Goal: Task Accomplishment & Management: Manage account settings

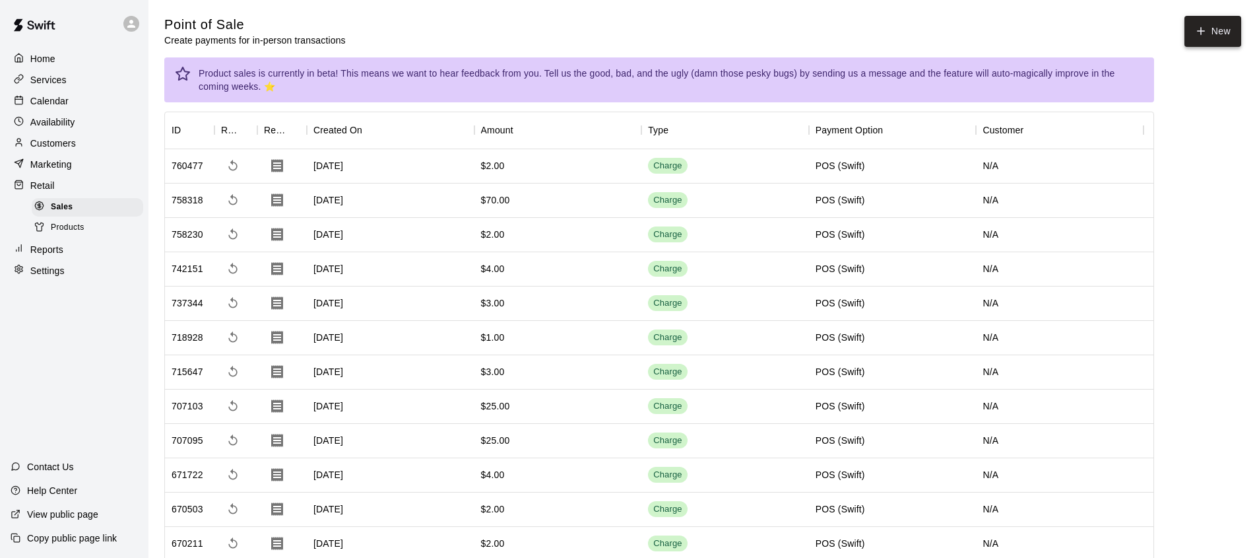
click at [1208, 22] on button "New" at bounding box center [1212, 31] width 57 height 31
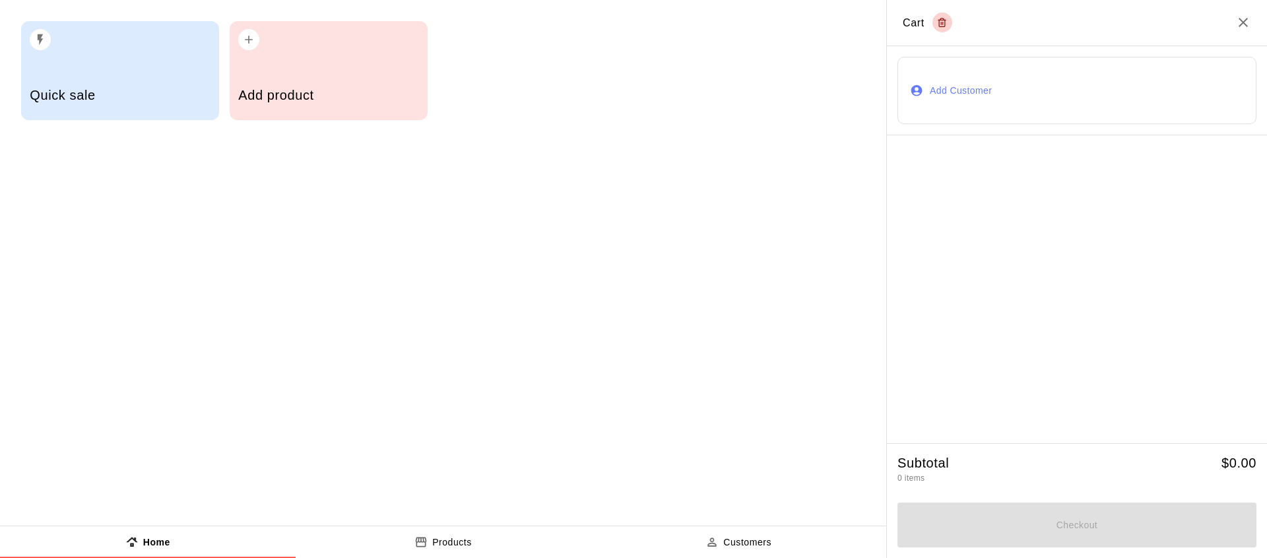
click at [122, 106] on div "Quick sale" at bounding box center [120, 96] width 180 height 47
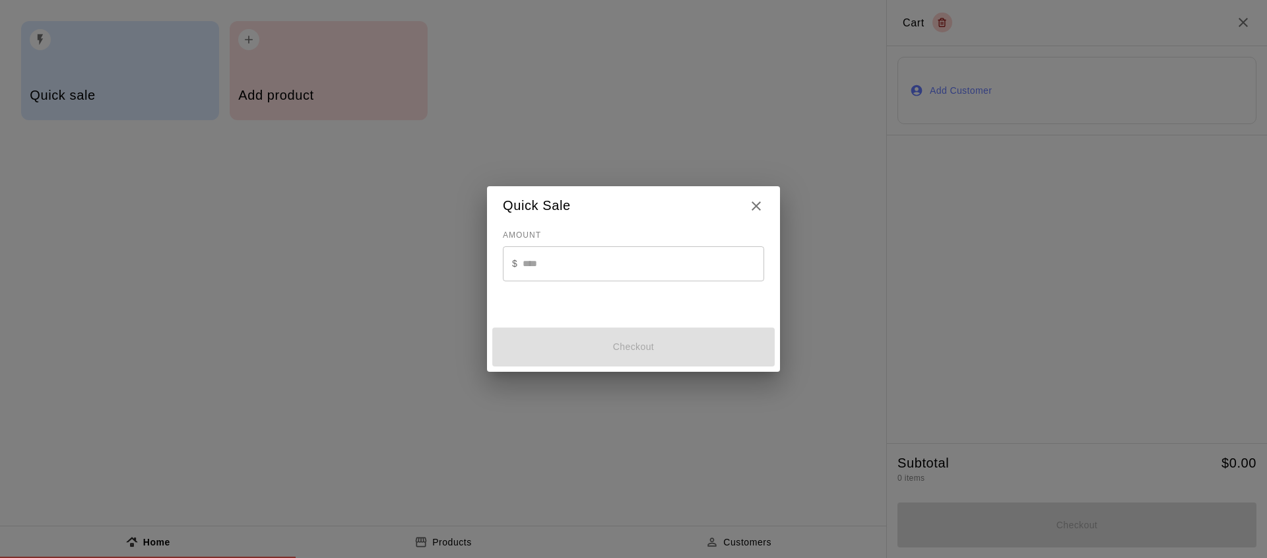
click at [617, 259] on input "text" at bounding box center [644, 263] width 242 height 35
type input "*"
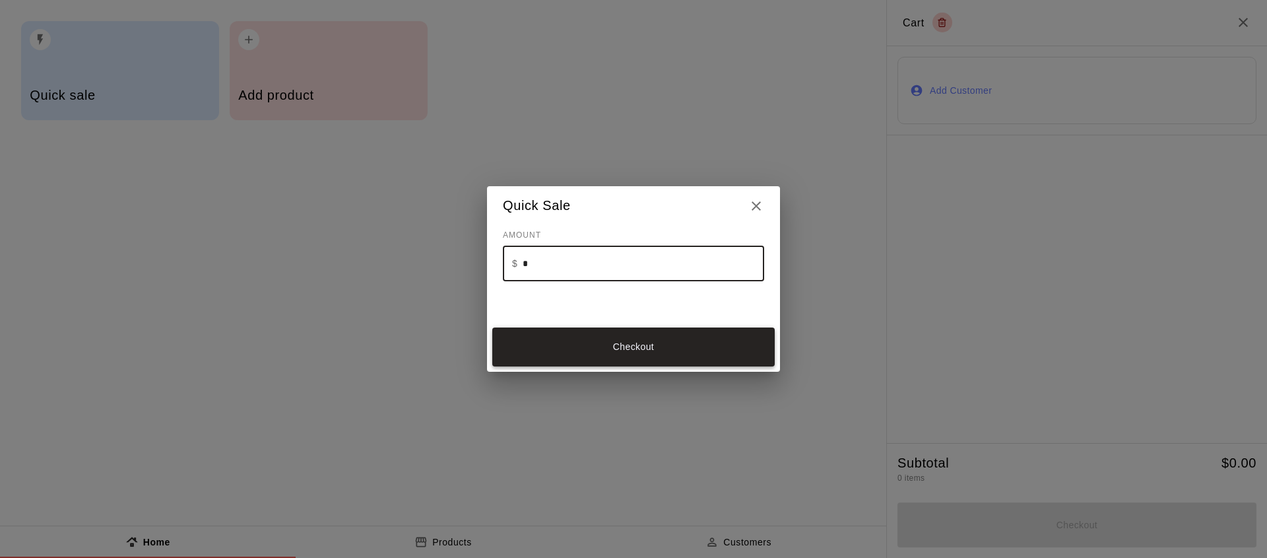
click at [661, 335] on button "Checkout" at bounding box center [633, 346] width 282 height 39
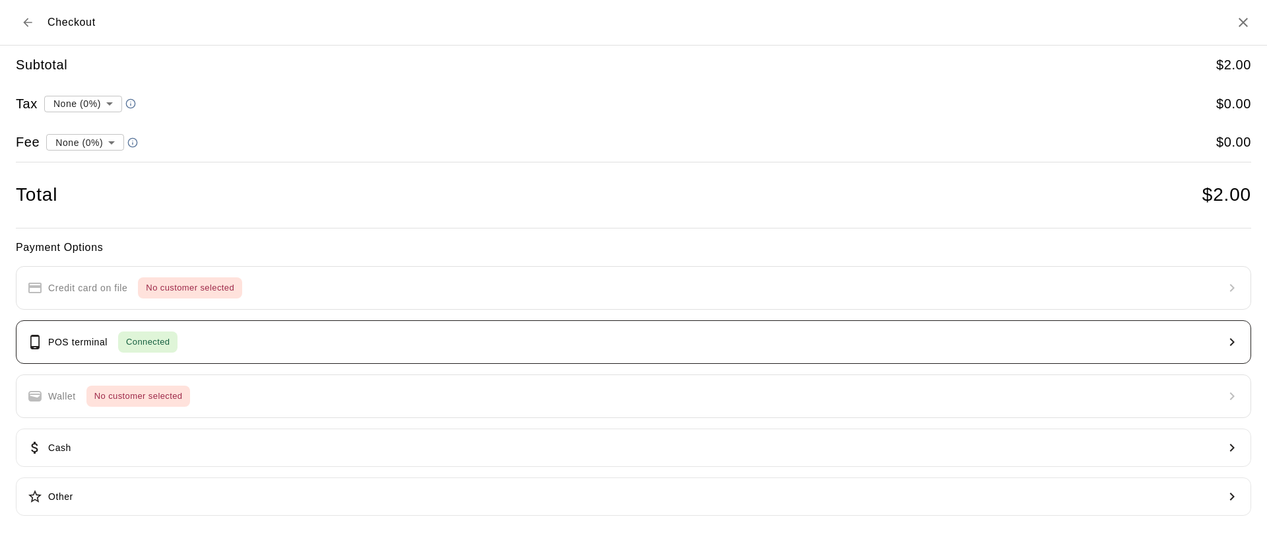
click at [513, 332] on button "POS terminal Connected" at bounding box center [633, 342] width 1235 height 44
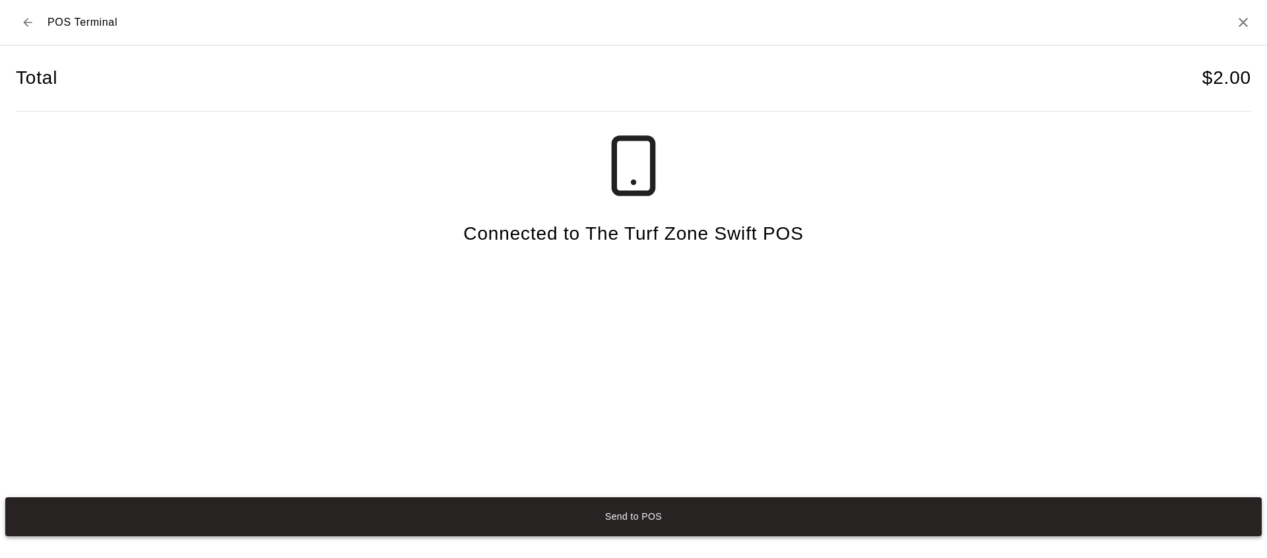
click at [660, 505] on button "Send to POS" at bounding box center [633, 516] width 1256 height 39
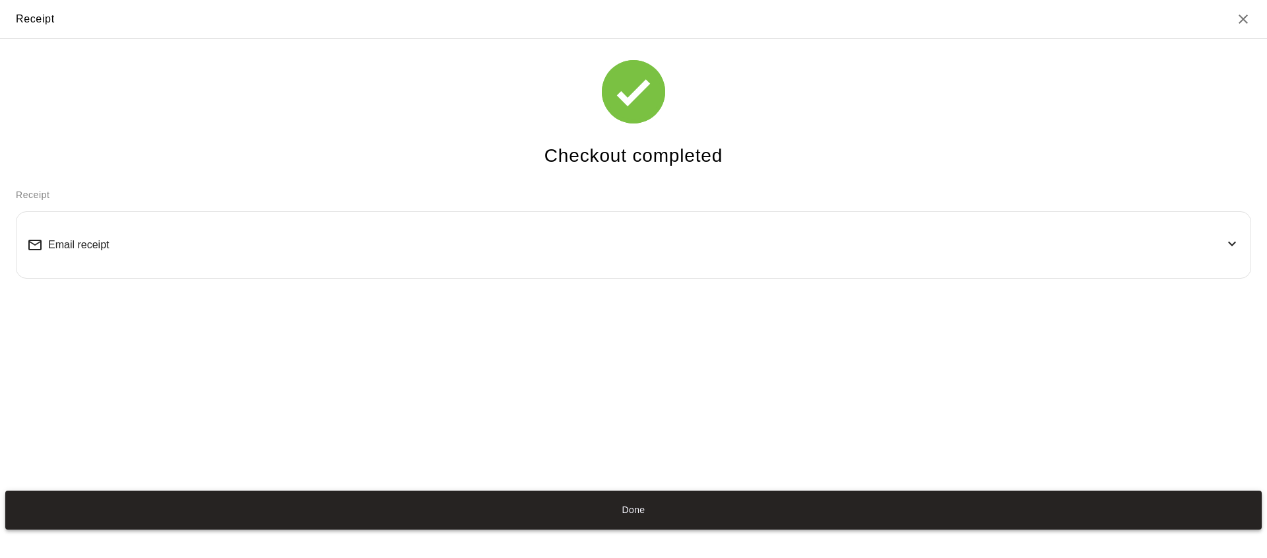
click at [639, 521] on button "Done" at bounding box center [633, 509] width 1256 height 39
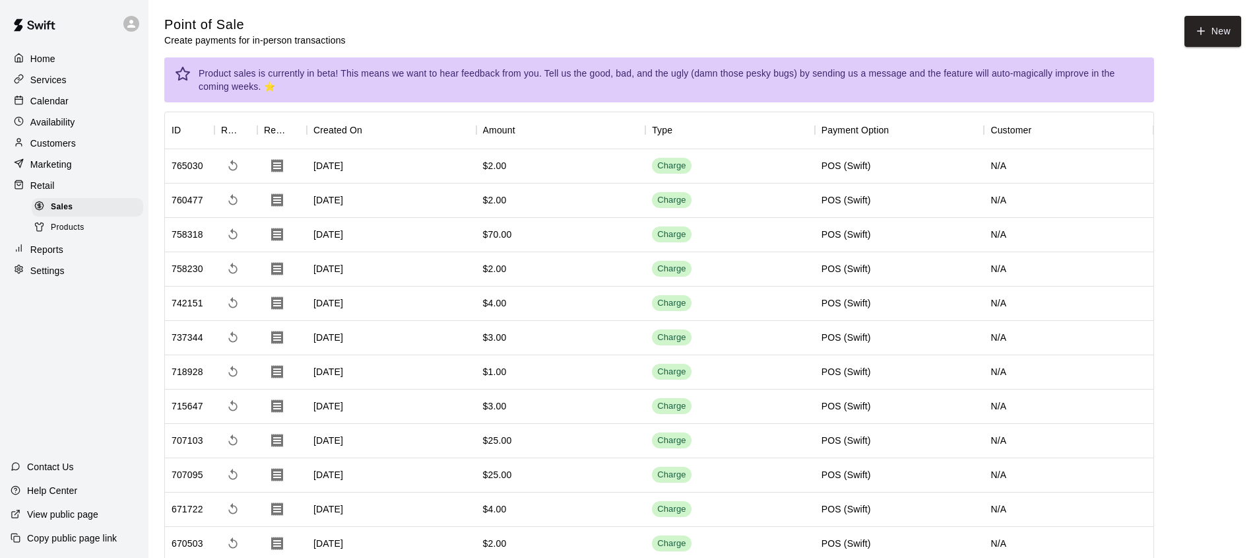
click at [69, 108] on div "Calendar" at bounding box center [74, 101] width 127 height 20
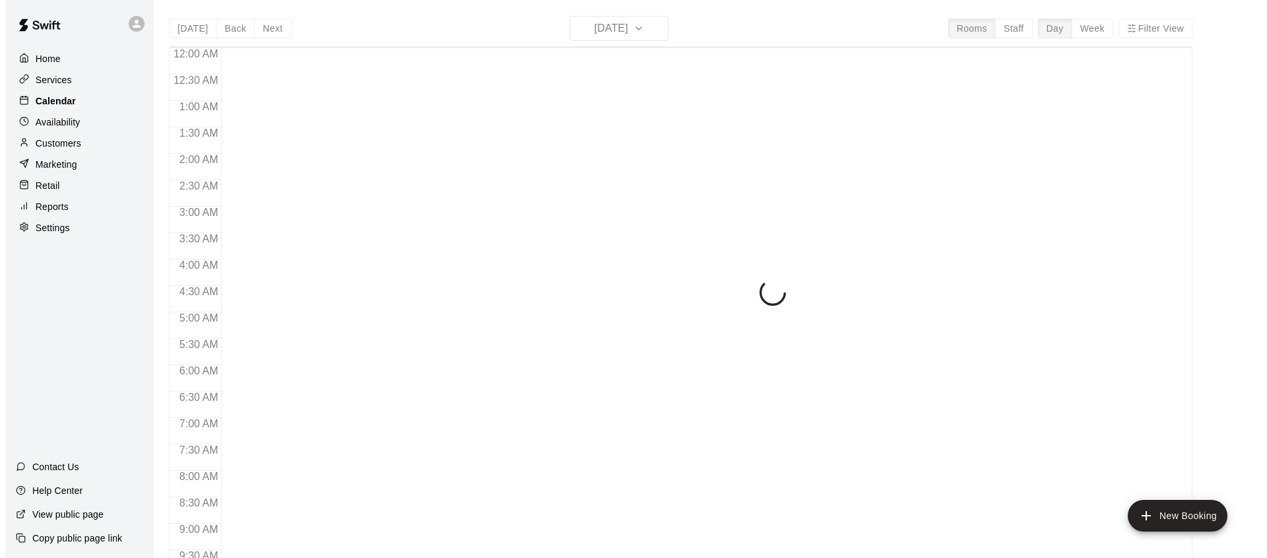
scroll to position [742, 0]
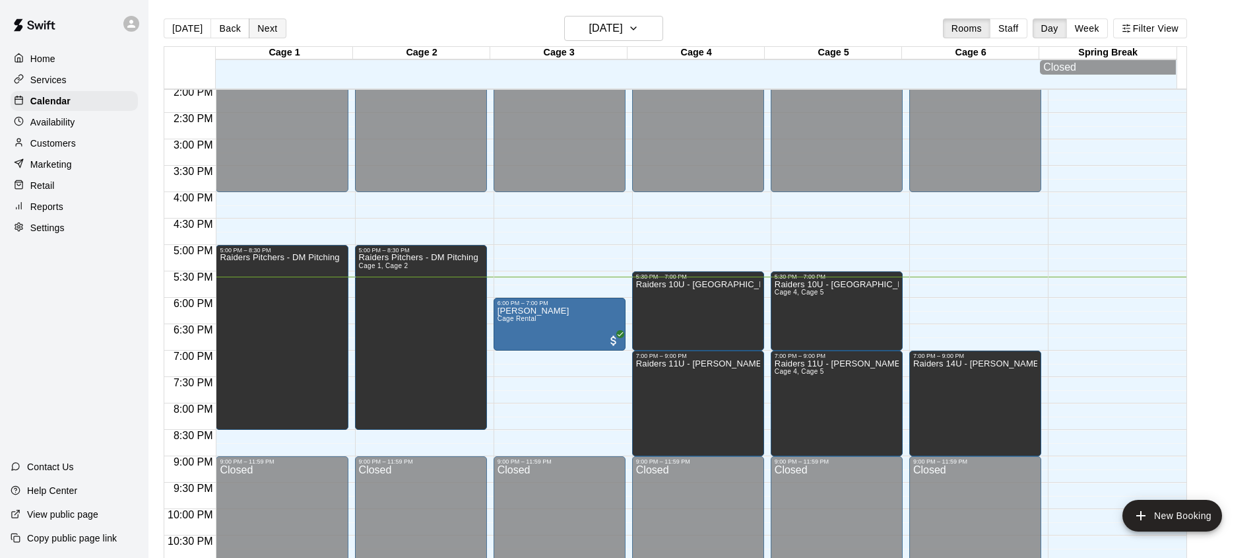
click at [255, 28] on button "Next" at bounding box center [267, 28] width 37 height 20
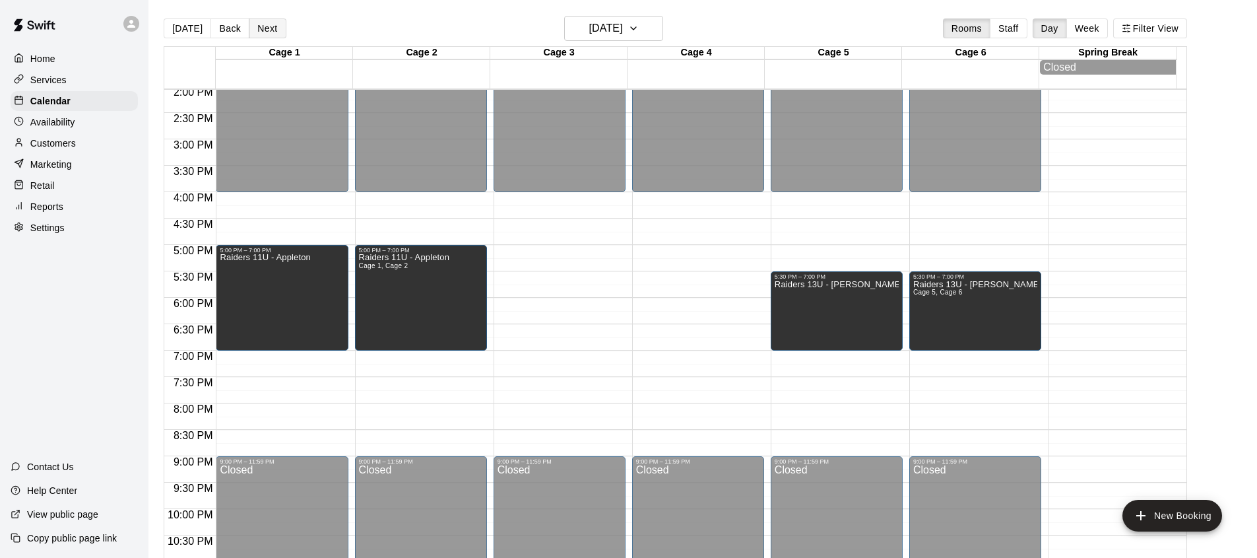
click at [263, 33] on button "Next" at bounding box center [267, 28] width 37 height 20
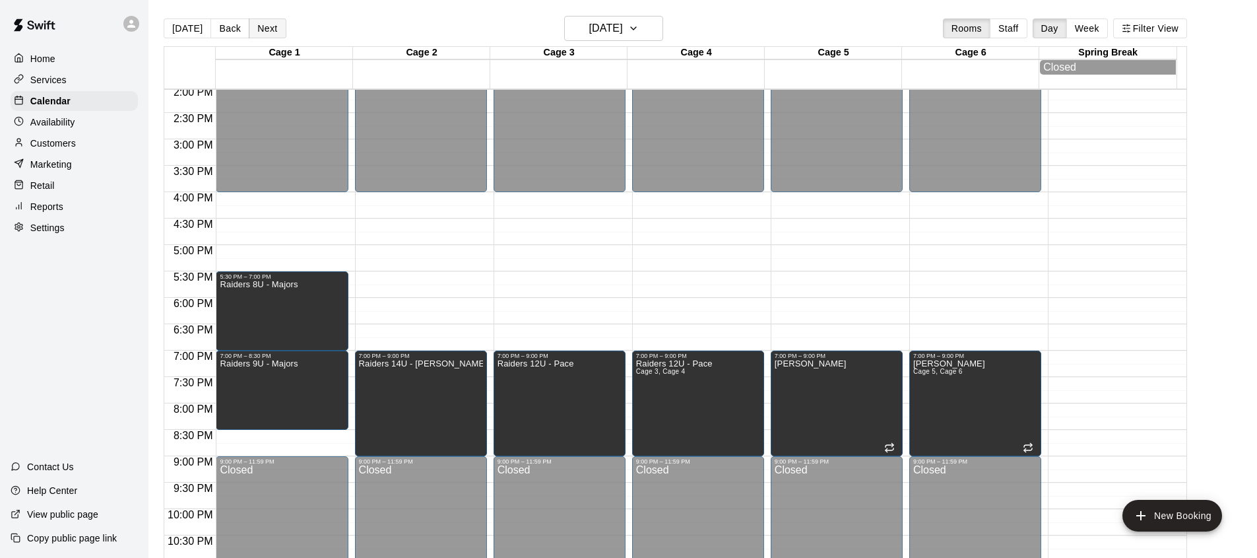
click at [265, 26] on button "Next" at bounding box center [267, 28] width 37 height 20
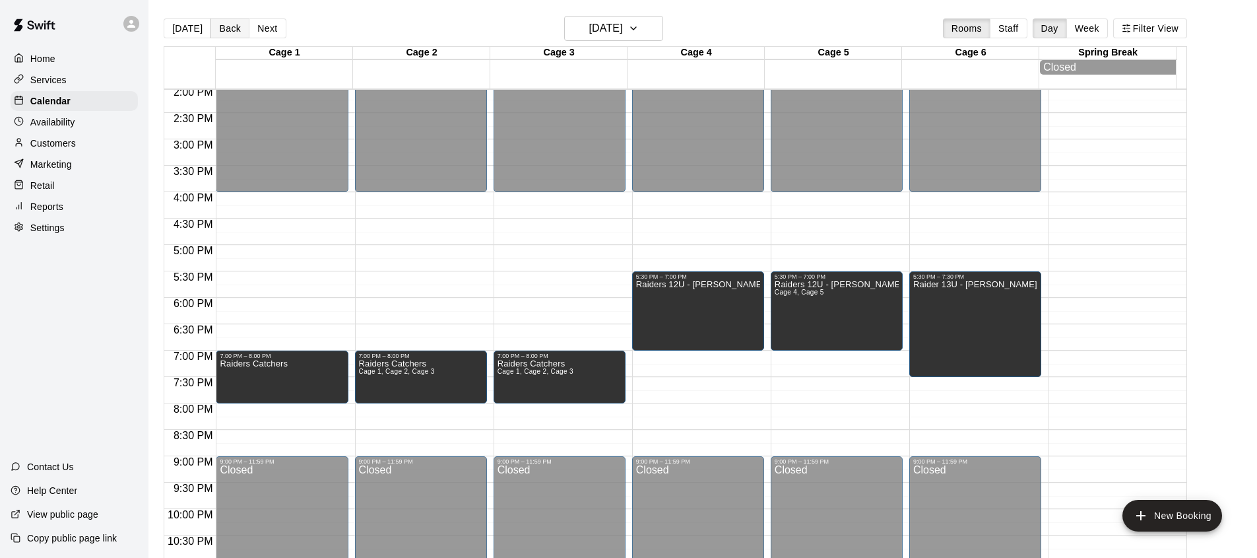
click at [228, 28] on button "Back" at bounding box center [230, 28] width 39 height 20
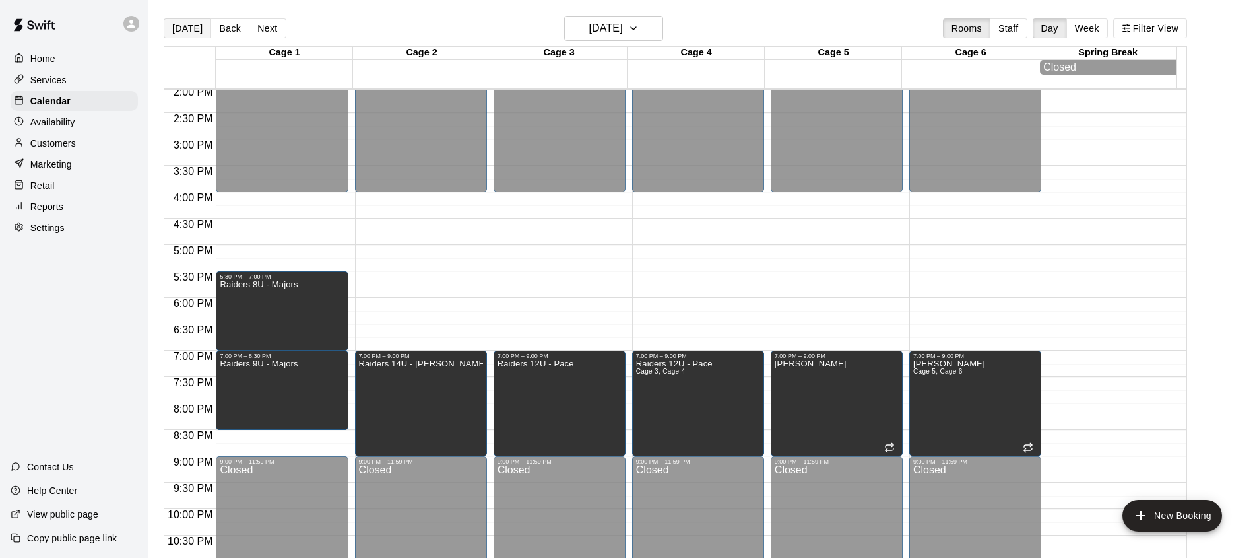
click at [182, 28] on button "[DATE]" at bounding box center [188, 28] width 48 height 20
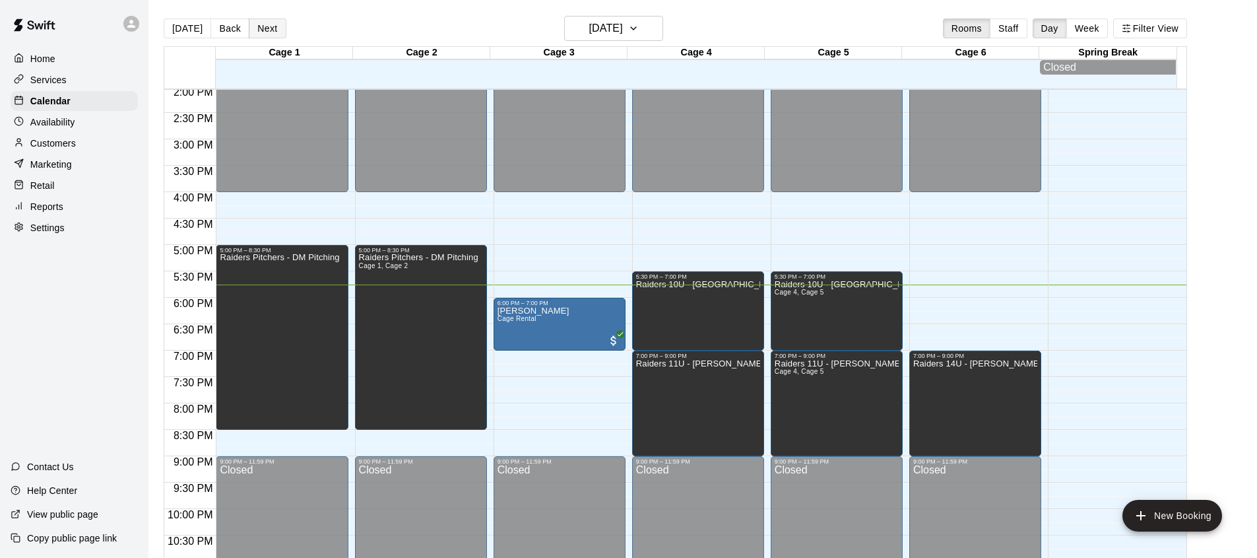
click at [263, 28] on button "Next" at bounding box center [267, 28] width 37 height 20
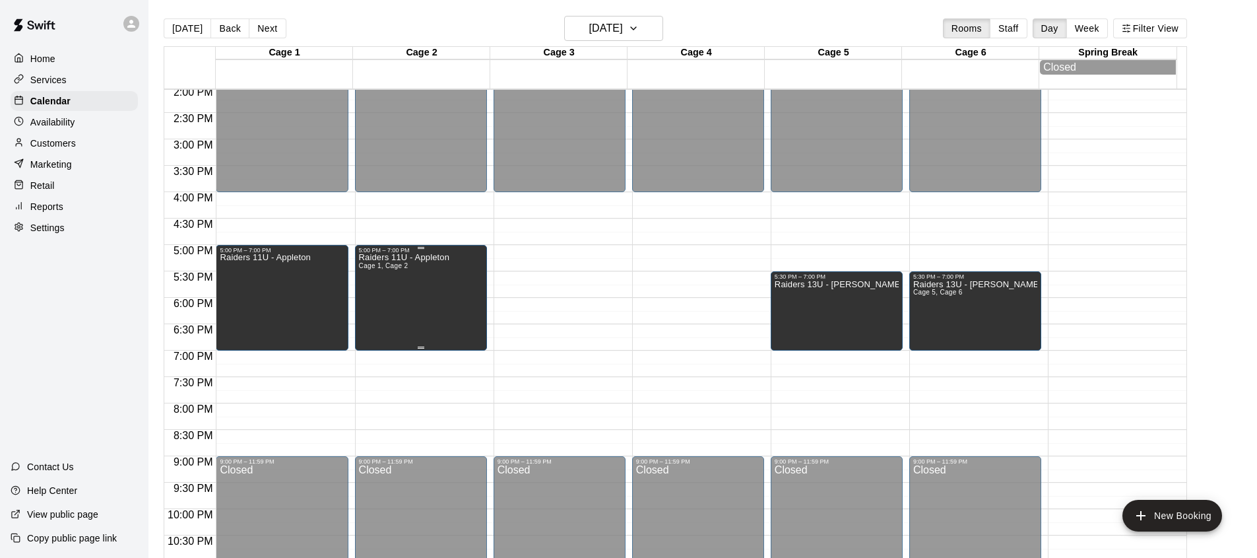
click at [439, 304] on div "Raiders 11U - Appleton Cage 1, Cage 2" at bounding box center [404, 532] width 90 height 558
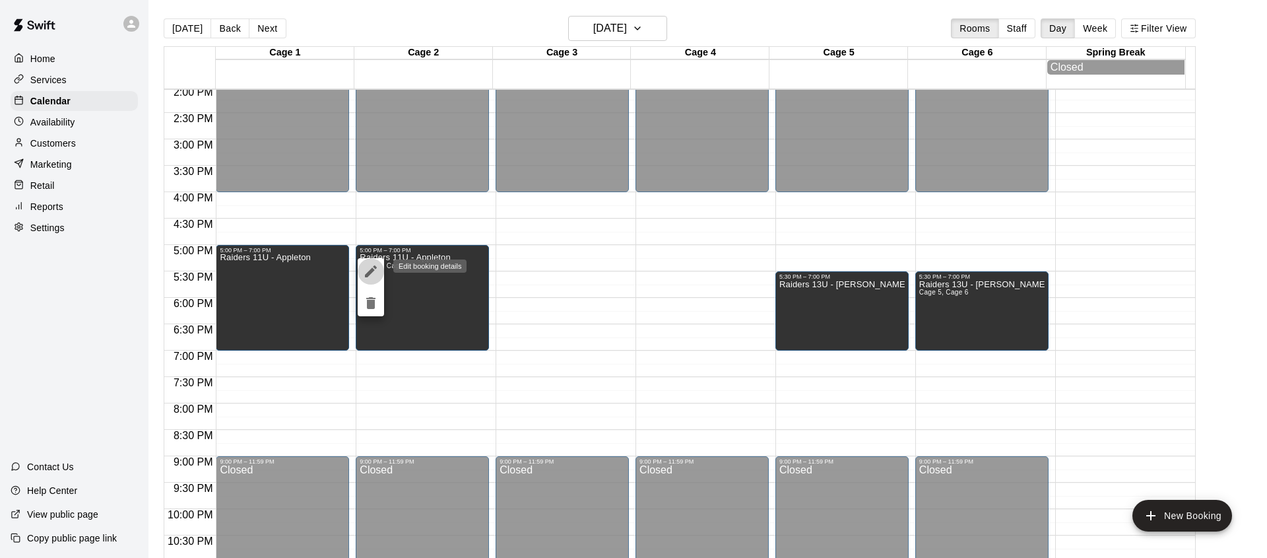
click at [368, 272] on icon "edit" at bounding box center [371, 271] width 16 height 16
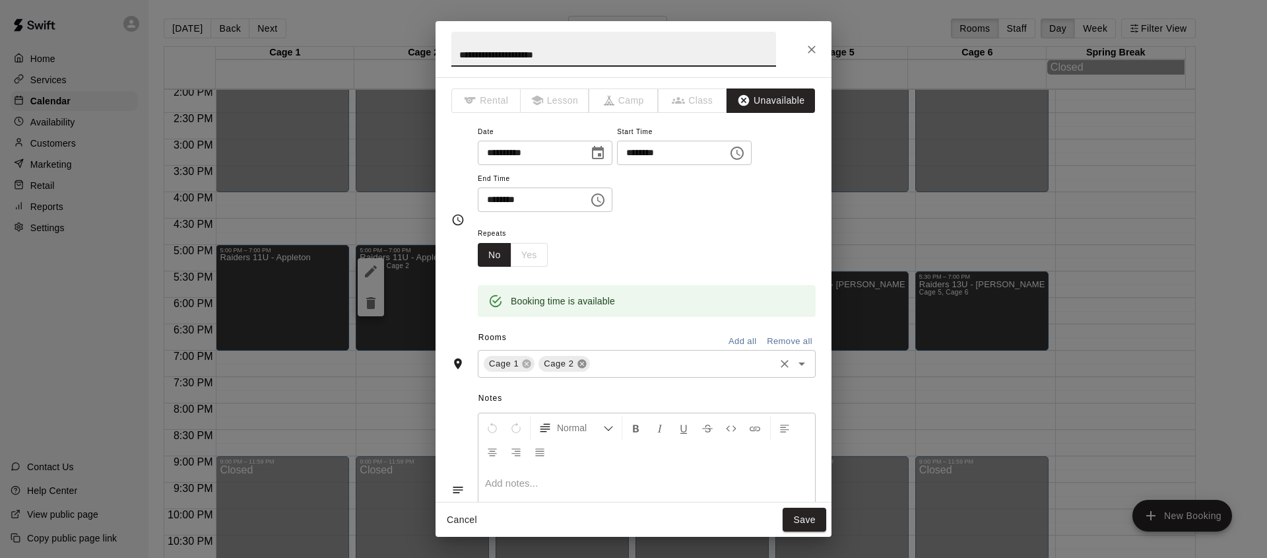
click at [582, 365] on icon at bounding box center [581, 364] width 9 height 9
click at [807, 524] on button "Save" at bounding box center [805, 519] width 44 height 24
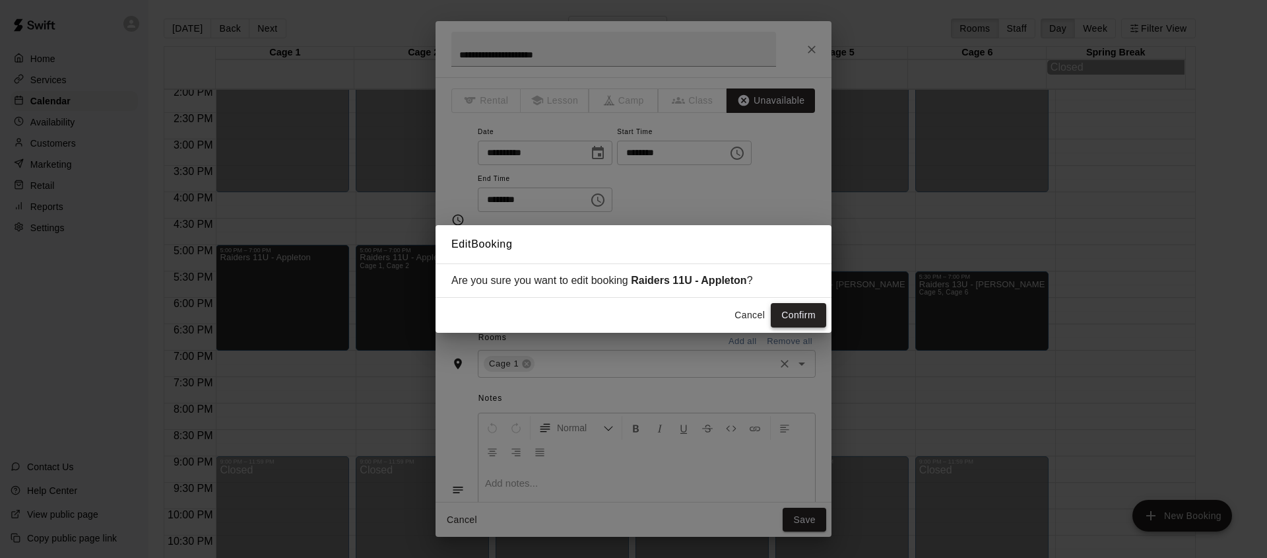
click at [807, 321] on button "Confirm" at bounding box center [798, 315] width 55 height 24
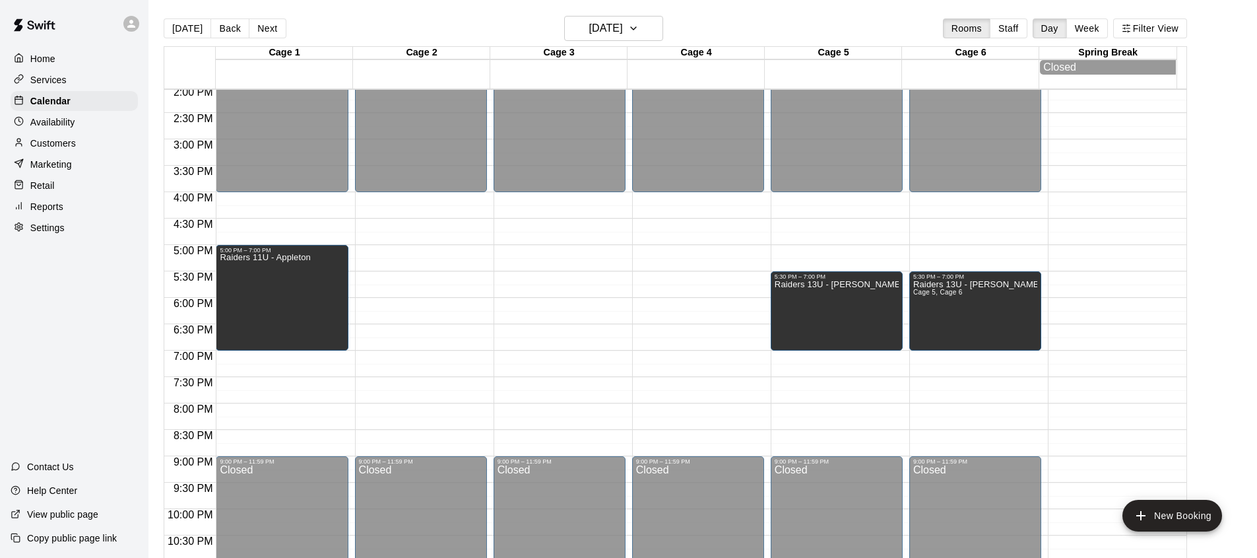
click at [1197, 511] on button "New Booking" at bounding box center [1172, 516] width 100 height 32
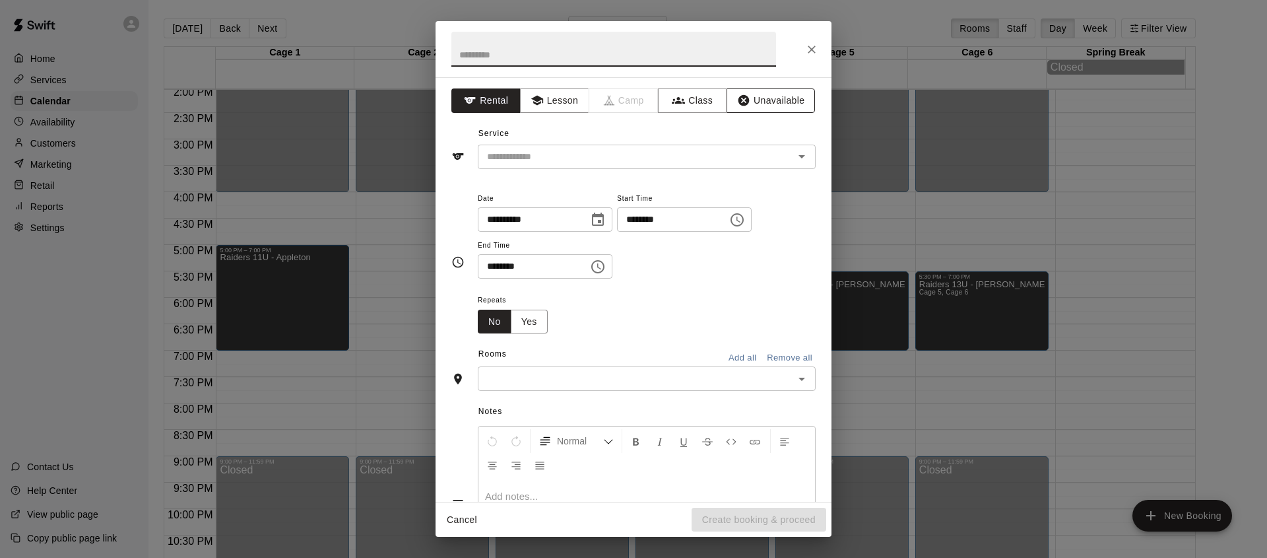
click at [800, 98] on button "Unavailable" at bounding box center [771, 100] width 88 height 24
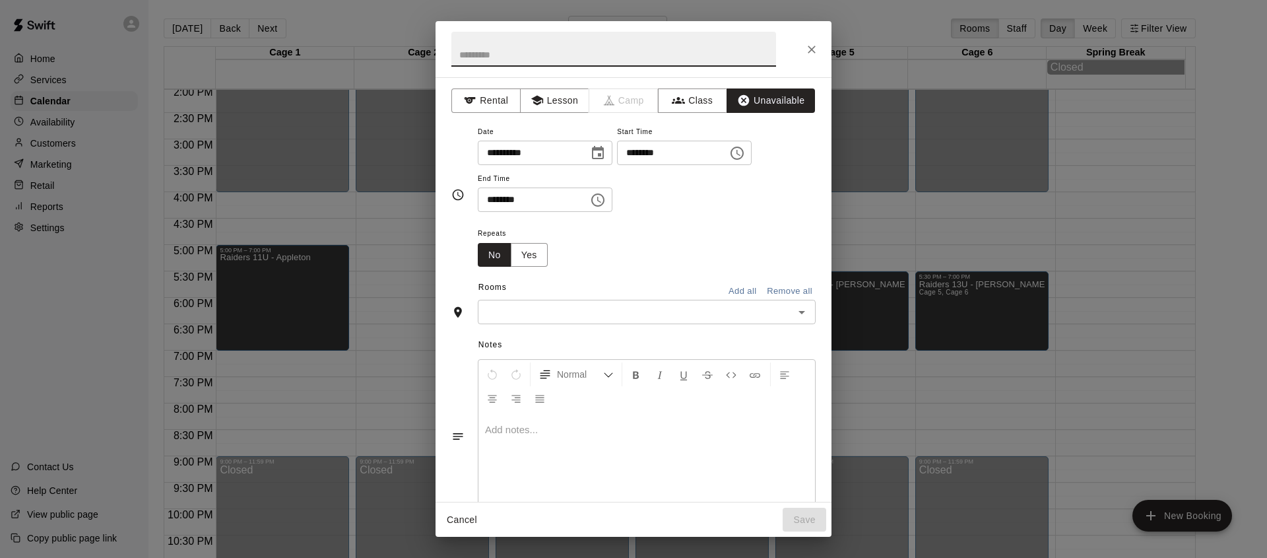
click at [611, 60] on input "text" at bounding box center [613, 49] width 325 height 35
type input "**********"
click at [745, 148] on icon "Choose time, selected time is 5:00 PM" at bounding box center [737, 153] width 16 height 16
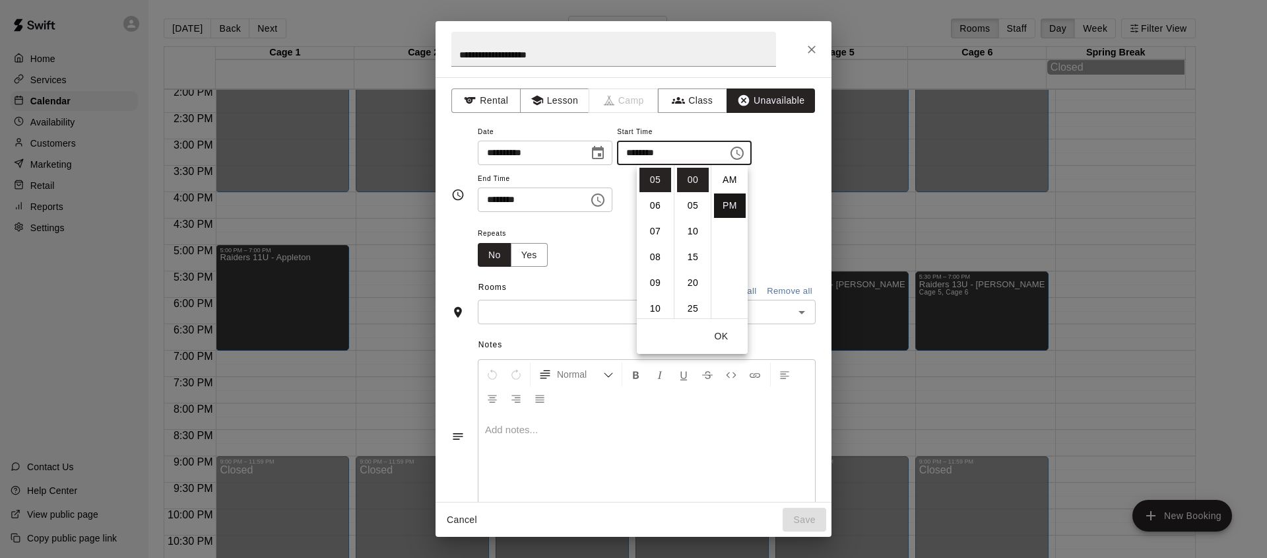
scroll to position [24, 0]
click at [694, 271] on li "30" at bounding box center [693, 268] width 32 height 24
type input "********"
click at [778, 248] on div "Repeats No Yes" at bounding box center [647, 246] width 338 height 42
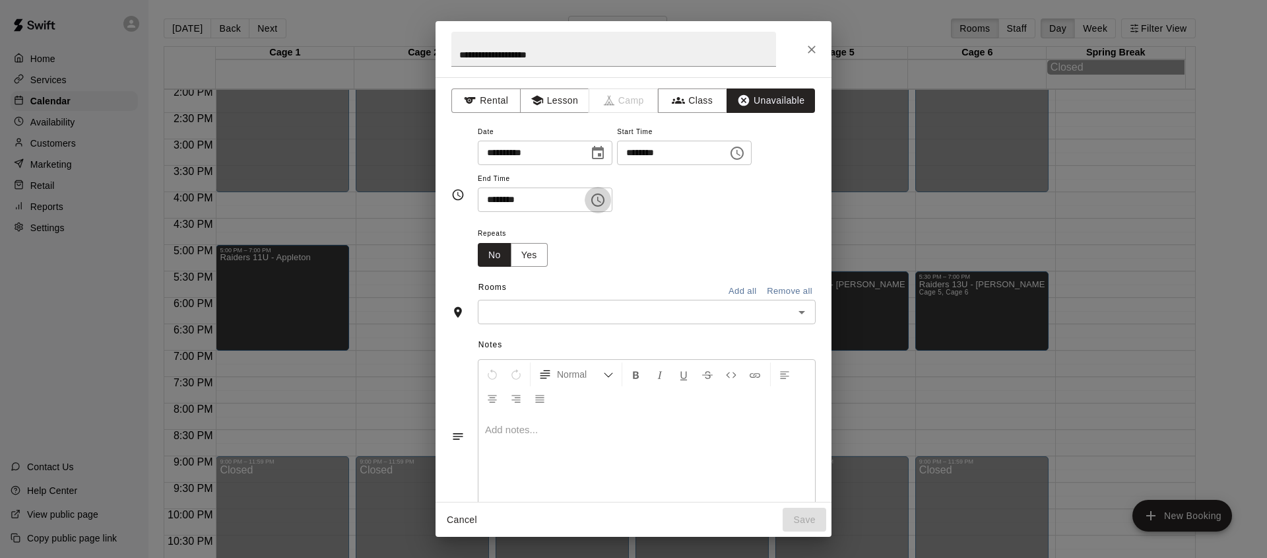
click at [606, 199] on icon "Choose time, selected time is 5:30 PM" at bounding box center [598, 200] width 16 height 16
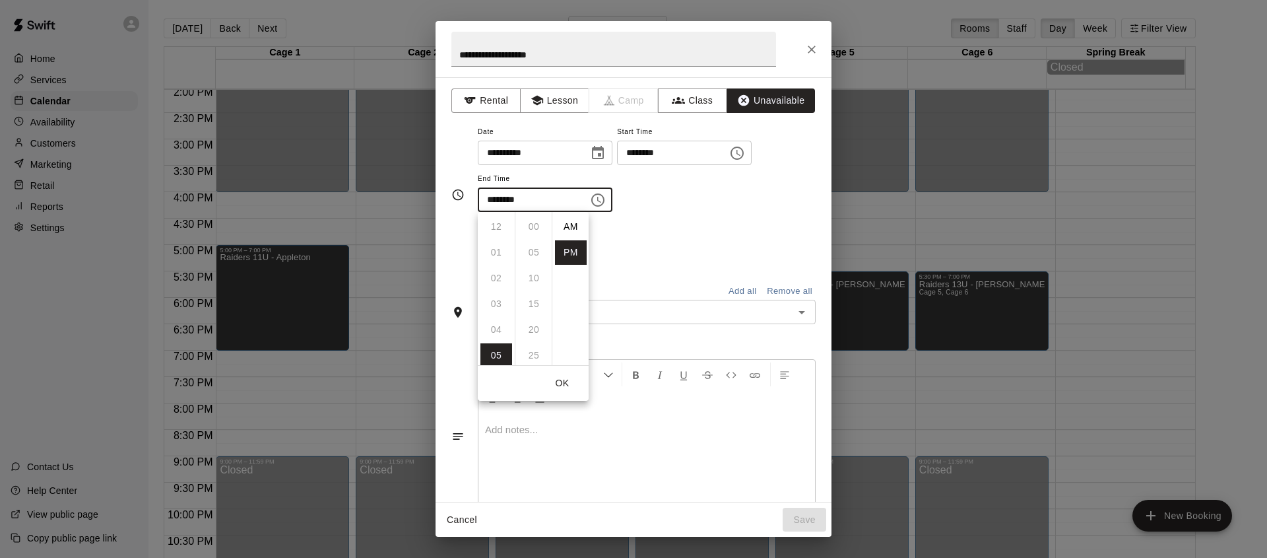
scroll to position [24, 0]
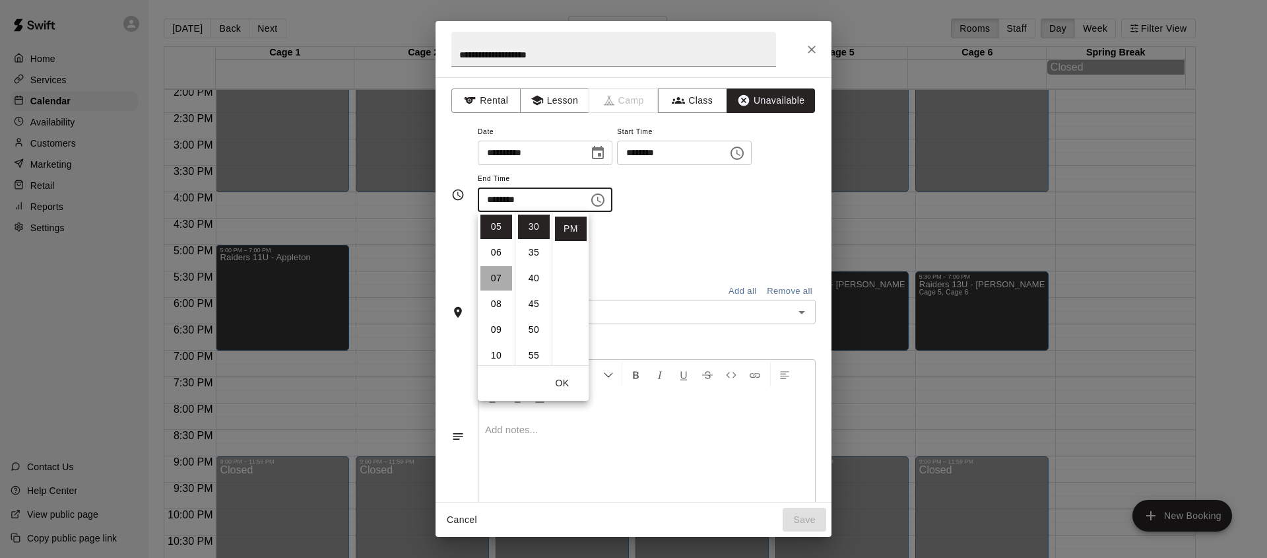
click at [500, 280] on li "07" at bounding box center [496, 278] width 32 height 24
click at [534, 227] on li "00" at bounding box center [534, 226] width 32 height 24
type input "********"
click at [695, 229] on div "Repeats No Yes" at bounding box center [647, 246] width 338 height 42
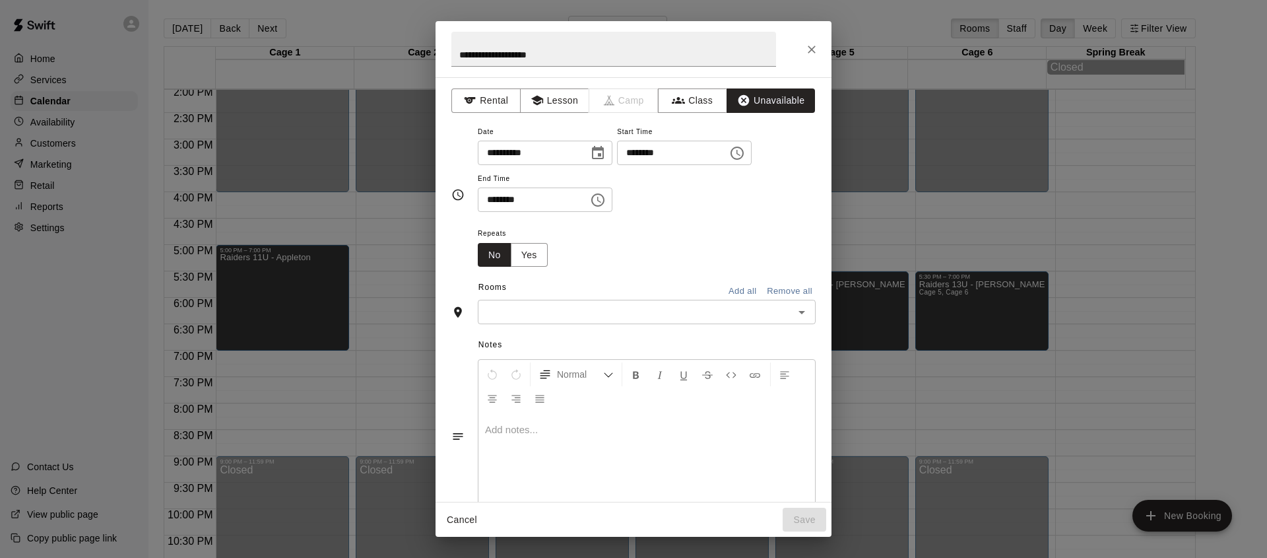
click at [600, 311] on input "text" at bounding box center [636, 312] width 308 height 16
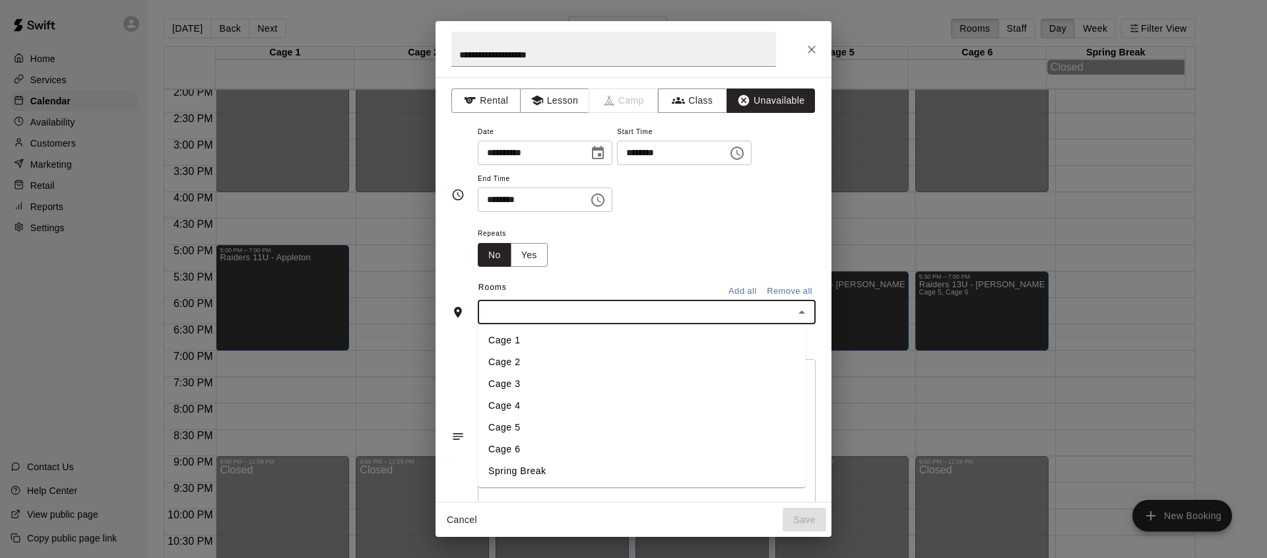
click at [534, 359] on li "Cage 2" at bounding box center [642, 362] width 328 height 22
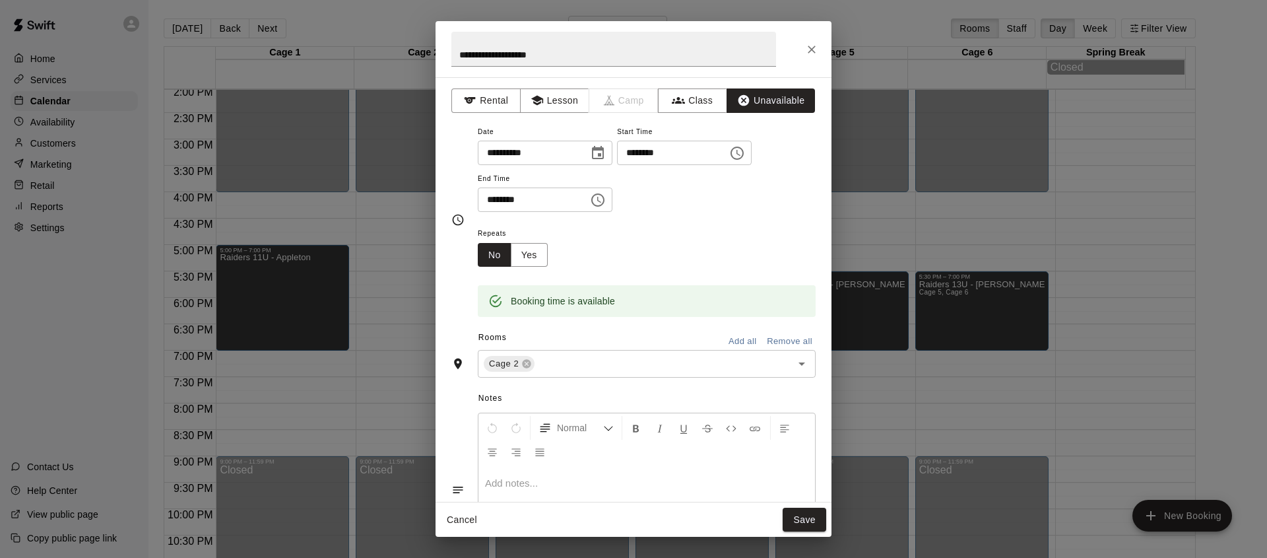
click at [672, 249] on div "Repeats No Yes" at bounding box center [647, 246] width 338 height 42
click at [803, 523] on button "Save" at bounding box center [805, 519] width 44 height 24
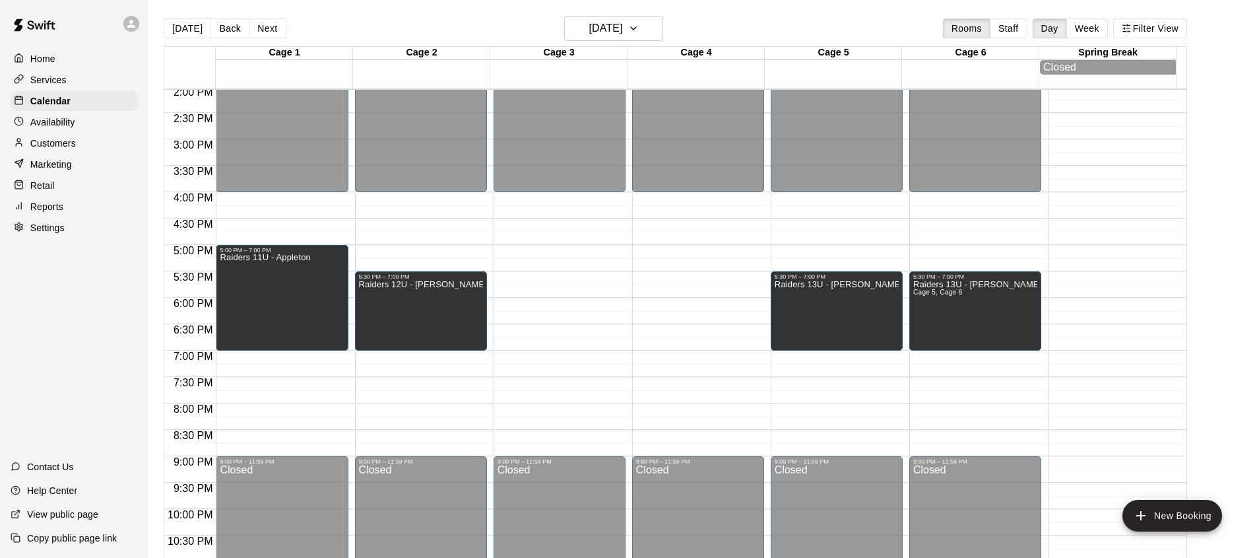
drag, startPoint x: 1172, startPoint y: 521, endPoint x: 1167, endPoint y: 510, distance: 11.8
click at [1171, 519] on button "New Booking" at bounding box center [1172, 516] width 100 height 32
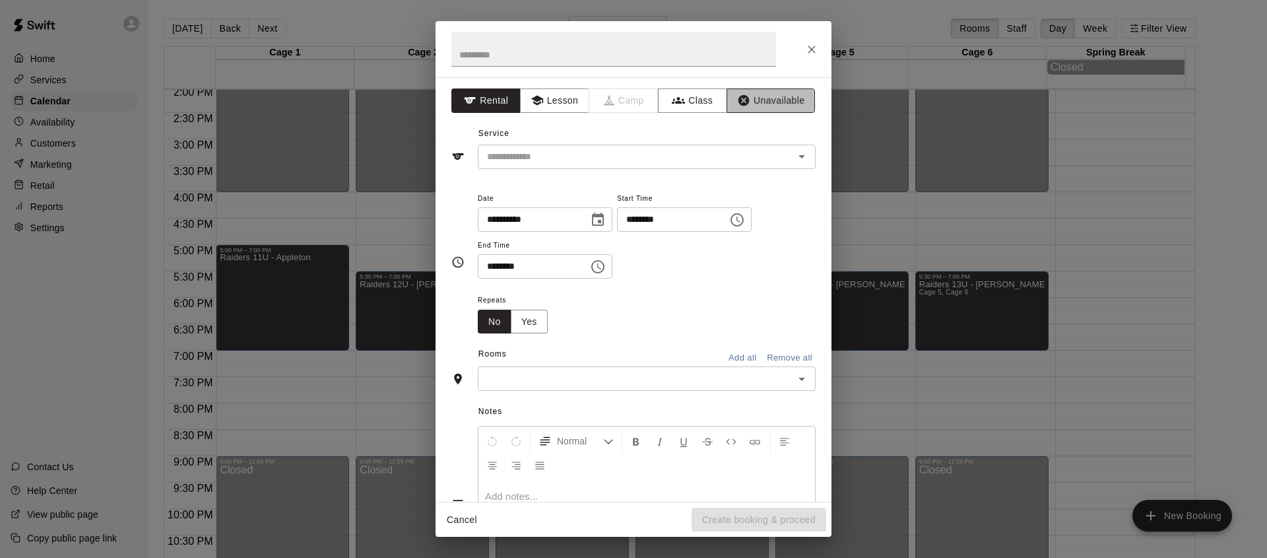
click at [766, 110] on button "Unavailable" at bounding box center [771, 100] width 88 height 24
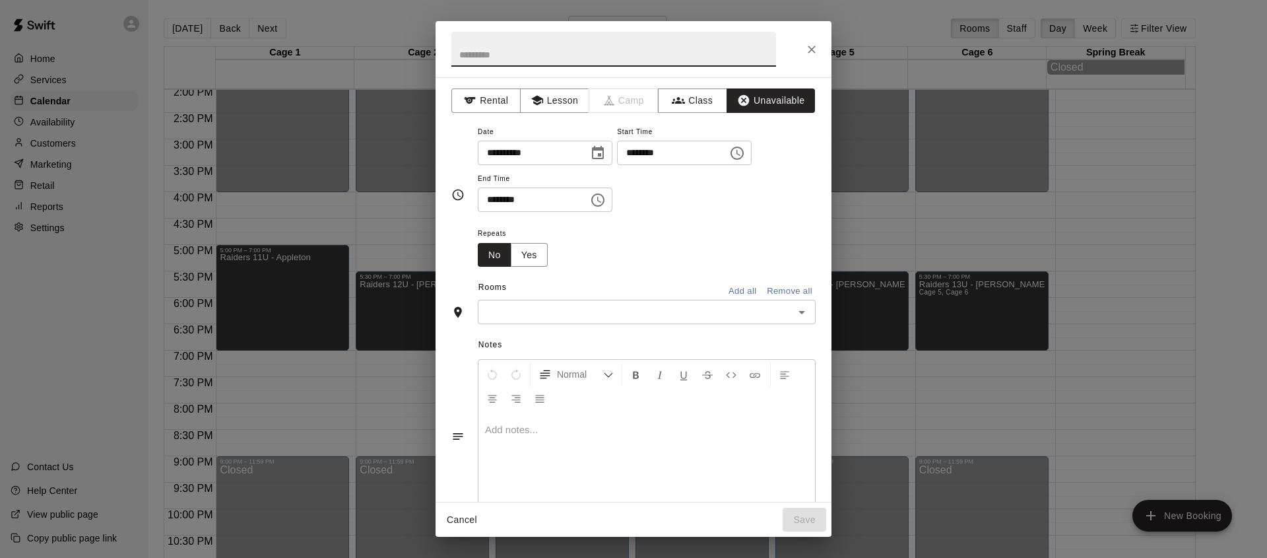
click at [602, 61] on input "text" at bounding box center [613, 49] width 325 height 35
type input "**********"
click at [604, 194] on icon "Choose time, selected time is 5:30 PM" at bounding box center [597, 199] width 13 height 13
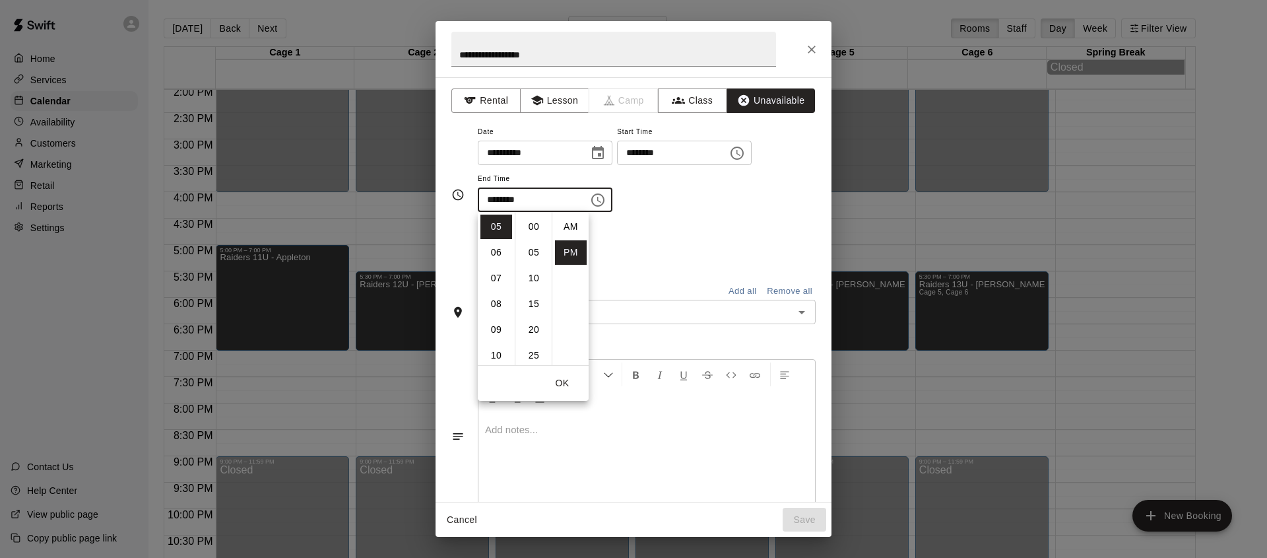
scroll to position [24, 0]
click at [493, 243] on li "06" at bounding box center [496, 252] width 32 height 24
click at [500, 252] on li "07" at bounding box center [496, 252] width 32 height 24
click at [532, 231] on li "00" at bounding box center [534, 226] width 32 height 24
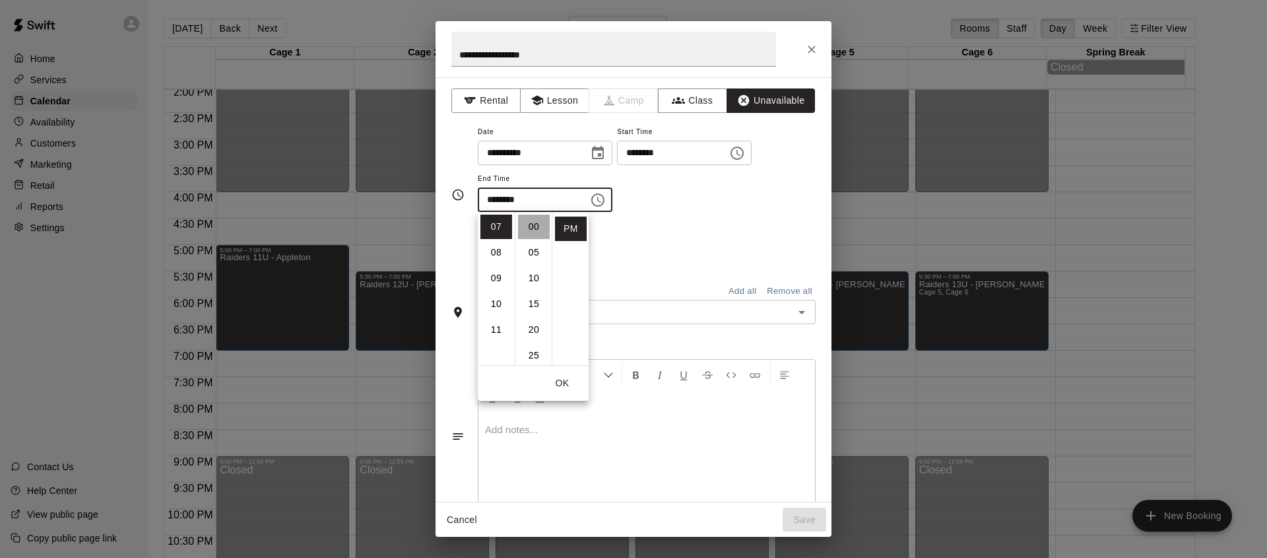
type input "********"
click at [650, 225] on div "Repeats No Yes" at bounding box center [647, 246] width 338 height 42
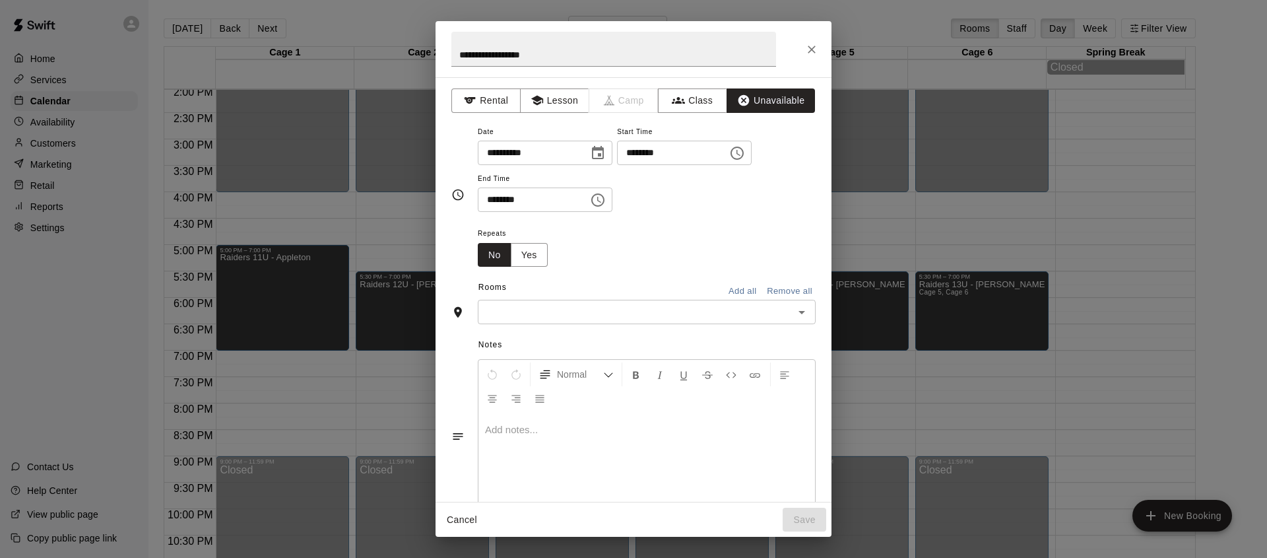
click at [618, 310] on input "text" at bounding box center [636, 312] width 308 height 16
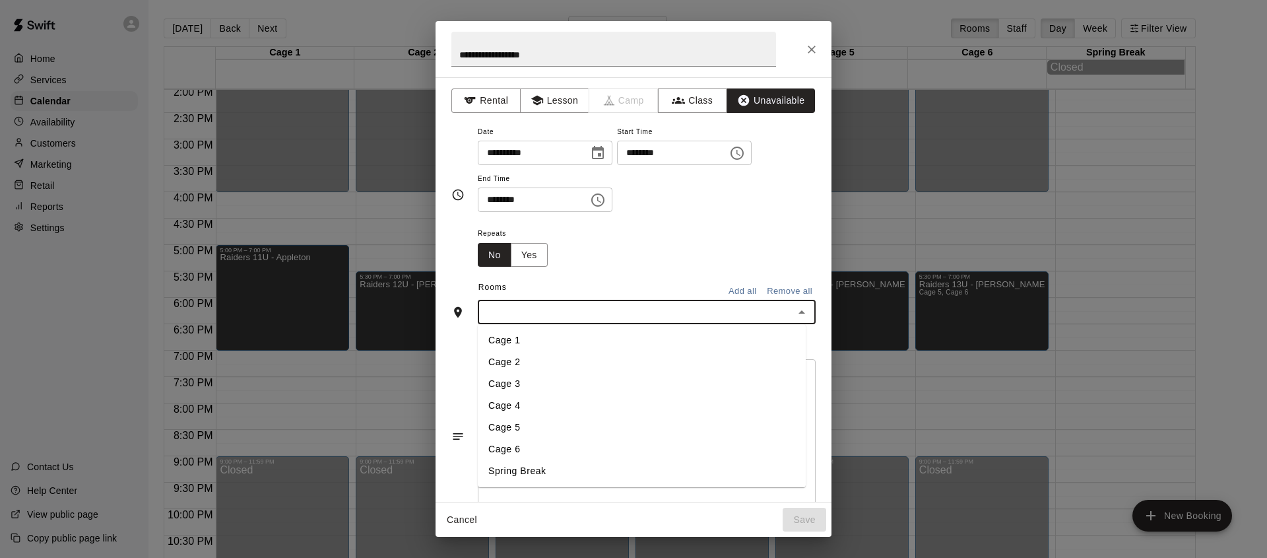
click at [568, 383] on li "Cage 3" at bounding box center [642, 384] width 328 height 22
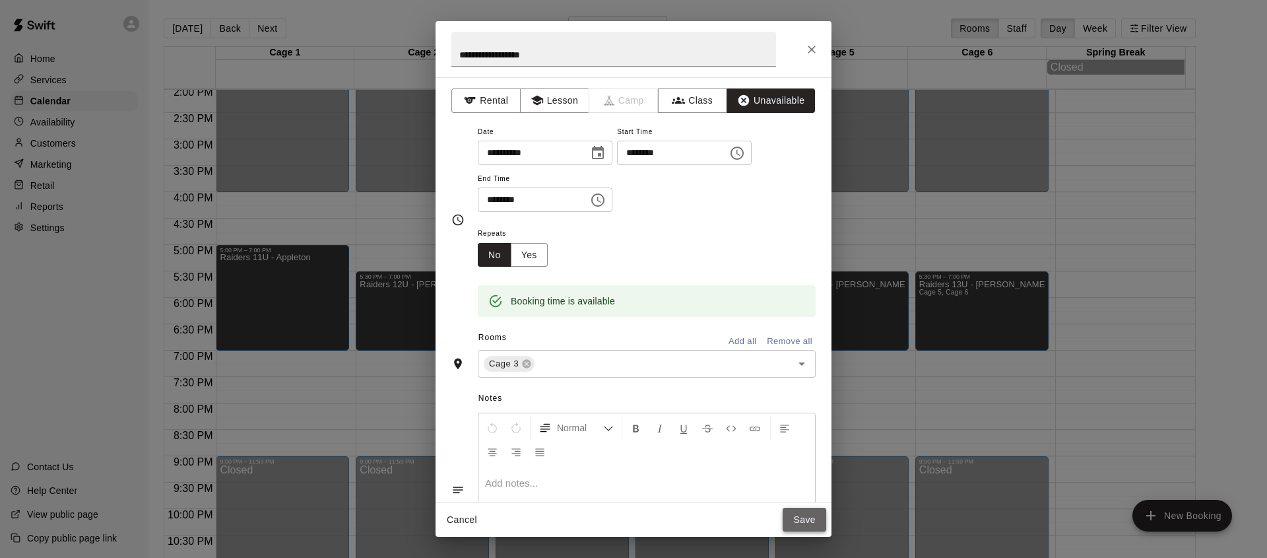
click at [804, 520] on button "Save" at bounding box center [805, 519] width 44 height 24
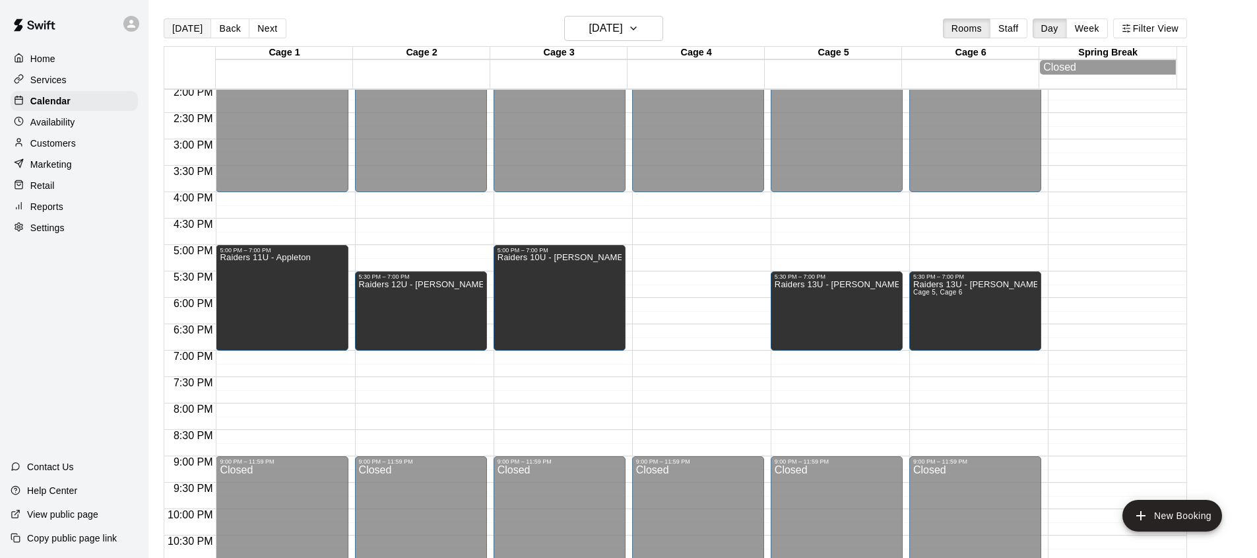
click at [197, 27] on button "[DATE]" at bounding box center [188, 28] width 48 height 20
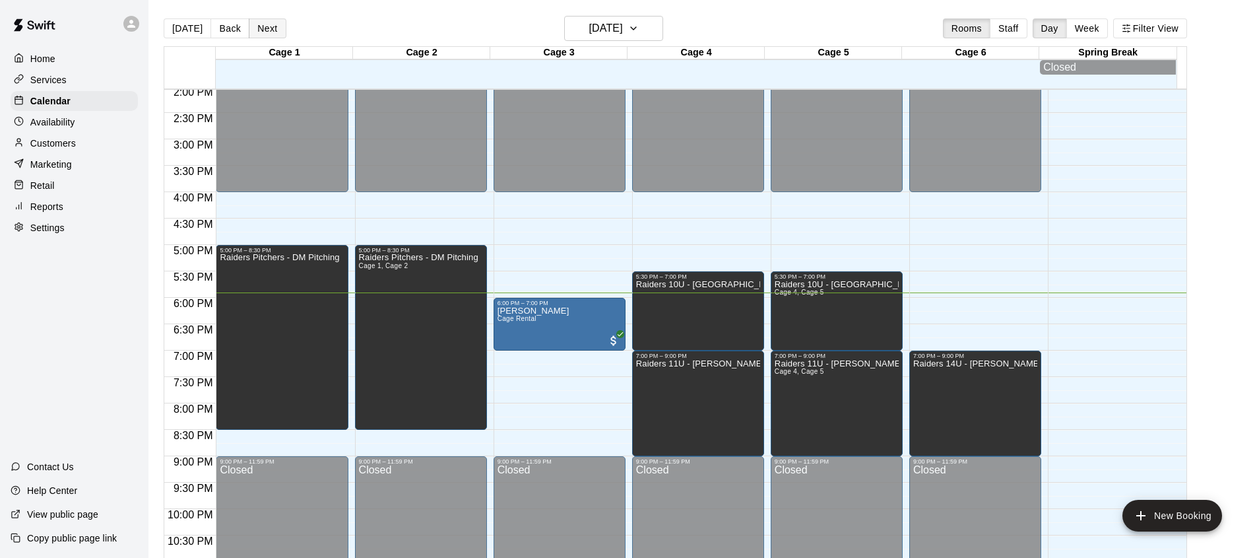
click at [253, 27] on button "Next" at bounding box center [267, 28] width 37 height 20
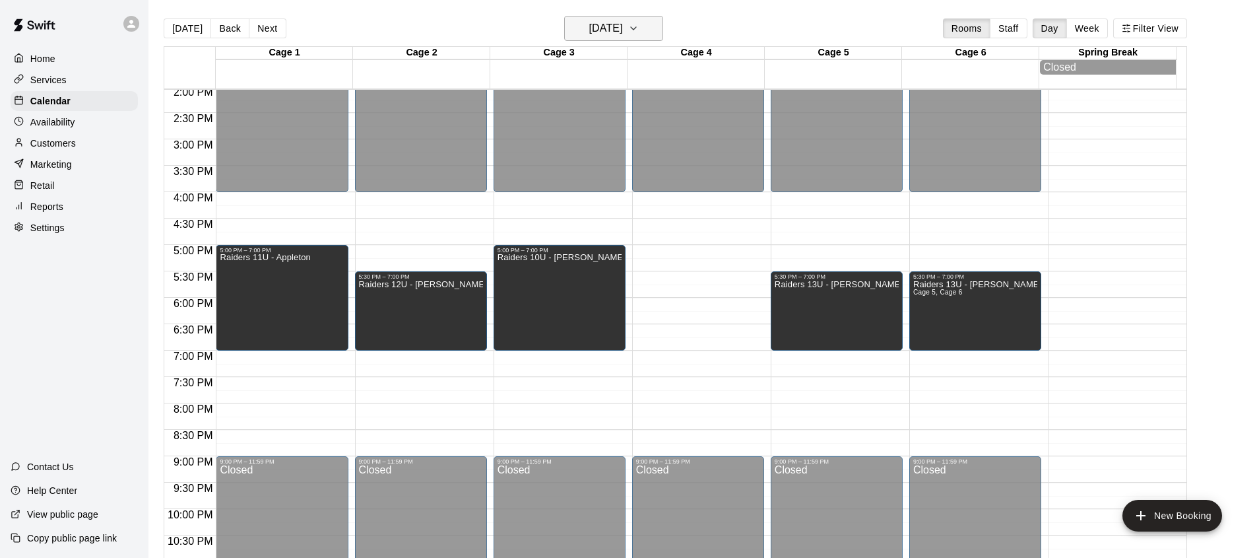
click at [623, 32] on h6 "[DATE]" at bounding box center [606, 28] width 34 height 18
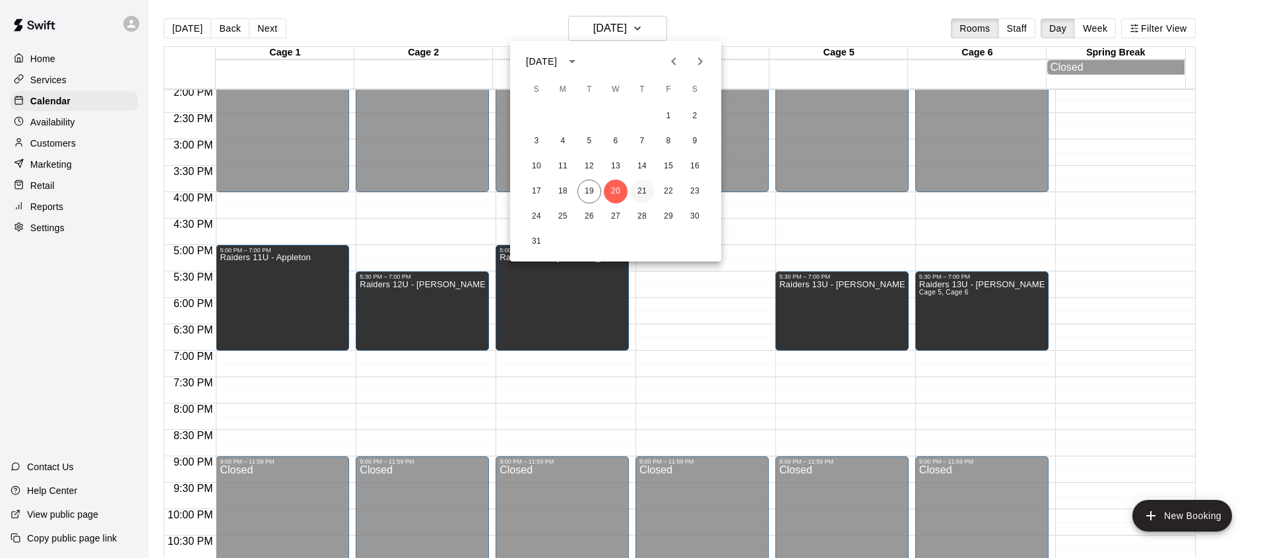
click at [642, 191] on button "21" at bounding box center [642, 191] width 24 height 24
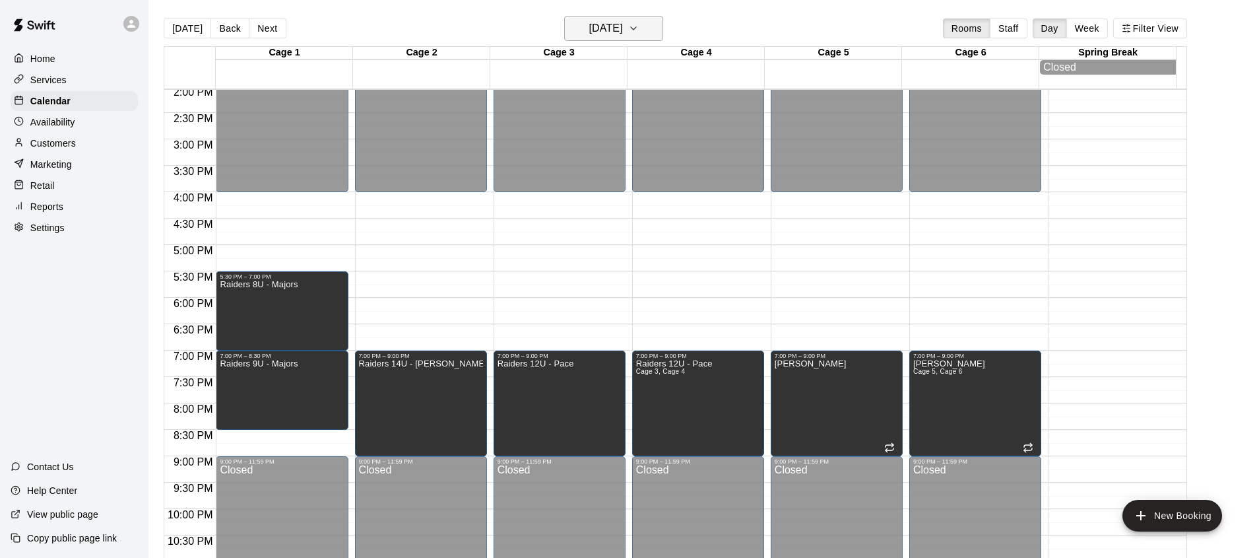
click at [653, 39] on button "[DATE]" at bounding box center [613, 28] width 99 height 25
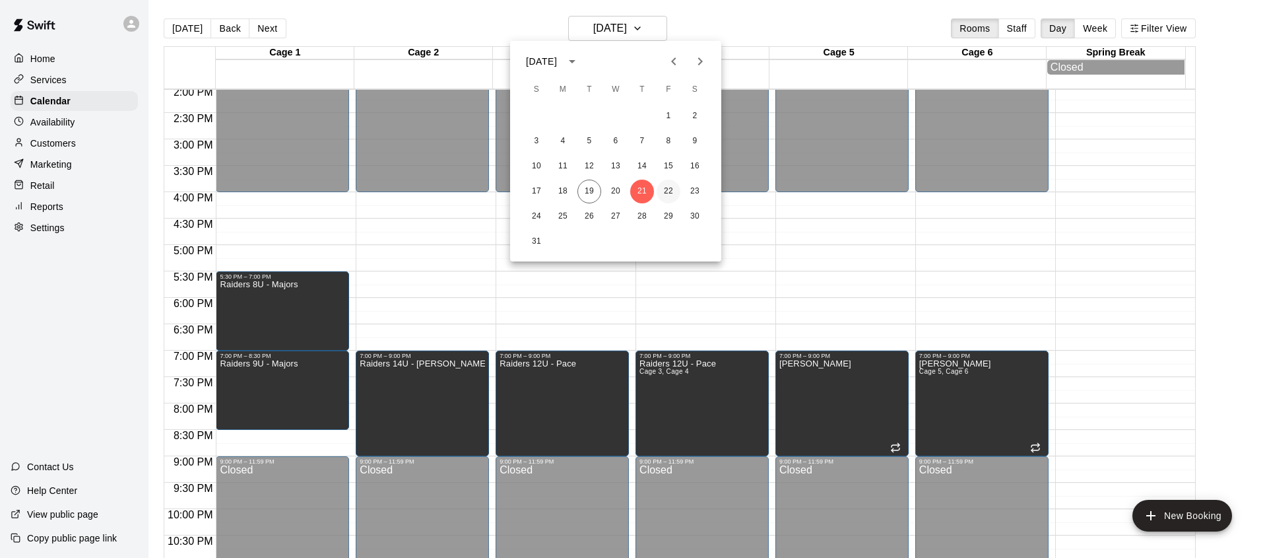
click at [668, 191] on button "22" at bounding box center [669, 191] width 24 height 24
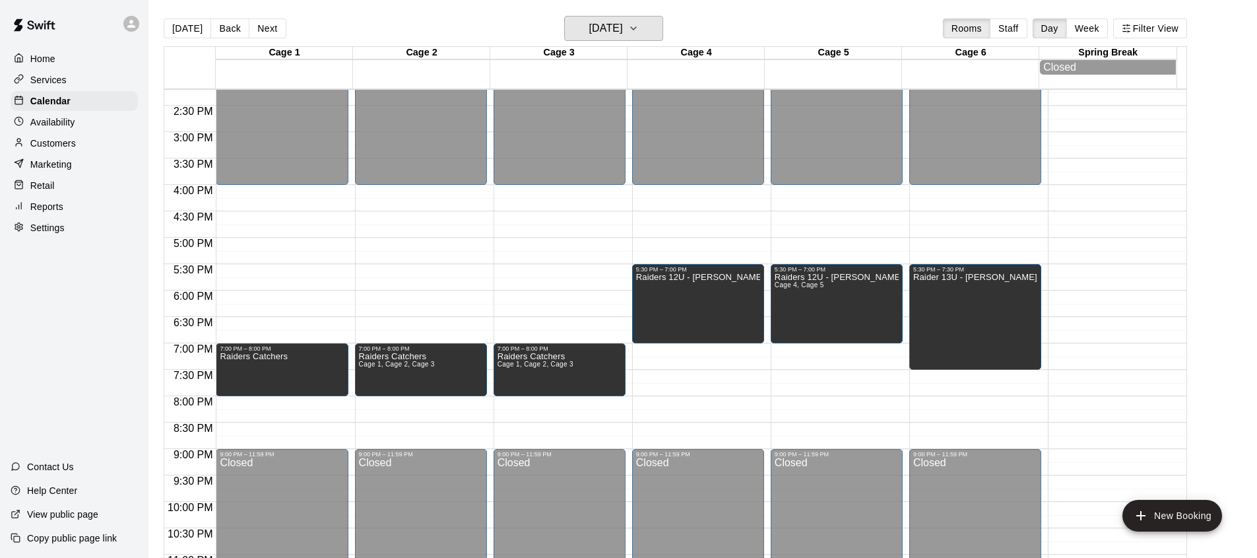
scroll to position [748, 0]
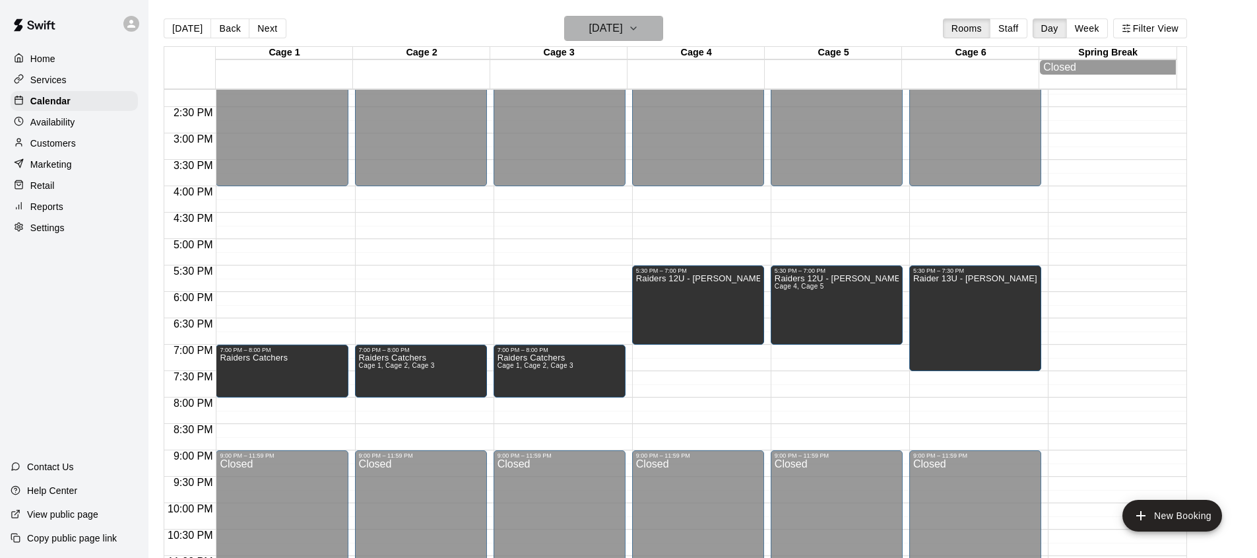
click at [661, 19] on button "[DATE]" at bounding box center [613, 28] width 99 height 25
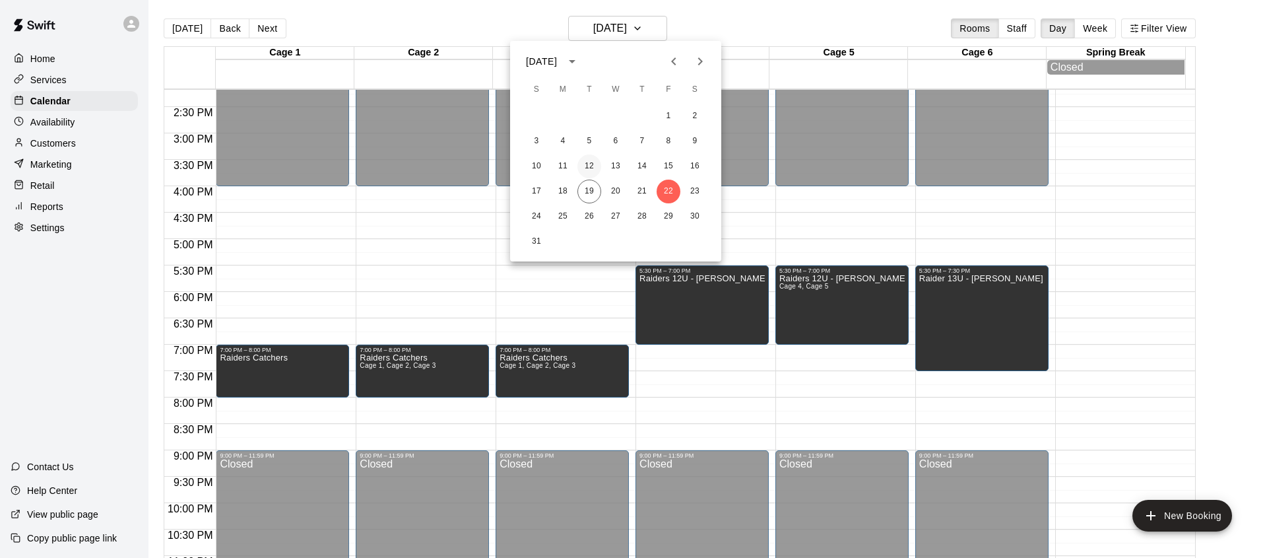
click at [581, 175] on button "12" at bounding box center [589, 166] width 24 height 24
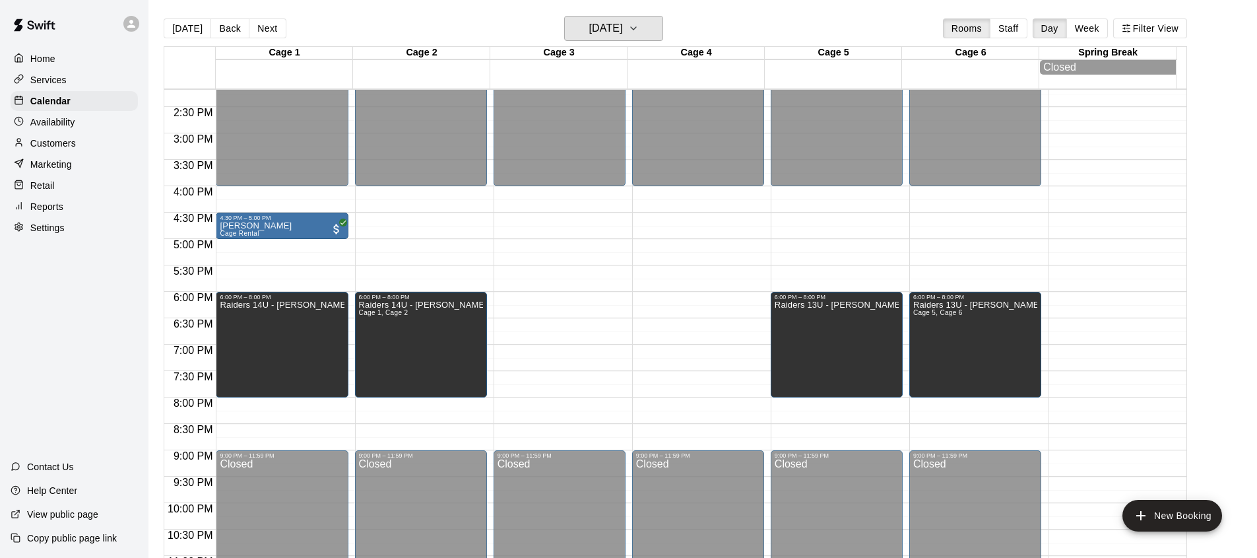
click at [639, 28] on icon "button" at bounding box center [633, 28] width 11 height 16
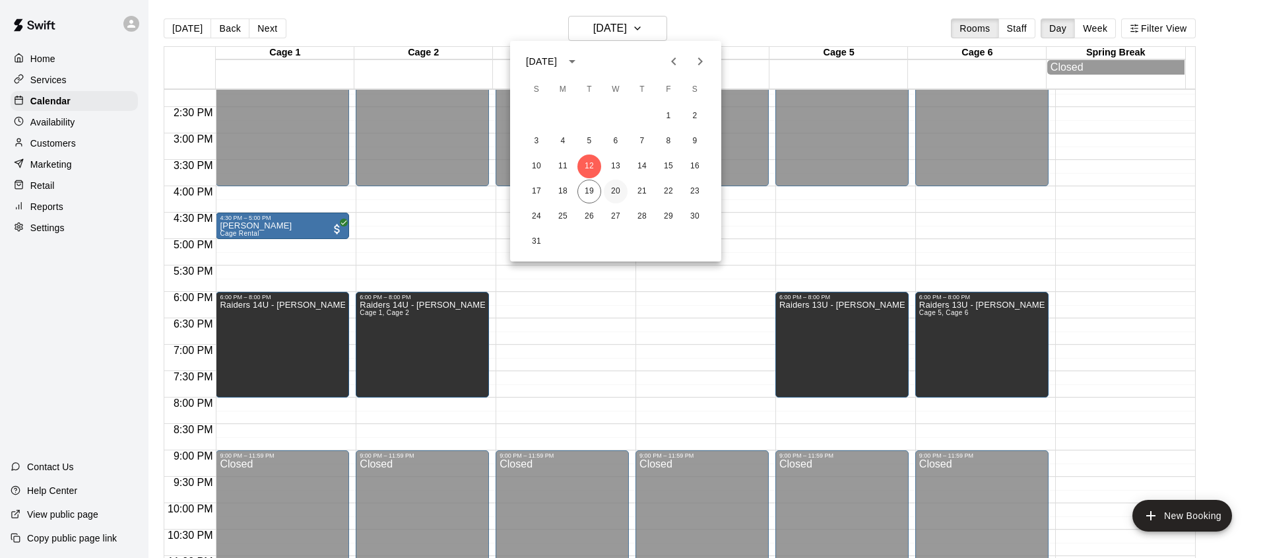
click at [618, 191] on button "20" at bounding box center [616, 191] width 24 height 24
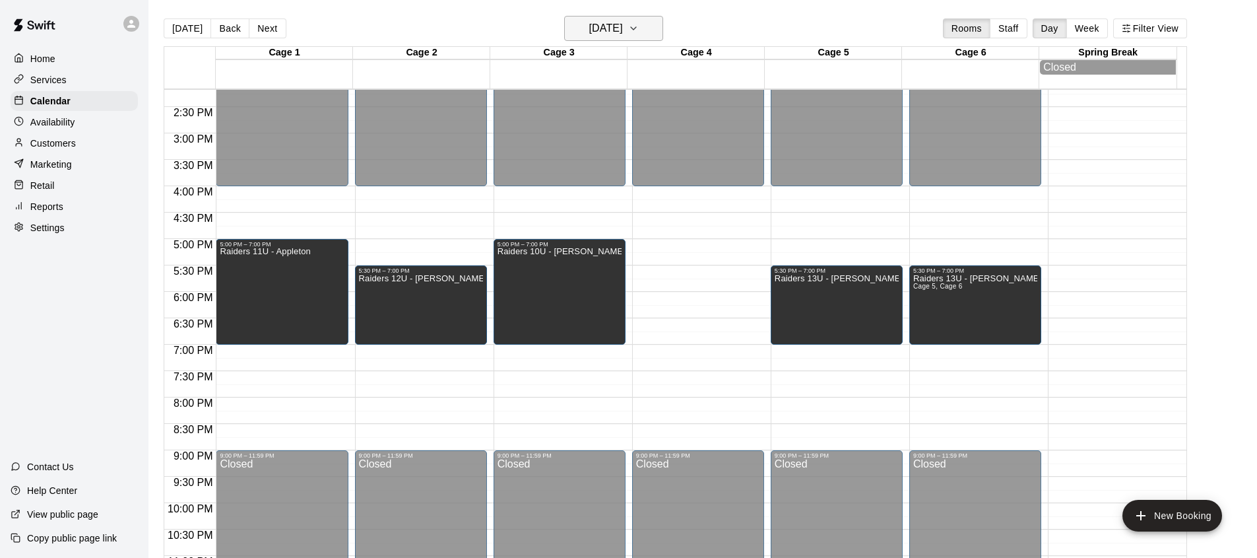
click at [639, 28] on icon "button" at bounding box center [633, 28] width 11 height 16
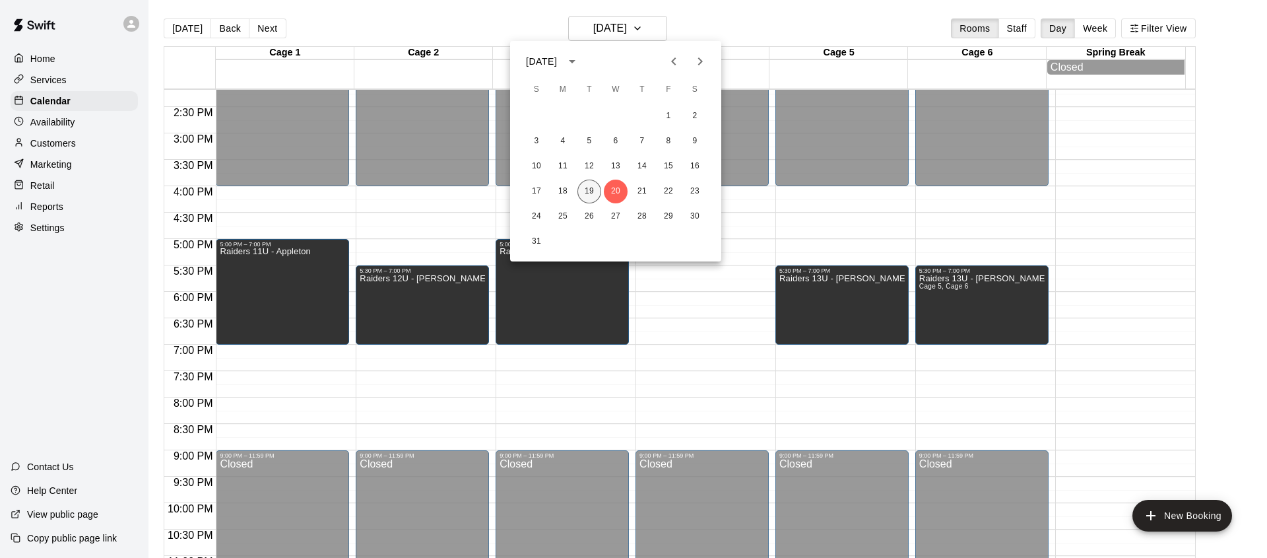
click at [587, 189] on button "19" at bounding box center [589, 191] width 24 height 24
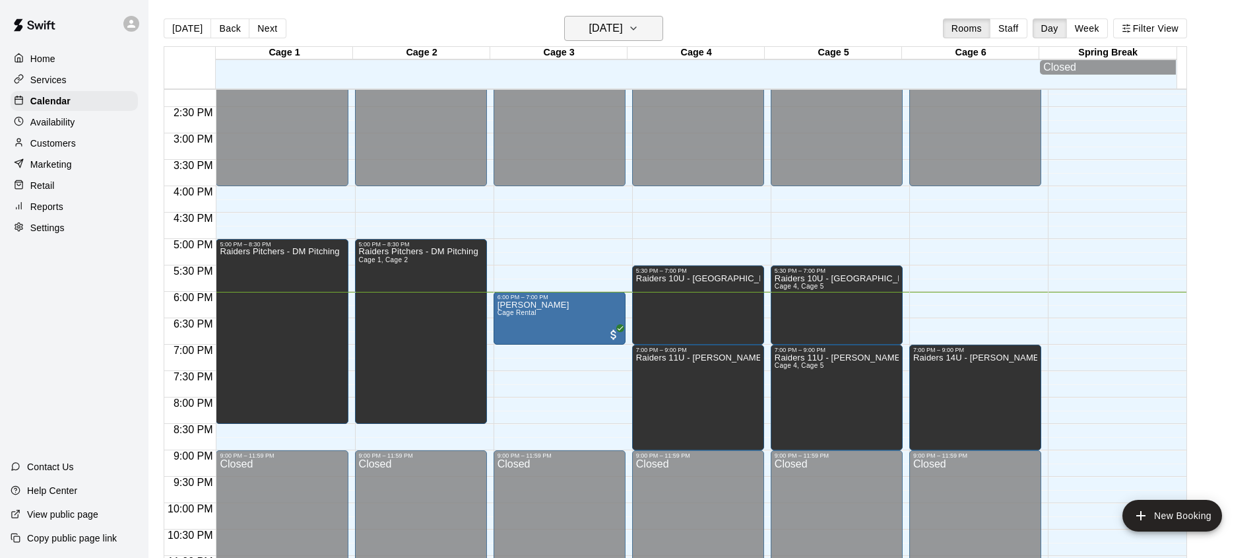
click at [639, 28] on icon "button" at bounding box center [633, 28] width 11 height 16
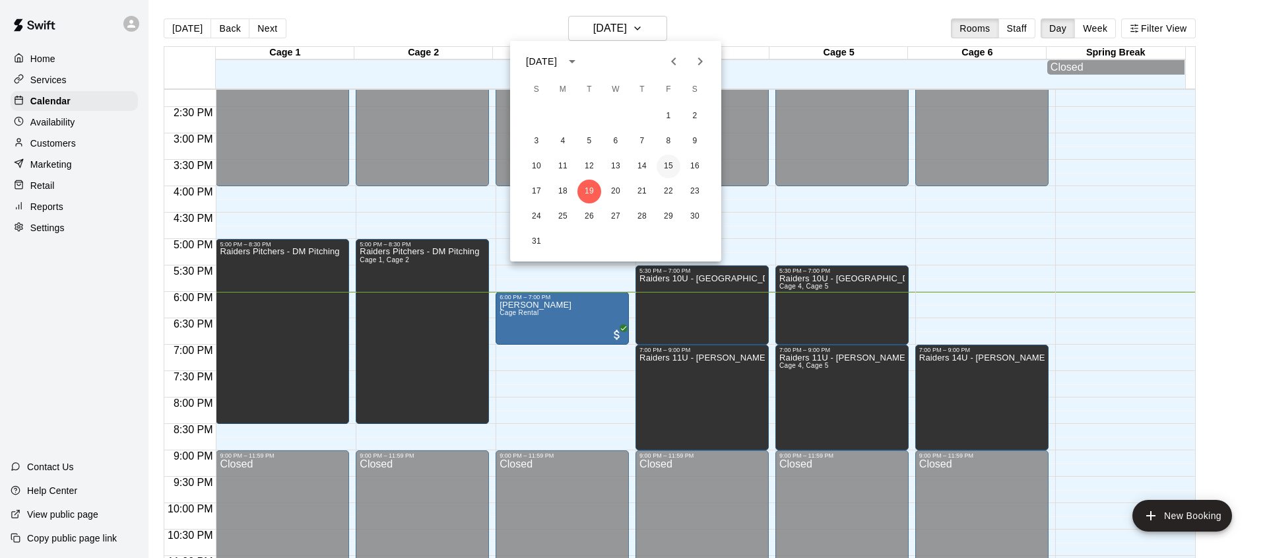
click at [670, 170] on button "15" at bounding box center [669, 166] width 24 height 24
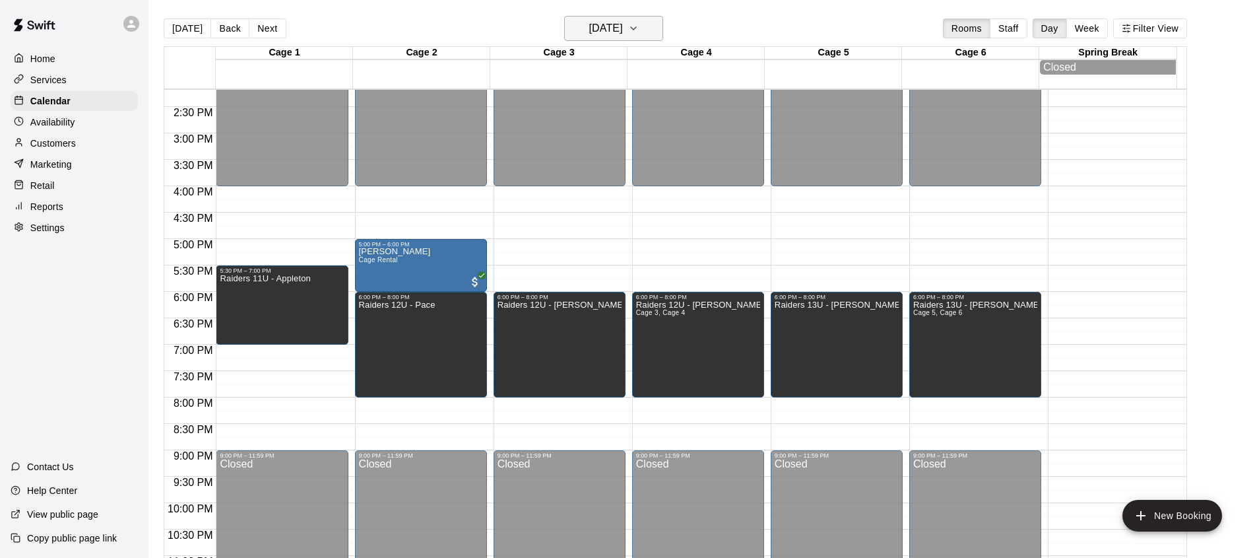
click at [639, 36] on icon "button" at bounding box center [633, 28] width 11 height 16
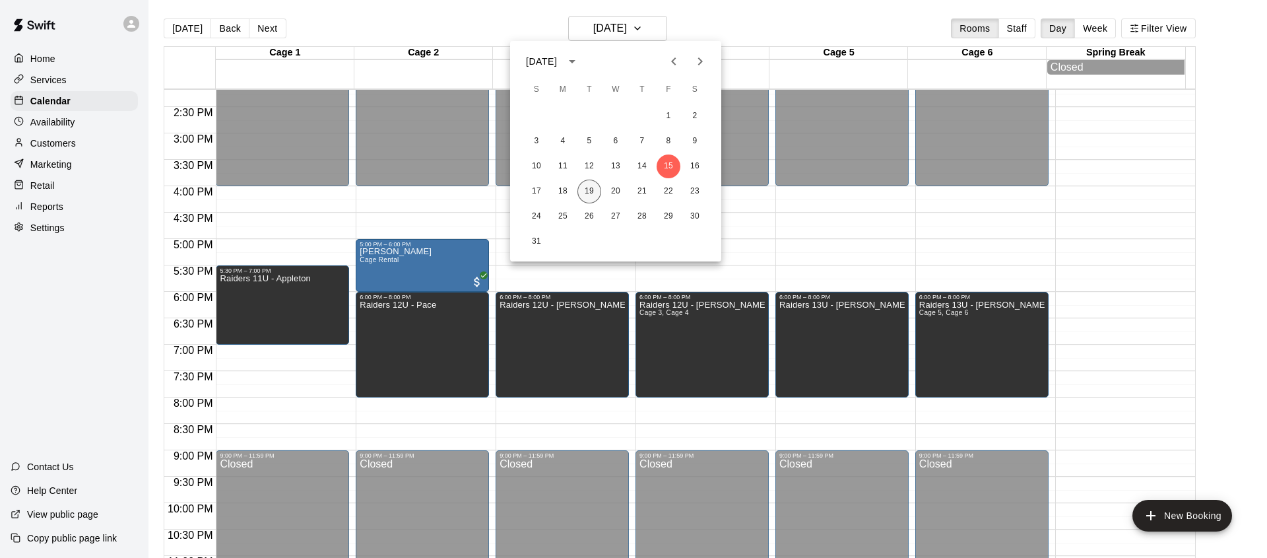
click at [585, 187] on button "19" at bounding box center [589, 191] width 24 height 24
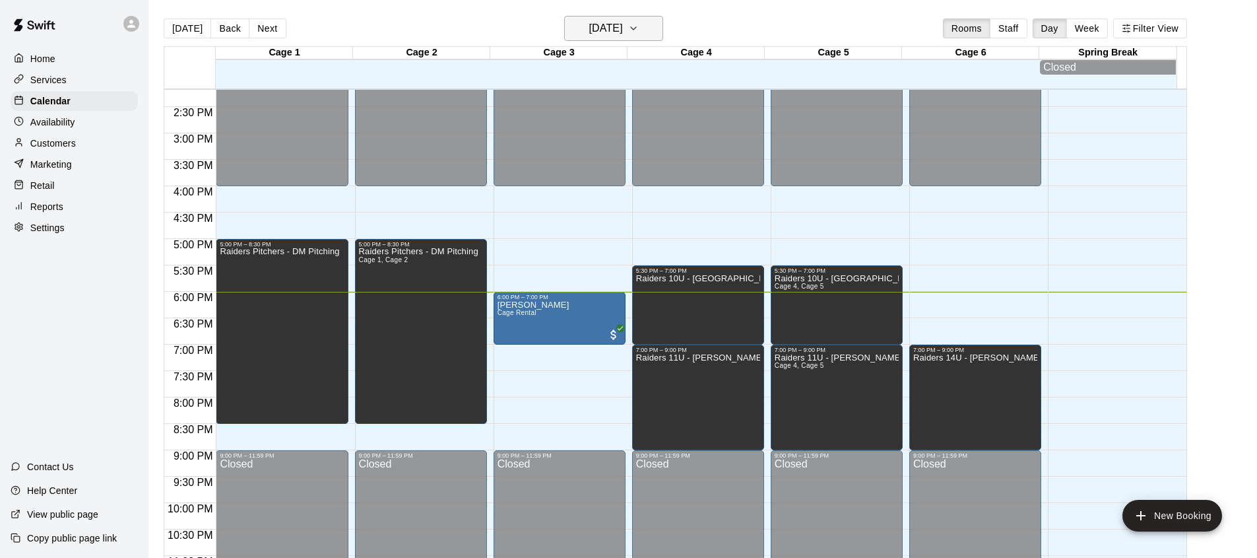
click at [639, 28] on icon "button" at bounding box center [633, 28] width 11 height 16
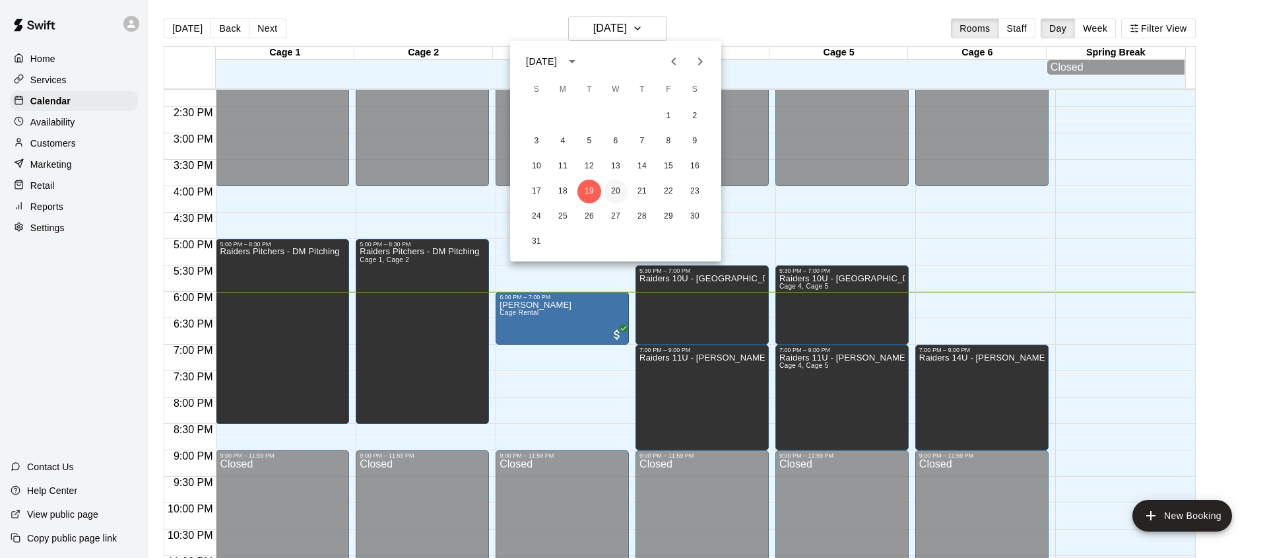
click at [615, 191] on button "20" at bounding box center [616, 191] width 24 height 24
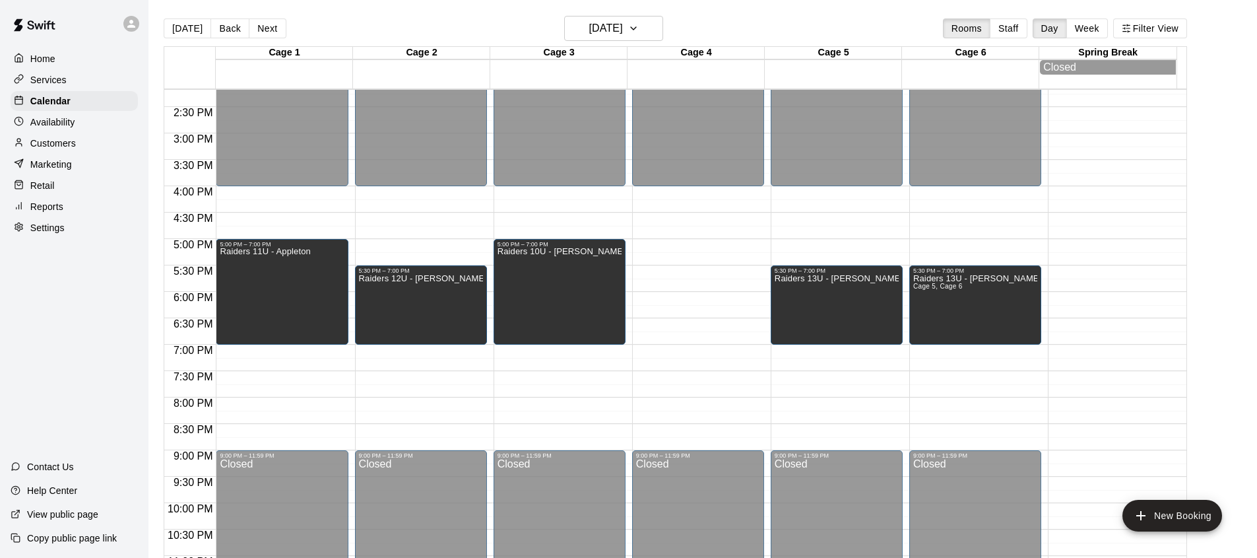
click at [660, 57] on div "Cage 4" at bounding box center [696, 53] width 137 height 13
click at [639, 28] on icon "button" at bounding box center [633, 28] width 11 height 16
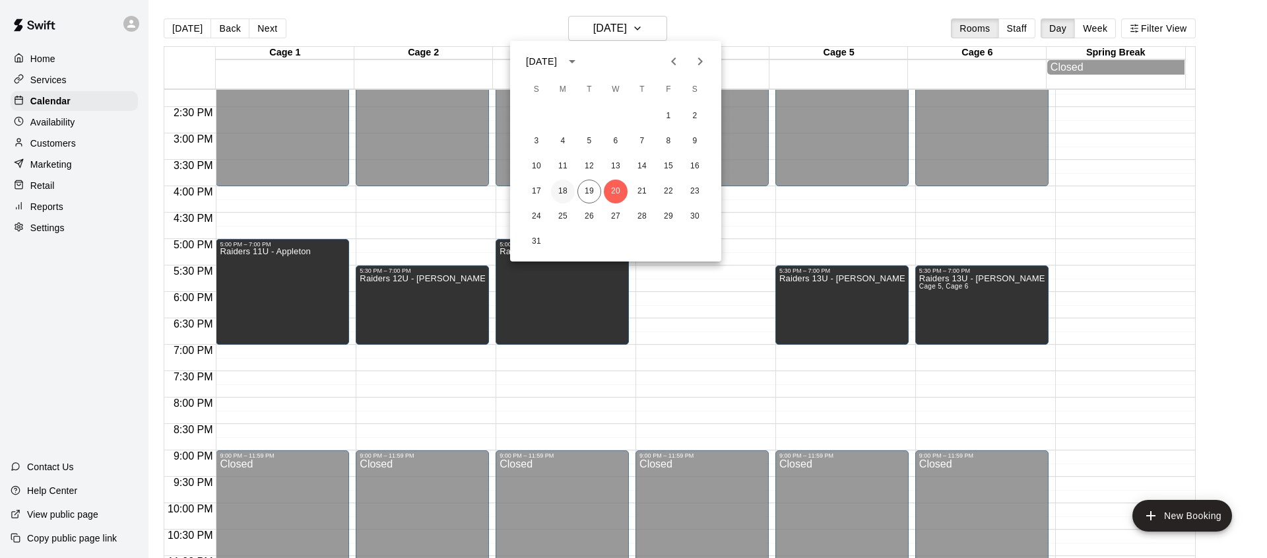
click at [569, 188] on button "18" at bounding box center [563, 191] width 24 height 24
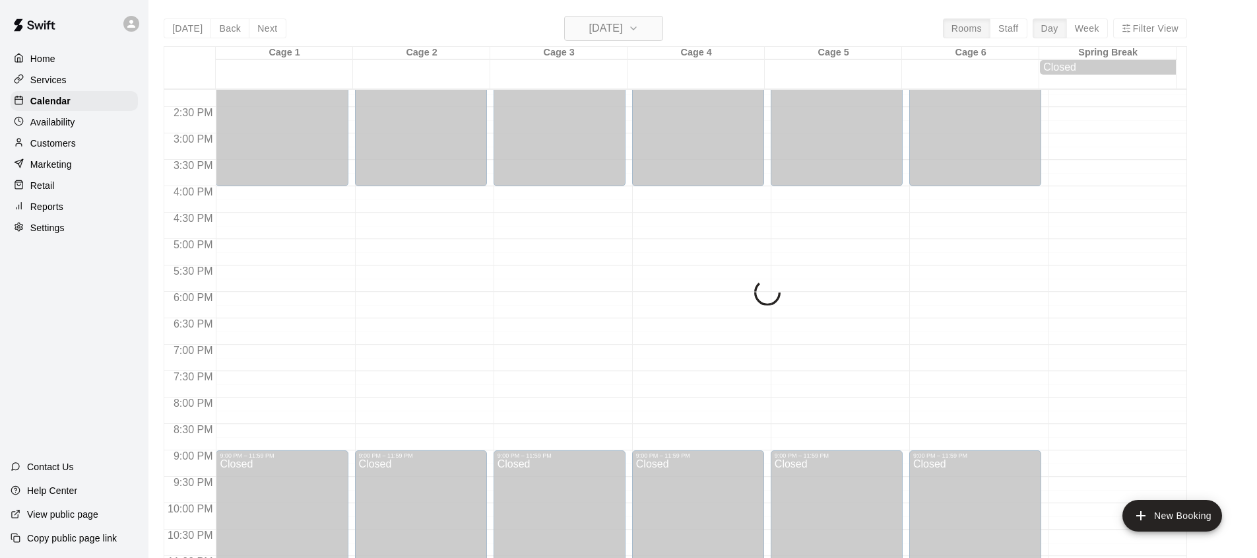
click at [649, 30] on button "[DATE]" at bounding box center [613, 28] width 99 height 25
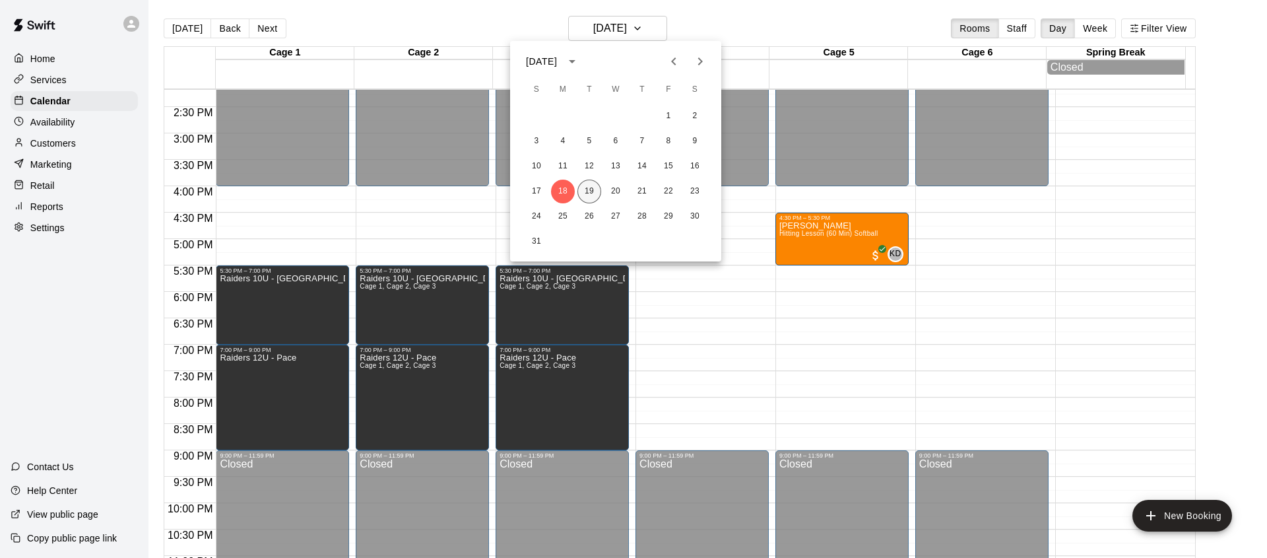
click at [587, 194] on button "19" at bounding box center [589, 191] width 24 height 24
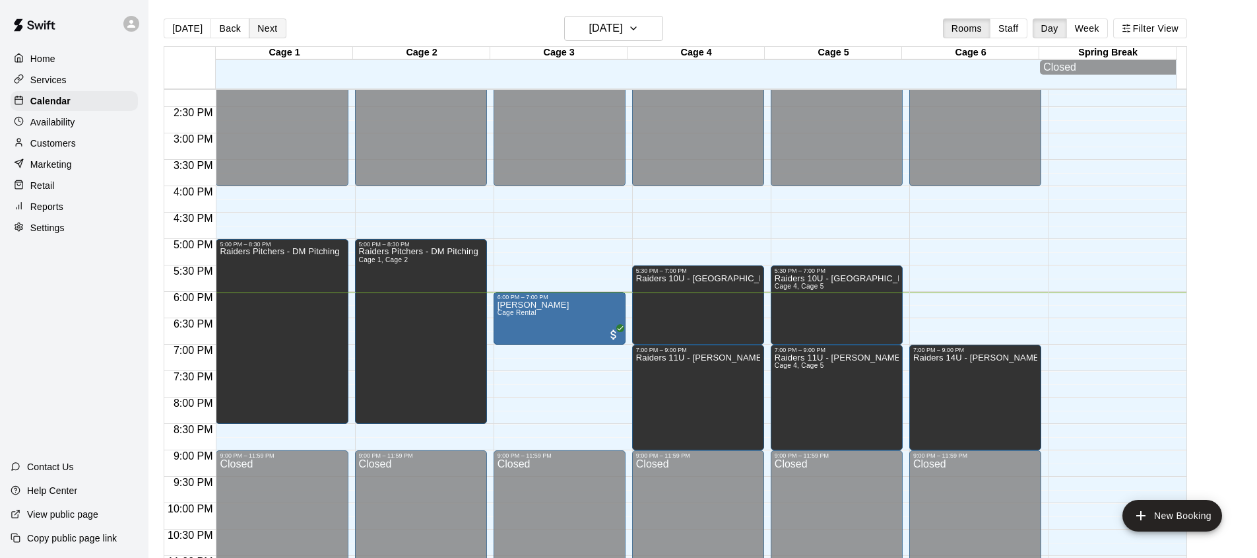
click at [251, 34] on button "Next" at bounding box center [267, 28] width 37 height 20
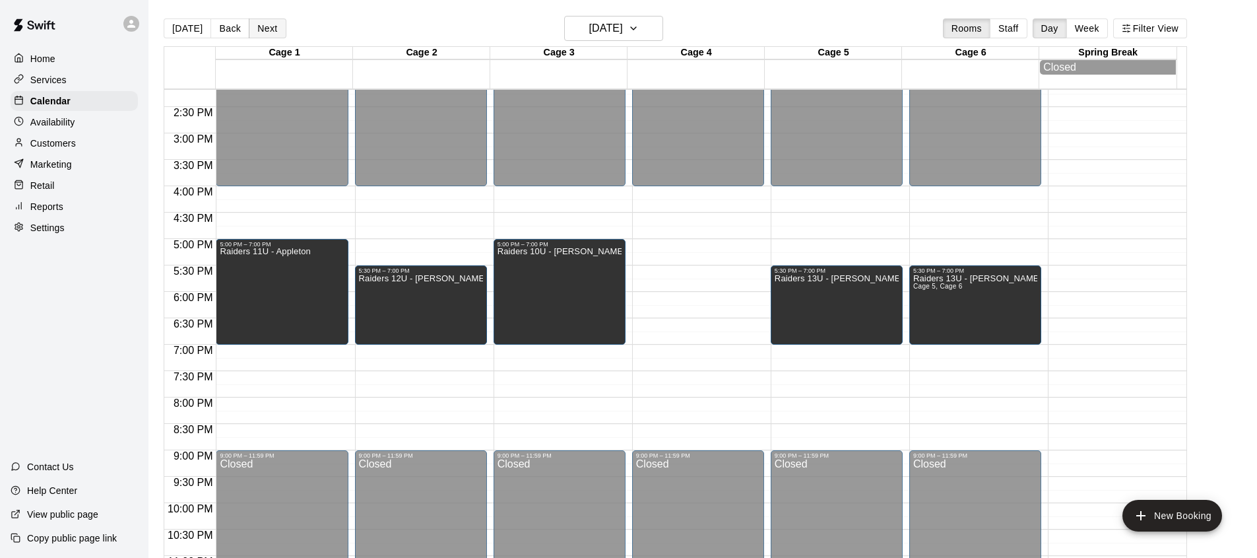
click at [264, 28] on button "Next" at bounding box center [267, 28] width 37 height 20
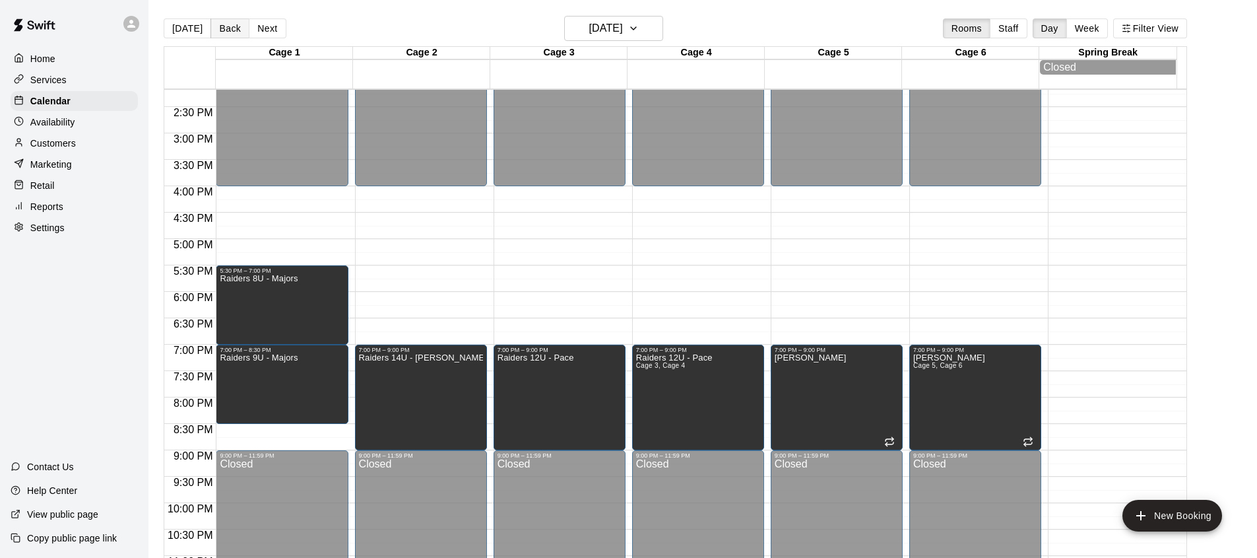
click at [238, 21] on button "Back" at bounding box center [230, 28] width 39 height 20
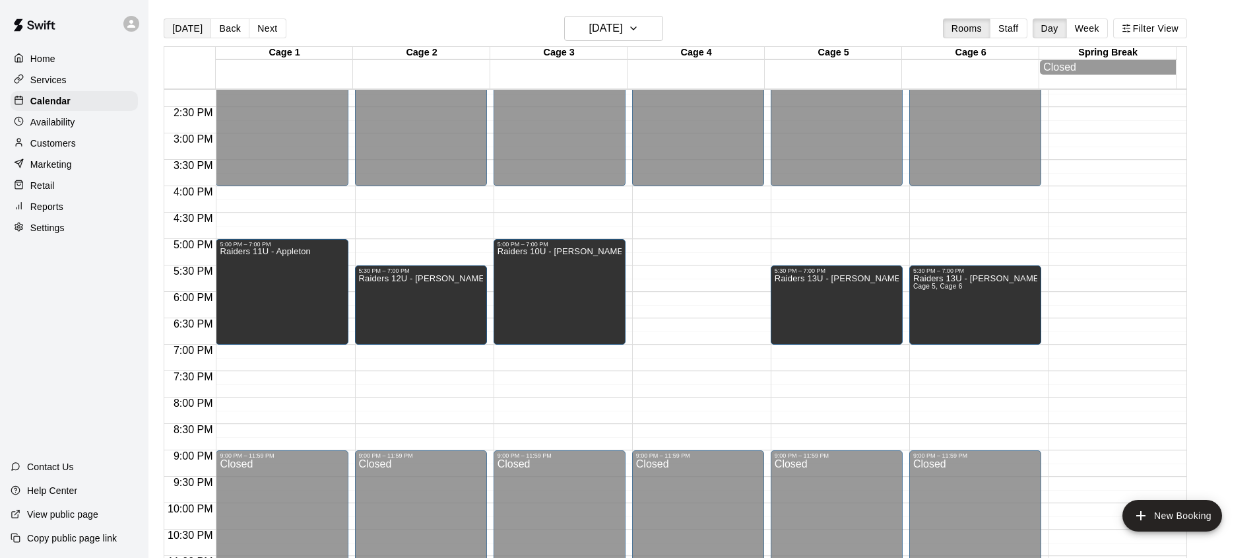
click at [185, 34] on button "[DATE]" at bounding box center [188, 28] width 48 height 20
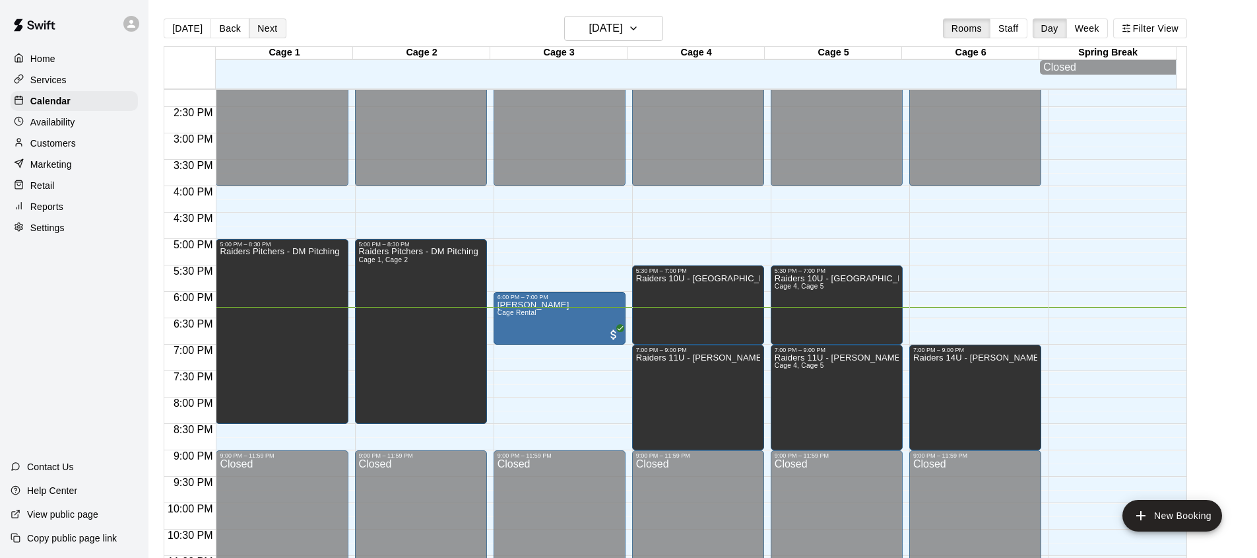
click at [271, 32] on button "Next" at bounding box center [267, 28] width 37 height 20
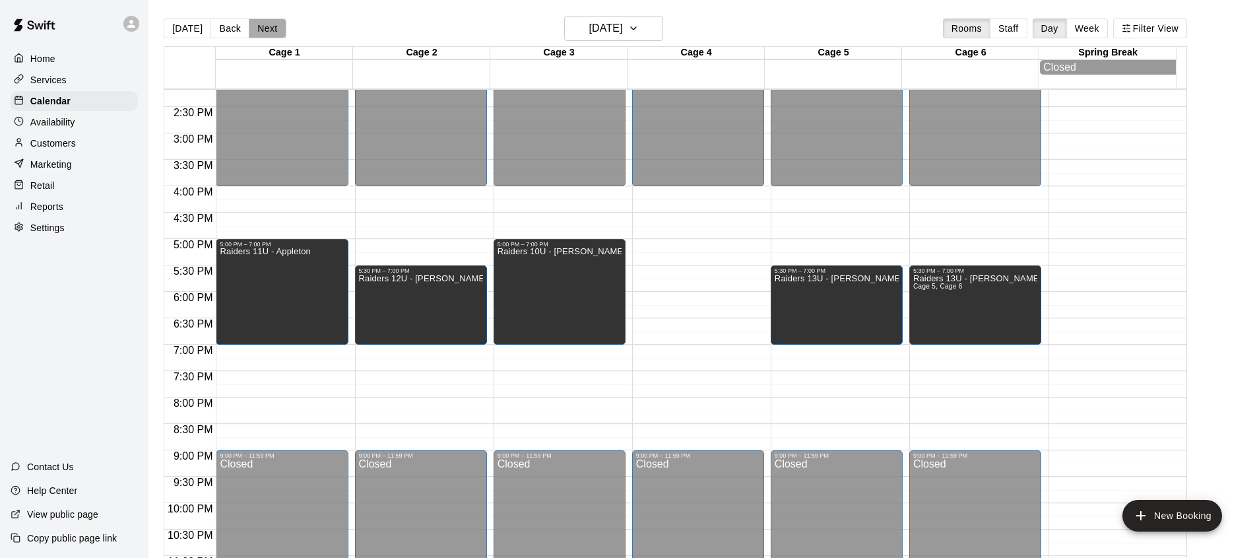
click at [271, 32] on button "Next" at bounding box center [267, 28] width 37 height 20
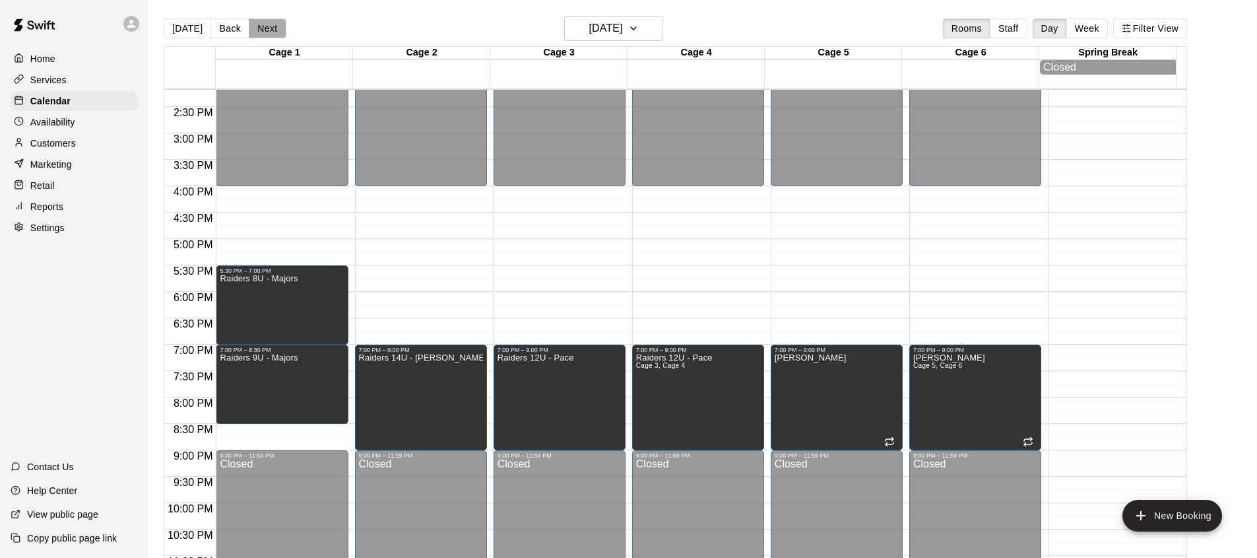
click at [271, 32] on button "Next" at bounding box center [267, 28] width 37 height 20
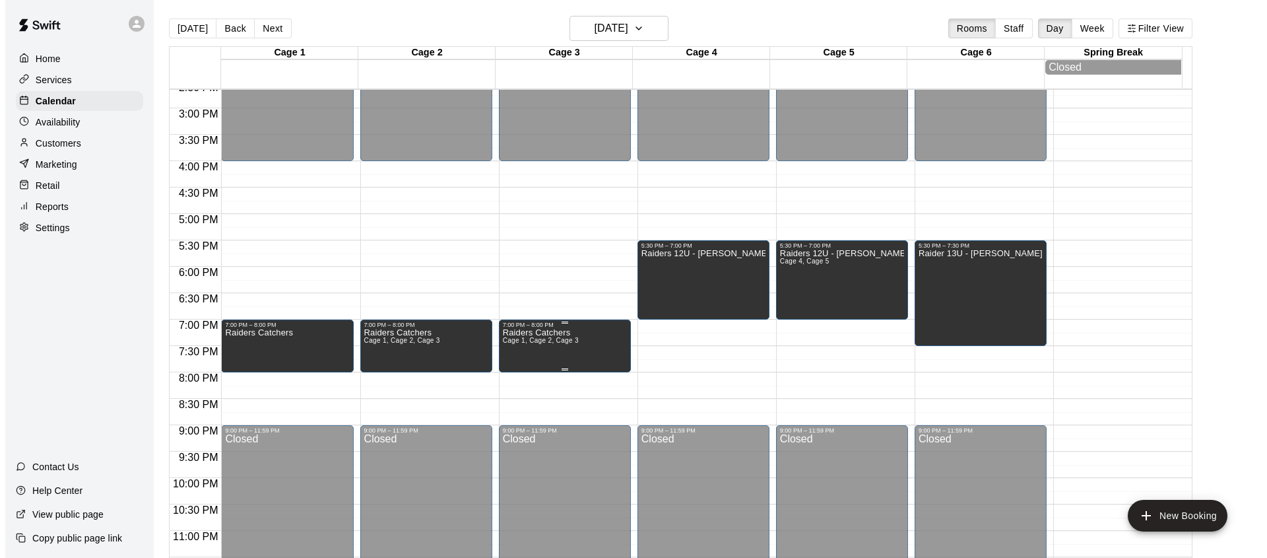
scroll to position [787, 0]
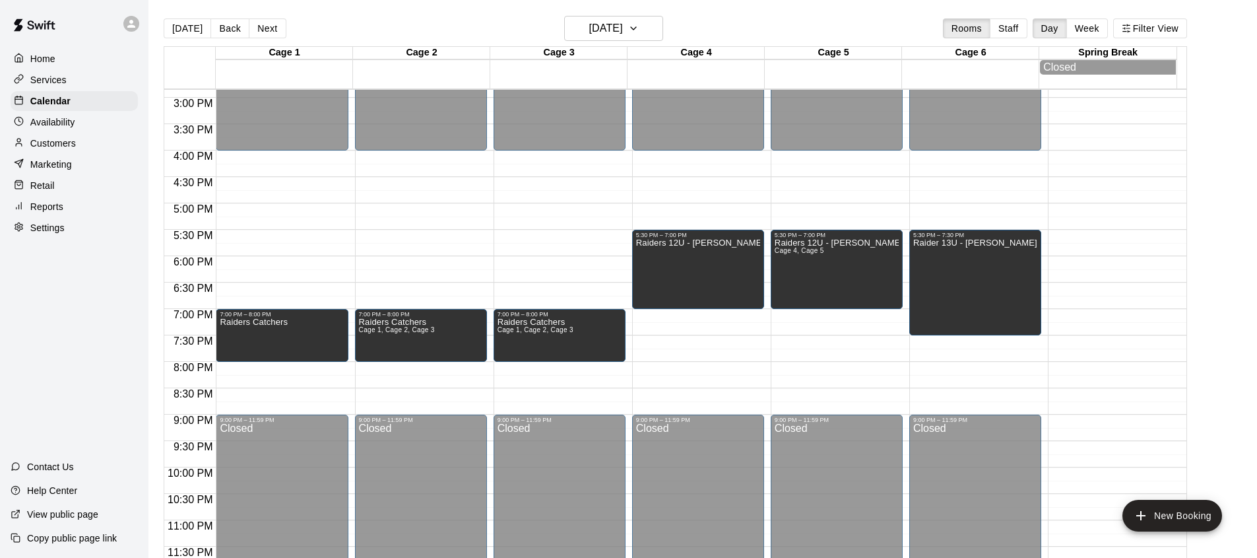
click at [1164, 515] on button "New Booking" at bounding box center [1172, 516] width 100 height 32
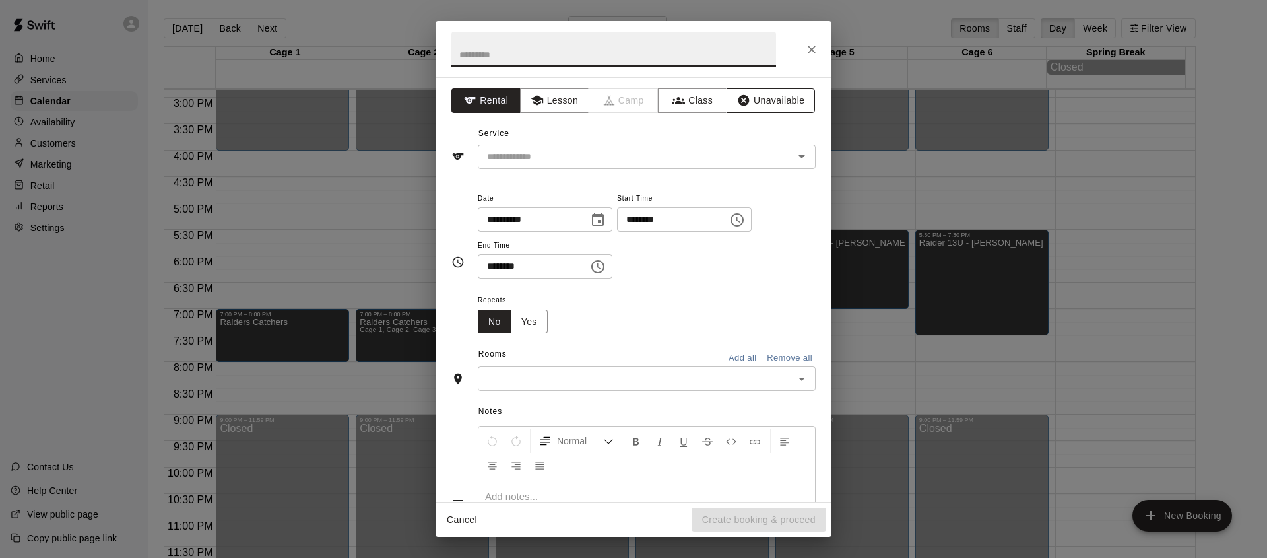
click at [755, 97] on button "Unavailable" at bounding box center [771, 100] width 88 height 24
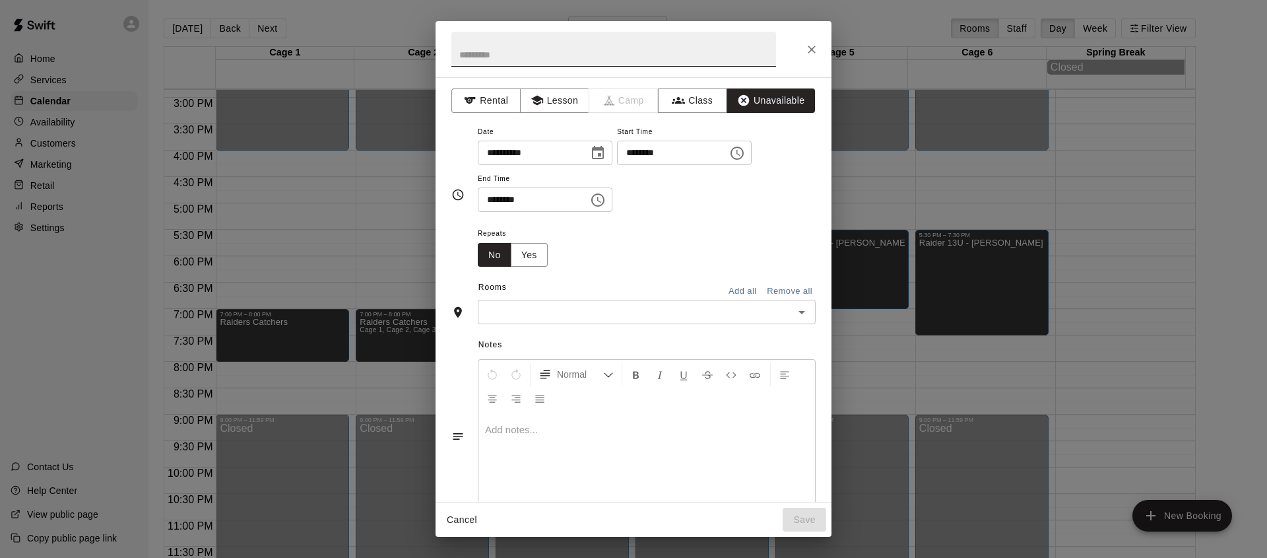
click at [591, 61] on input "text" at bounding box center [613, 49] width 325 height 35
type input "**********"
click at [745, 152] on icon "Choose time, selected time is 6:00 PM" at bounding box center [737, 153] width 16 height 16
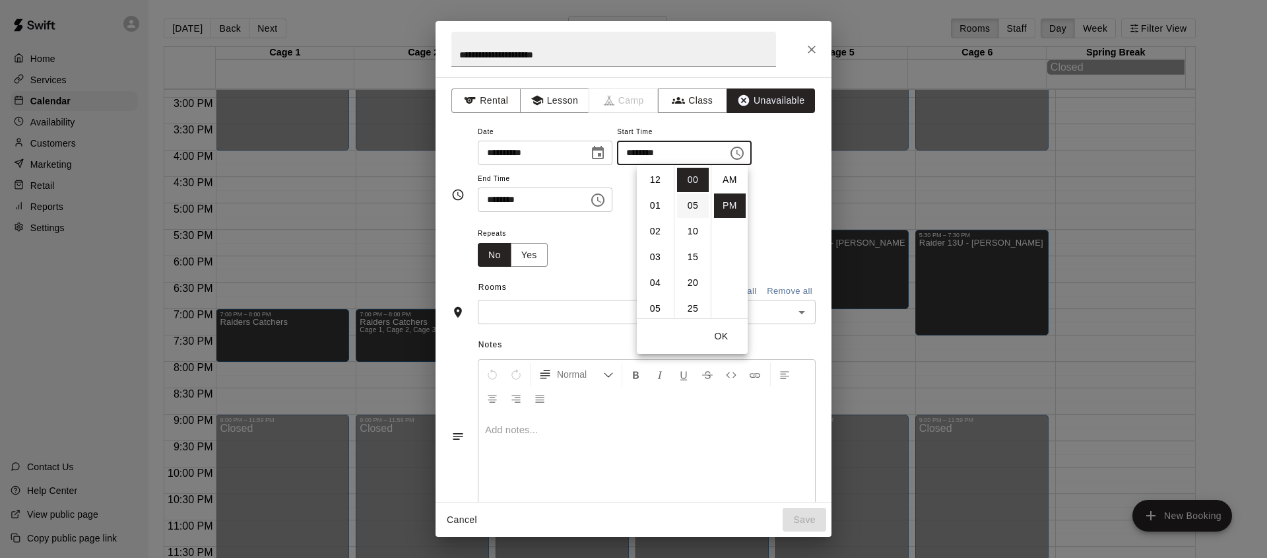
scroll to position [24, 0]
click at [651, 231] on li "08" at bounding box center [655, 231] width 32 height 24
type input "********"
click at [770, 188] on div "**********" at bounding box center [647, 167] width 338 height 89
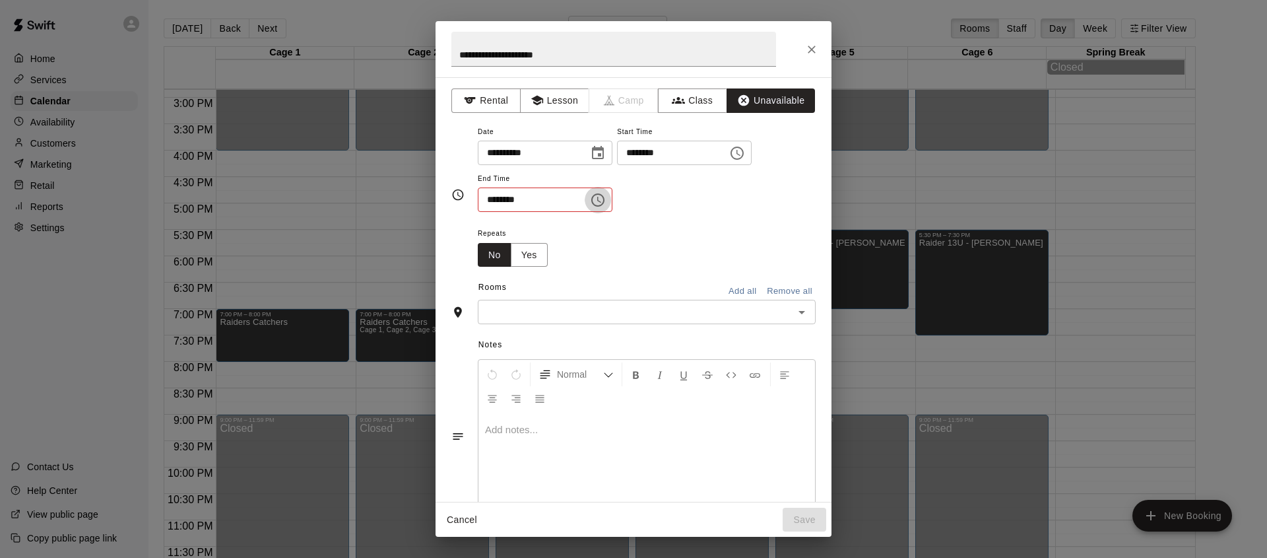
click at [604, 197] on icon "Choose time, selected time is 6:30 PM" at bounding box center [597, 199] width 13 height 13
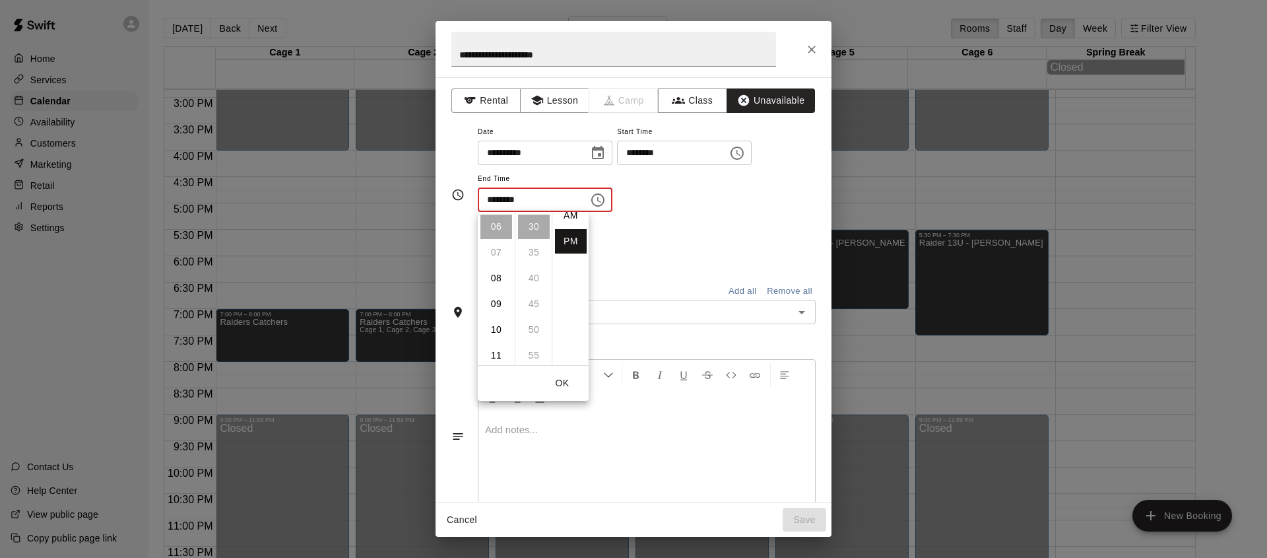
scroll to position [0, 0]
click at [562, 232] on li "AM" at bounding box center [571, 226] width 32 height 24
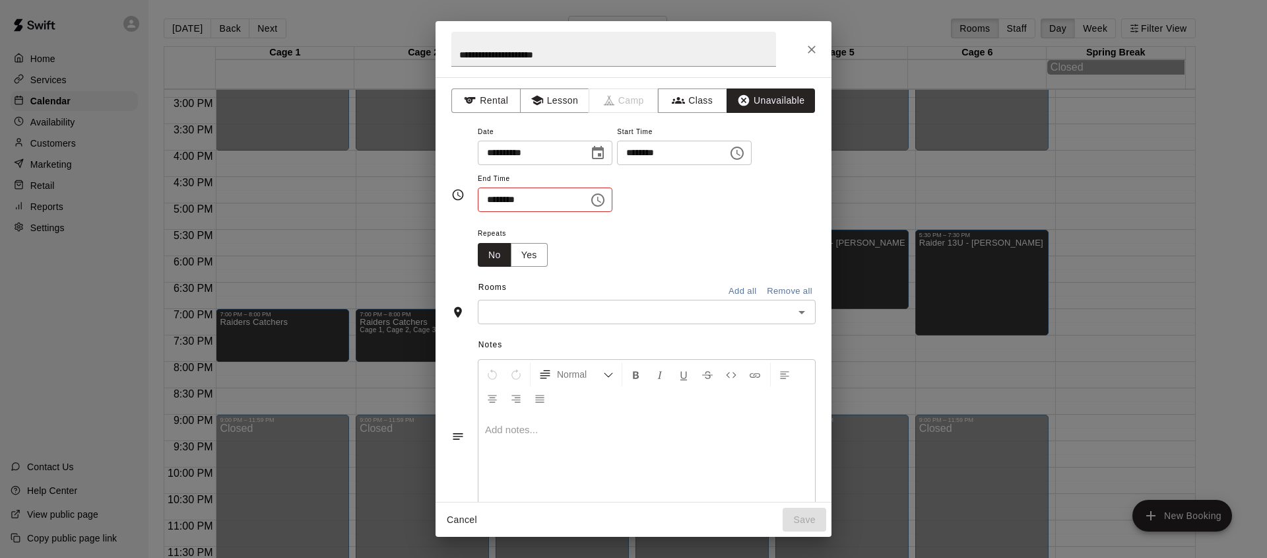
click at [611, 202] on button "Choose time, selected time is 6:30 AM" at bounding box center [598, 200] width 26 height 26
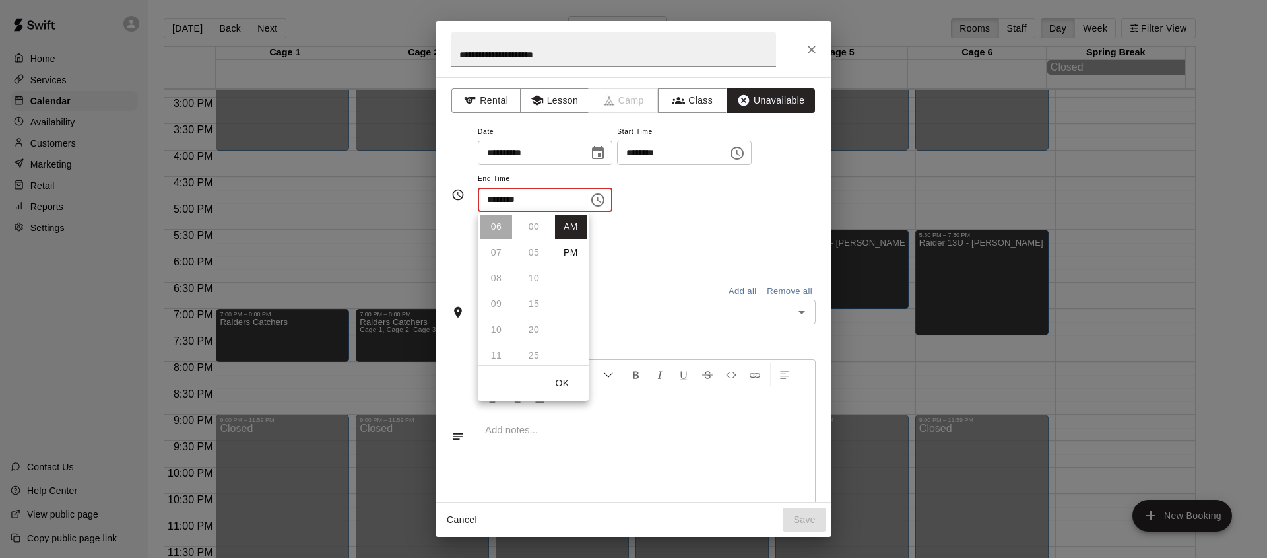
scroll to position [154, 0]
click at [718, 232] on div "Repeats No Yes" at bounding box center [647, 246] width 338 height 42
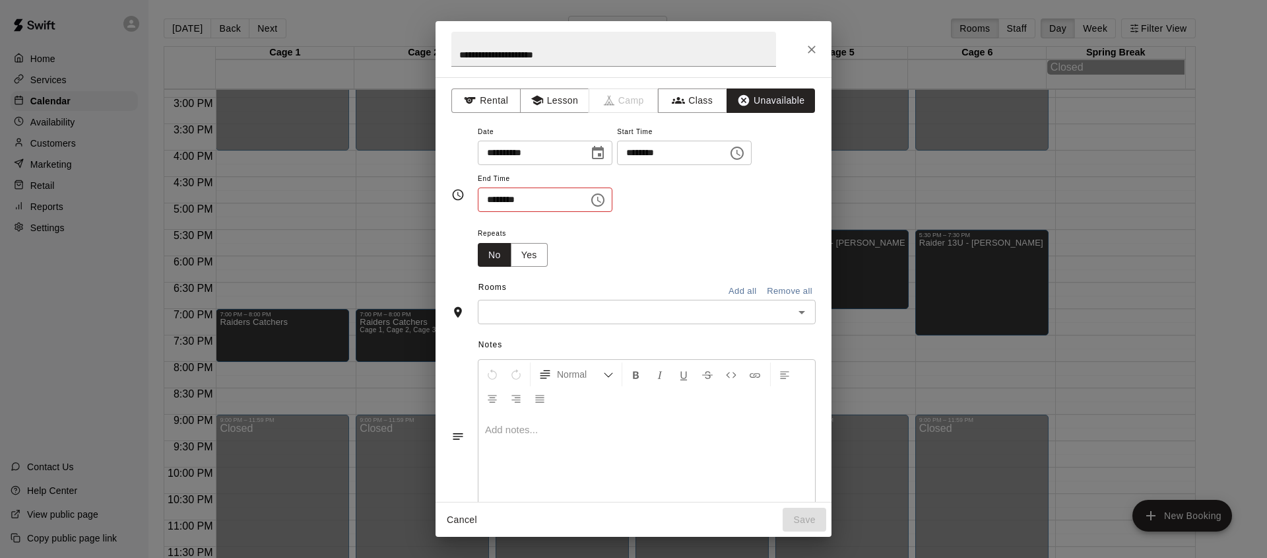
scroll to position [0, 0]
click at [721, 288] on button "Add all" at bounding box center [742, 291] width 42 height 20
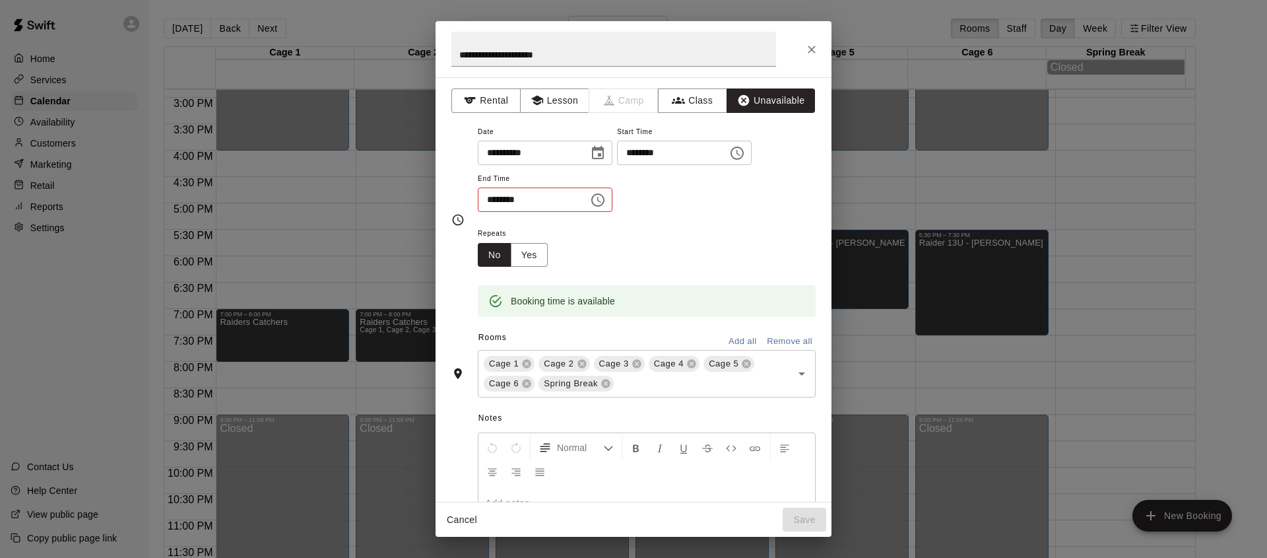
click at [606, 206] on icon "Choose time, selected time is 6:30 AM" at bounding box center [598, 200] width 16 height 16
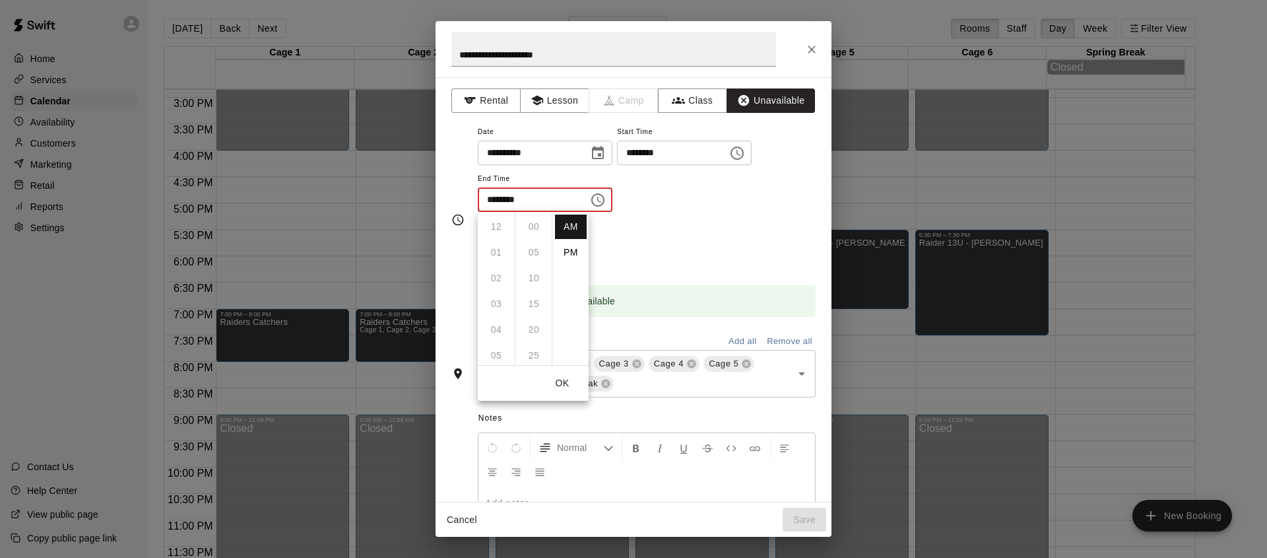
scroll to position [154, 0]
click at [682, 229] on div "Repeats No Yes" at bounding box center [647, 246] width 338 height 42
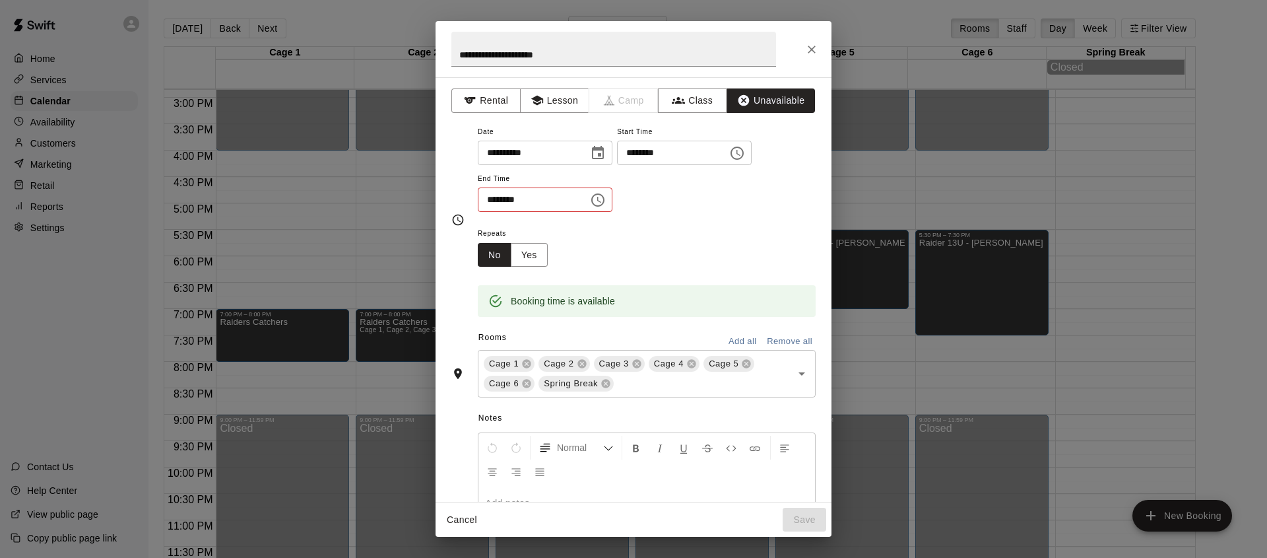
click at [601, 200] on icon "Choose time, selected time is 6:30 AM" at bounding box center [599, 200] width 4 height 6
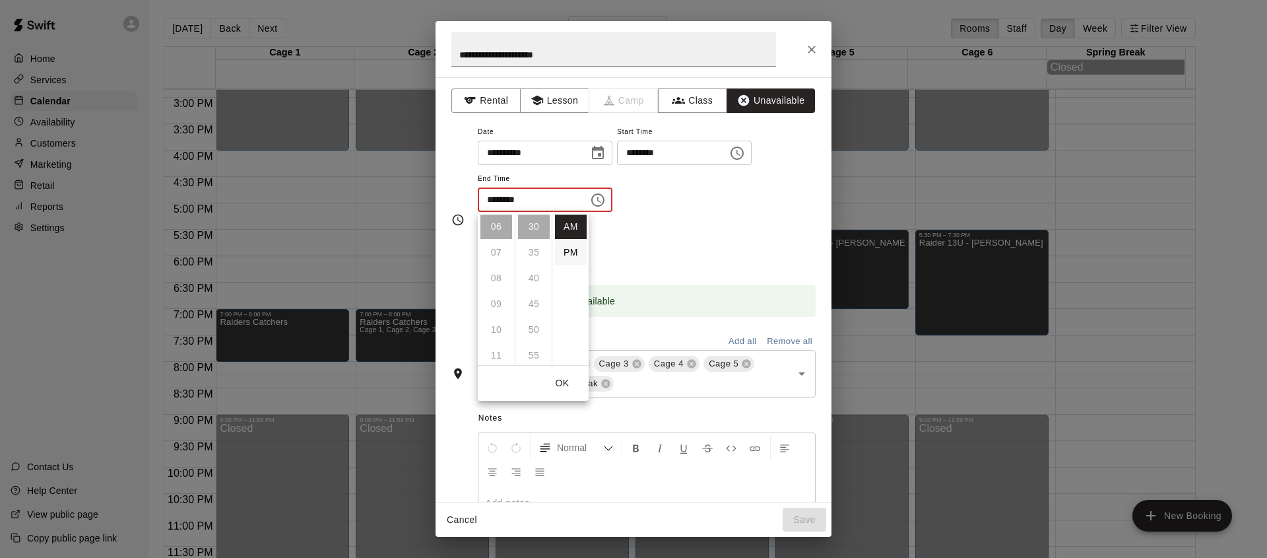
click at [566, 244] on li "PM" at bounding box center [571, 252] width 32 height 24
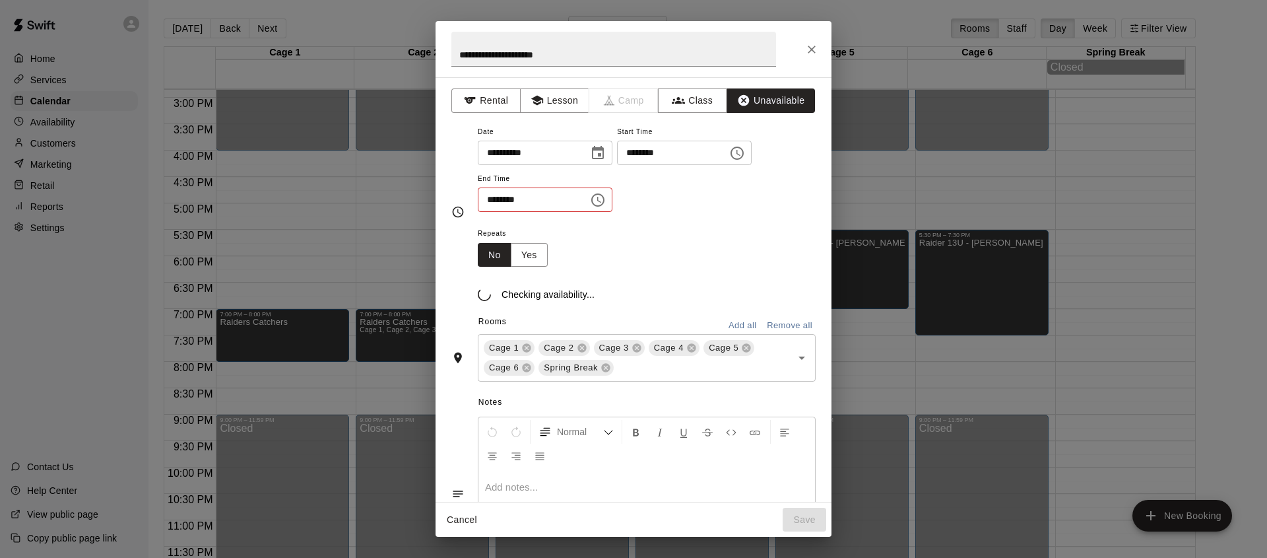
scroll to position [24, 0]
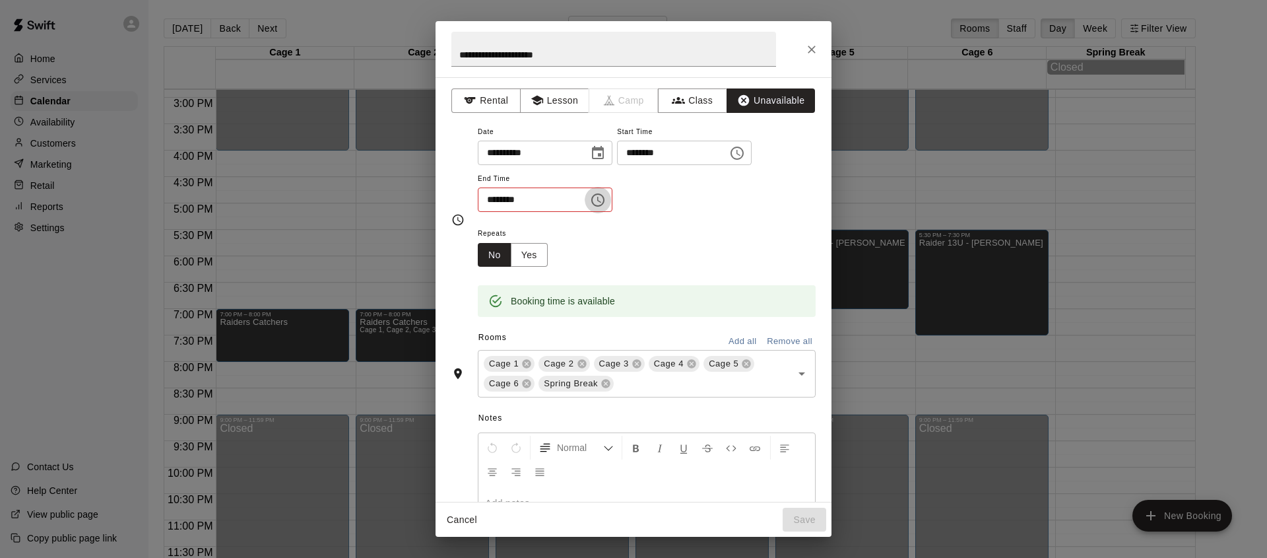
click at [606, 203] on icon "Choose time, selected time is 6:30 PM" at bounding box center [598, 200] width 16 height 16
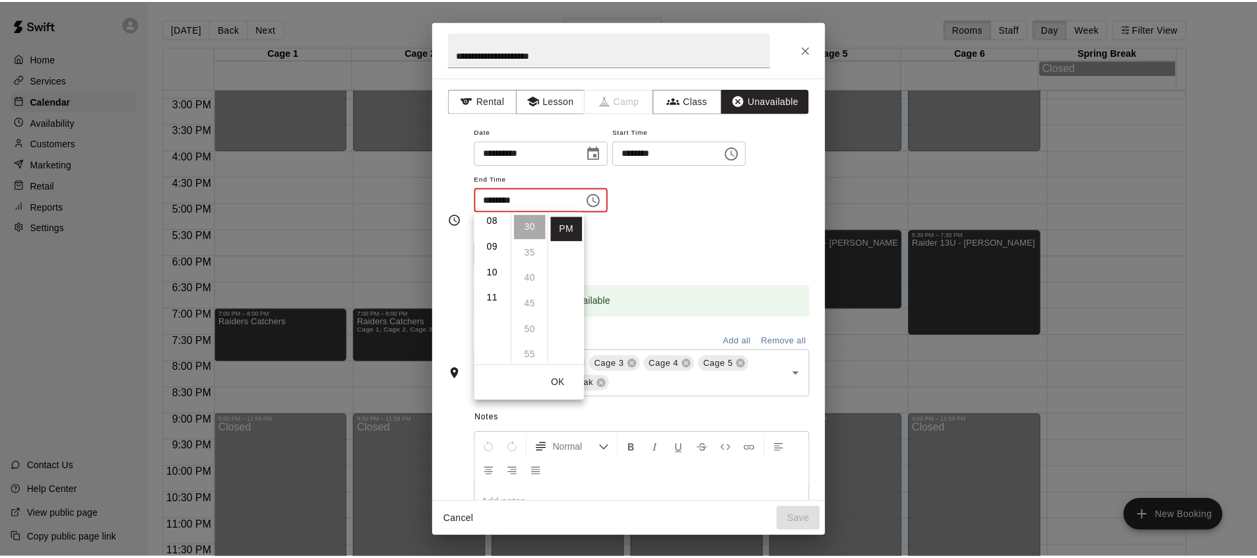
scroll to position [281, 0]
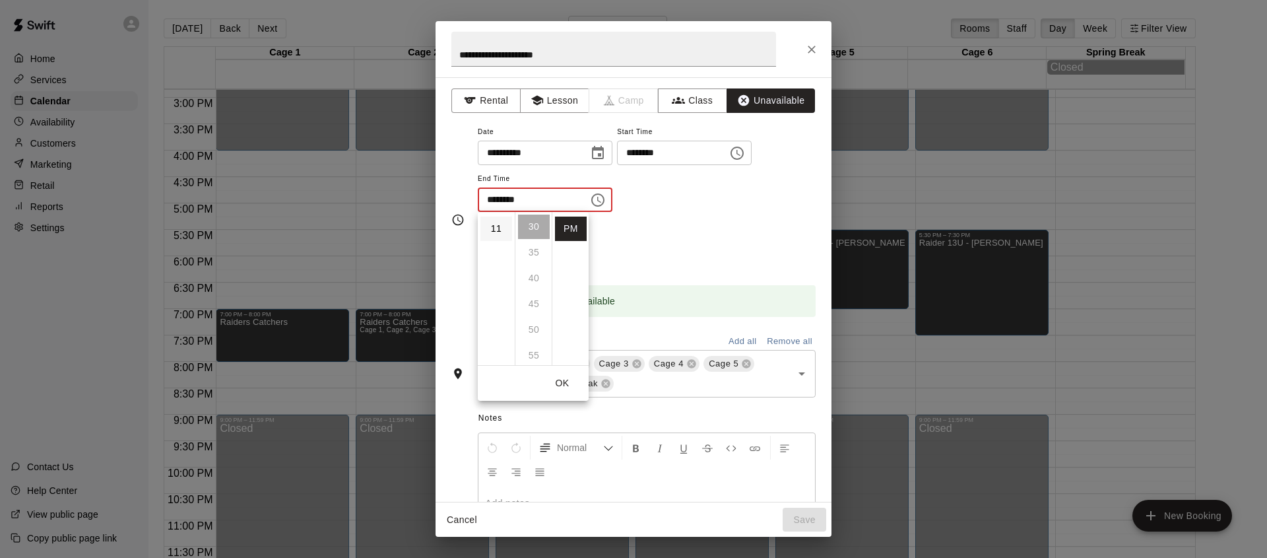
click at [492, 234] on li "11" at bounding box center [496, 228] width 32 height 24
type input "********"
drag, startPoint x: 752, startPoint y: 247, endPoint x: 752, endPoint y: 256, distance: 8.6
click at [752, 248] on div "Repeats No Yes" at bounding box center [647, 246] width 338 height 42
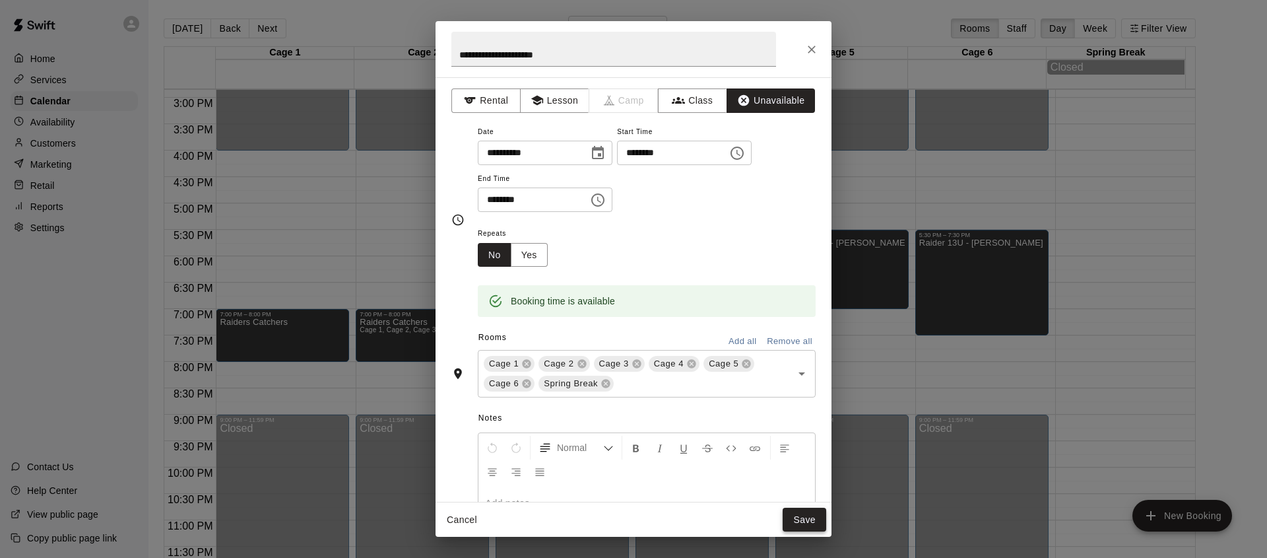
click at [793, 513] on button "Save" at bounding box center [805, 519] width 44 height 24
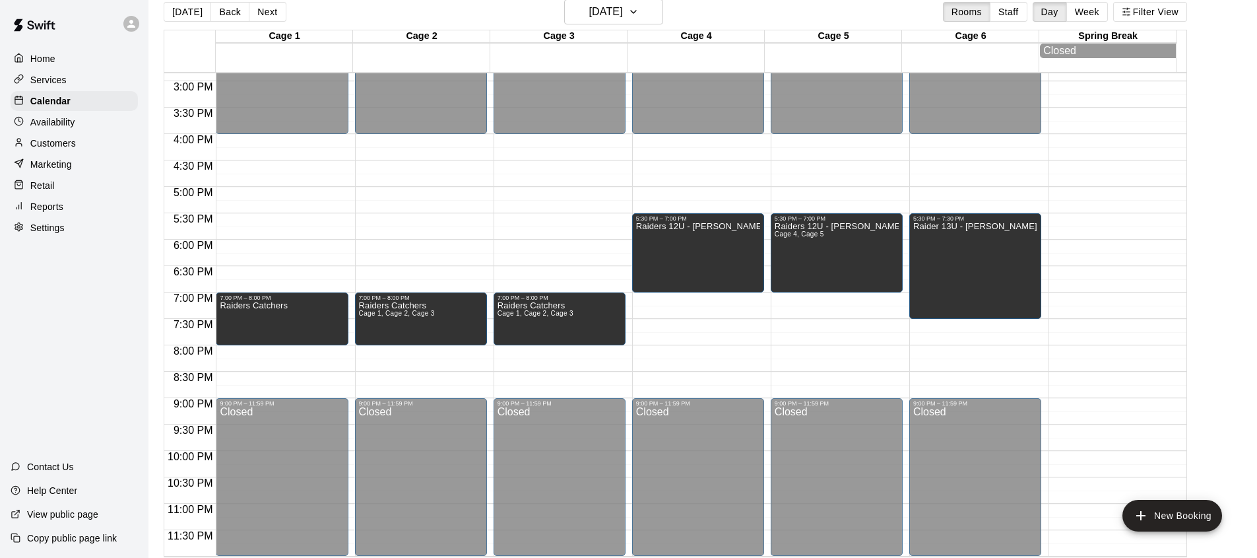
scroll to position [21, 0]
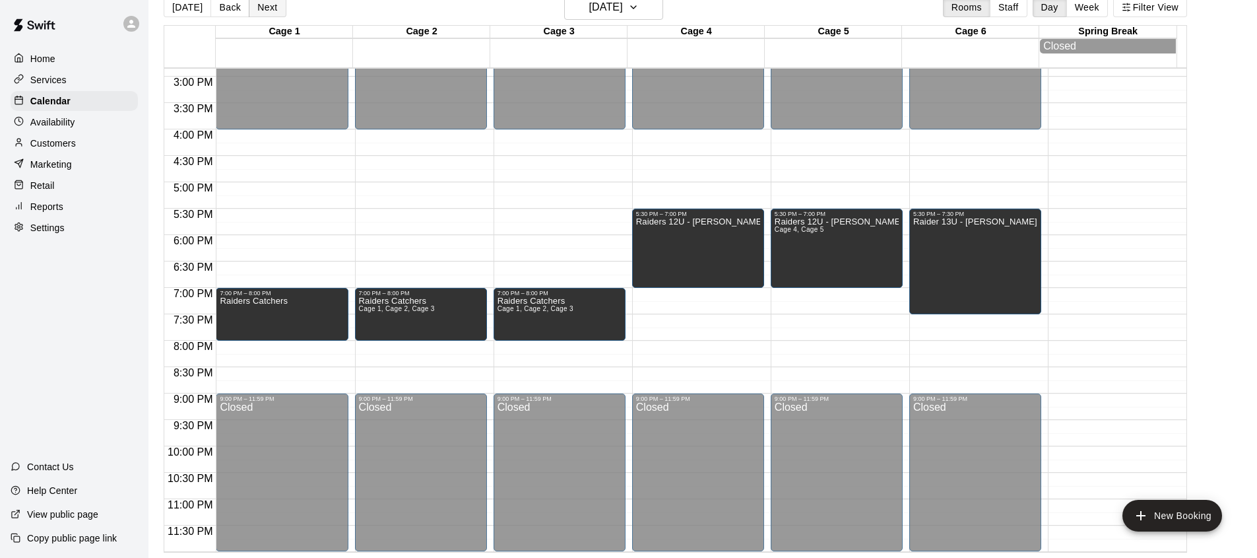
click at [259, 15] on button "Next" at bounding box center [267, 7] width 37 height 20
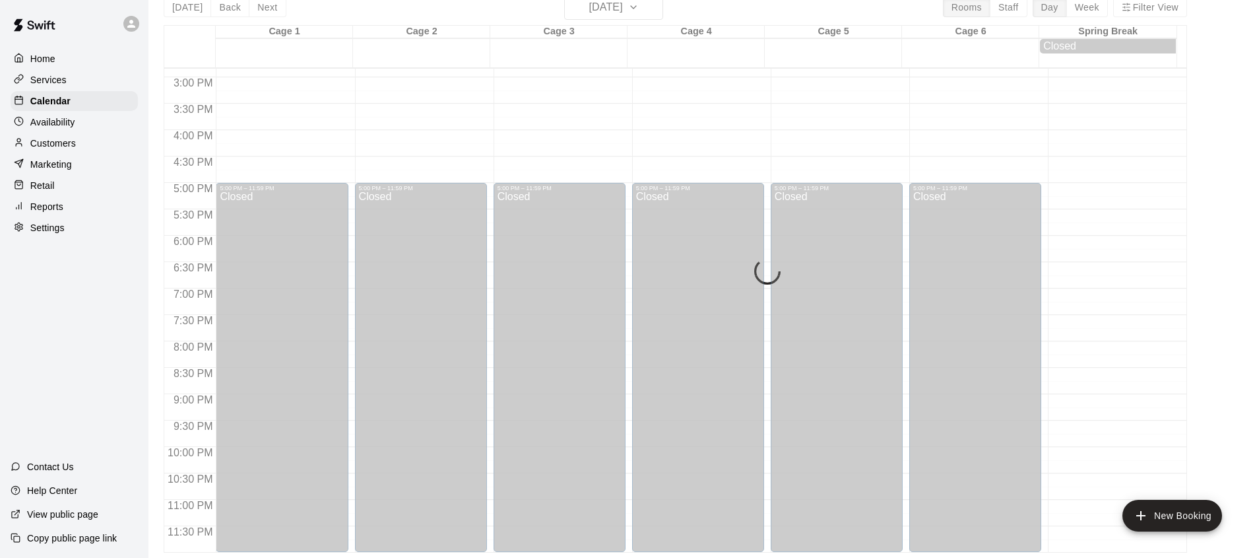
scroll to position [787, 0]
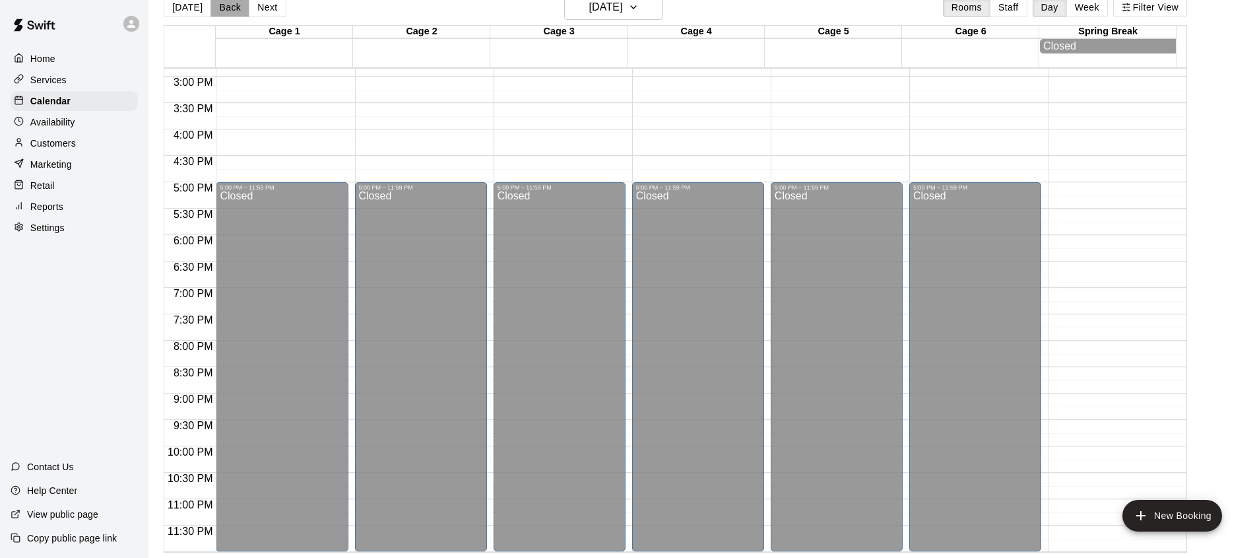
click at [226, 12] on button "Back" at bounding box center [230, 7] width 39 height 20
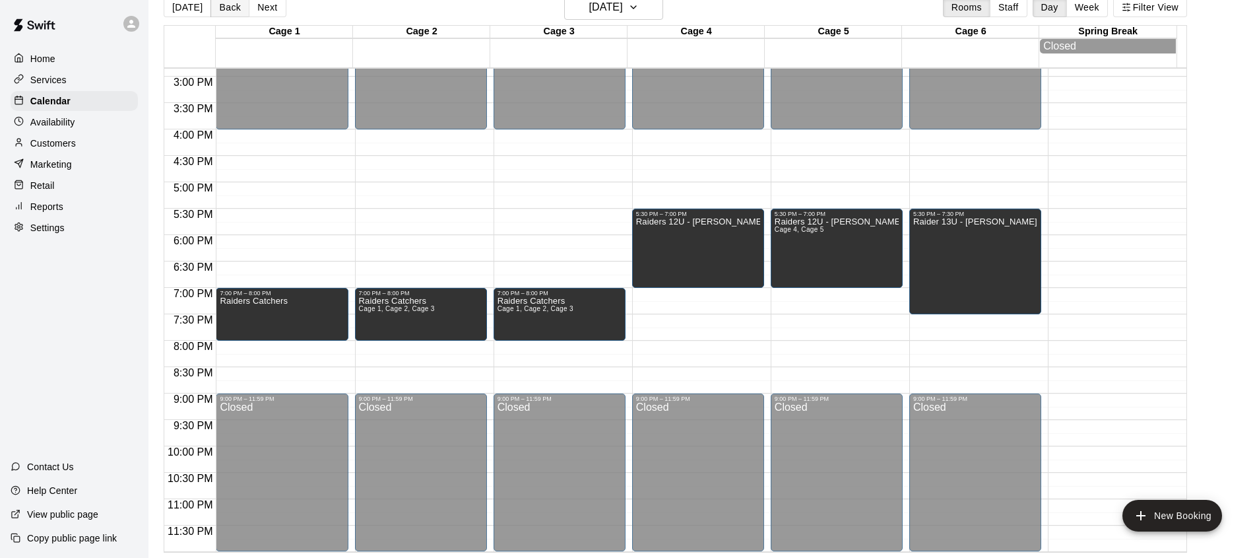
click at [217, 13] on button "Back" at bounding box center [230, 7] width 39 height 20
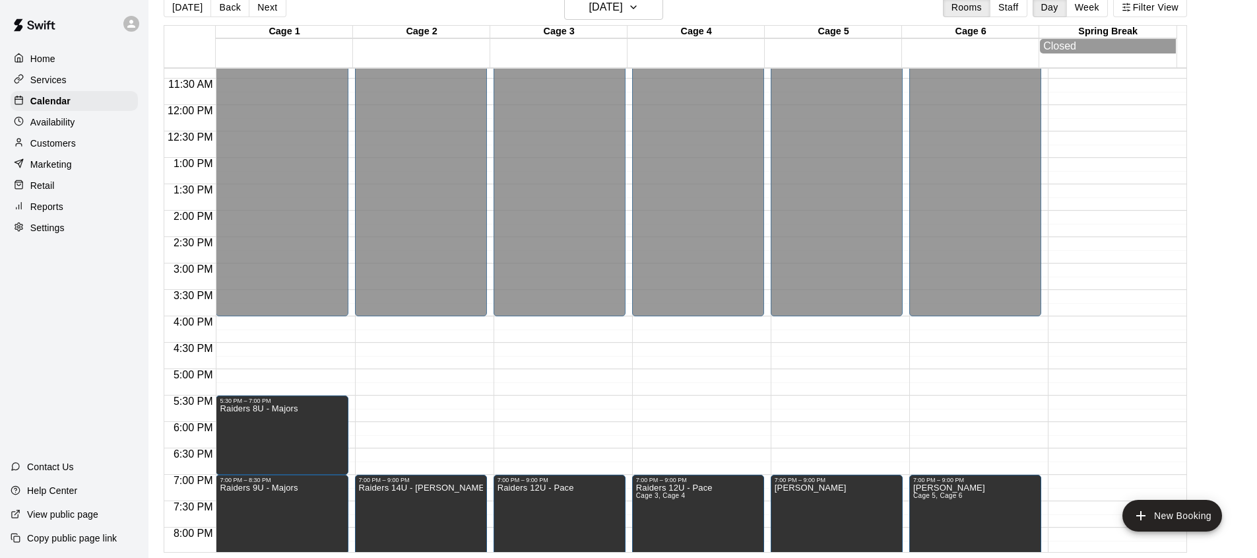
scroll to position [589, 0]
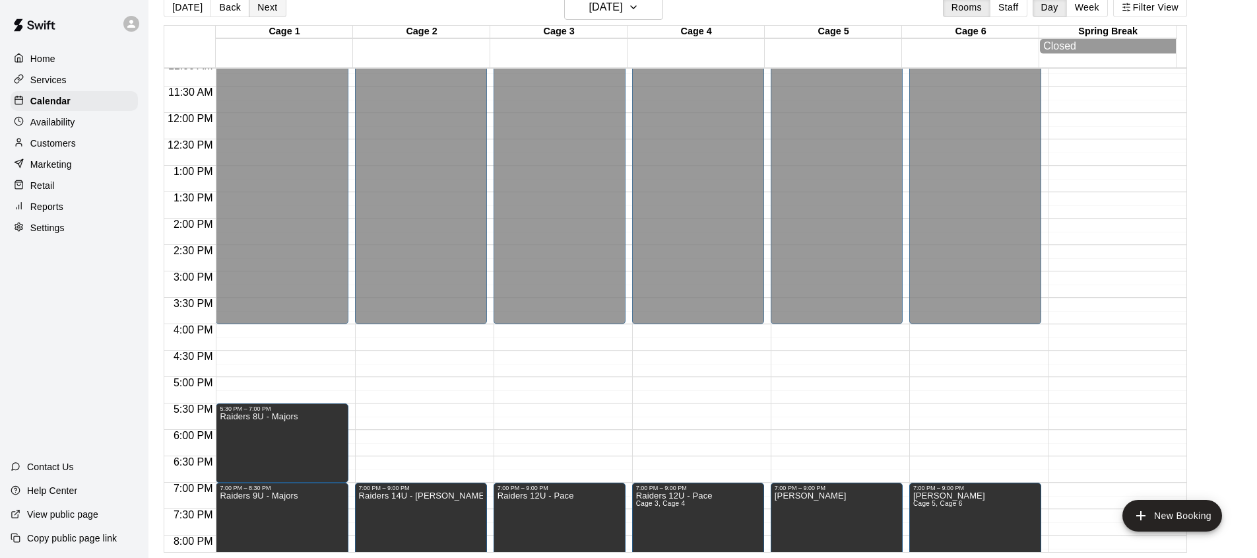
click at [271, 3] on button "Next" at bounding box center [267, 7] width 37 height 20
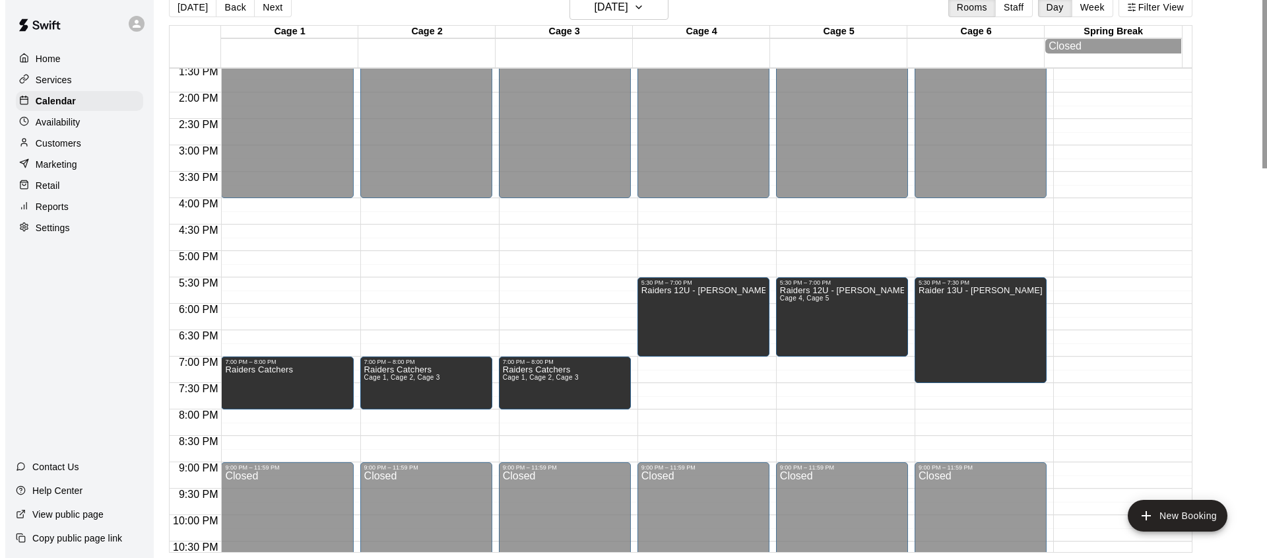
scroll to position [787, 0]
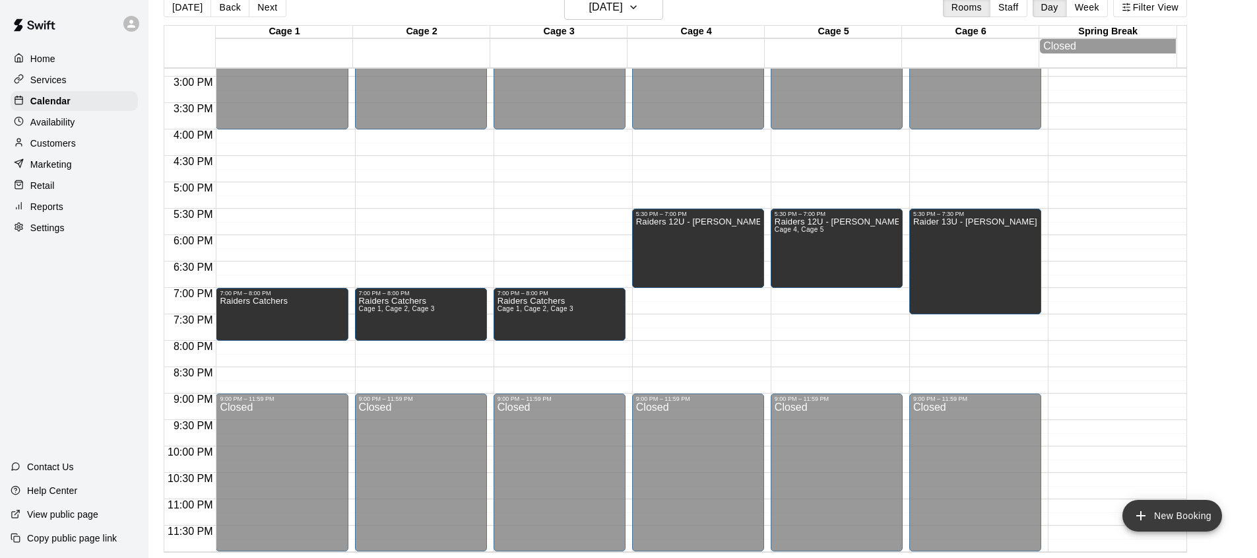
click at [1153, 521] on button "New Booking" at bounding box center [1172, 516] width 100 height 32
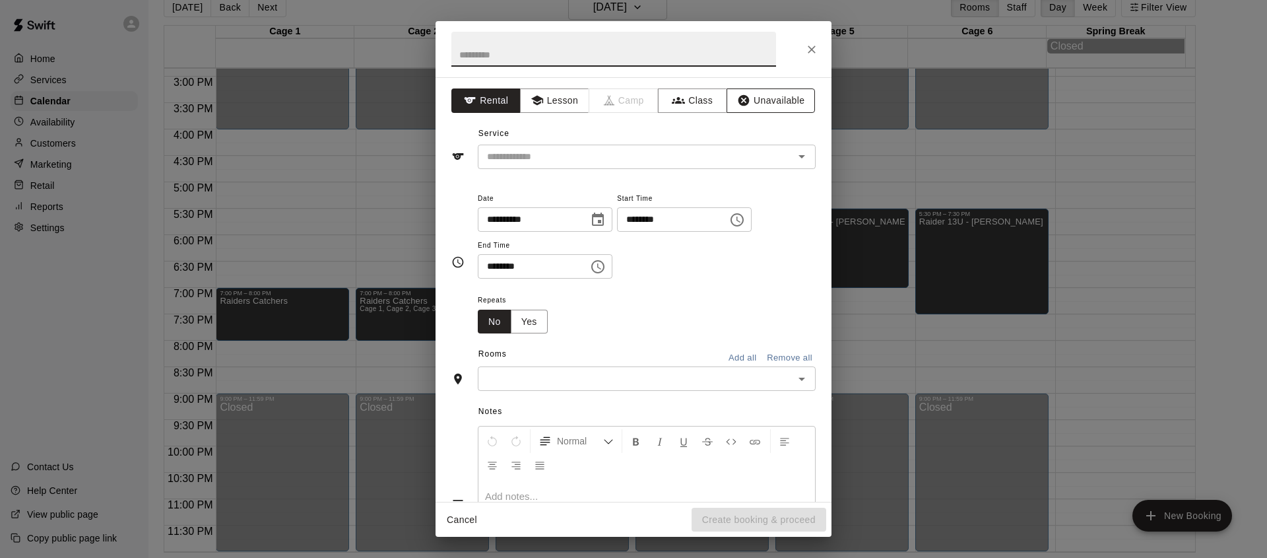
click at [767, 98] on button "Unavailable" at bounding box center [771, 100] width 88 height 24
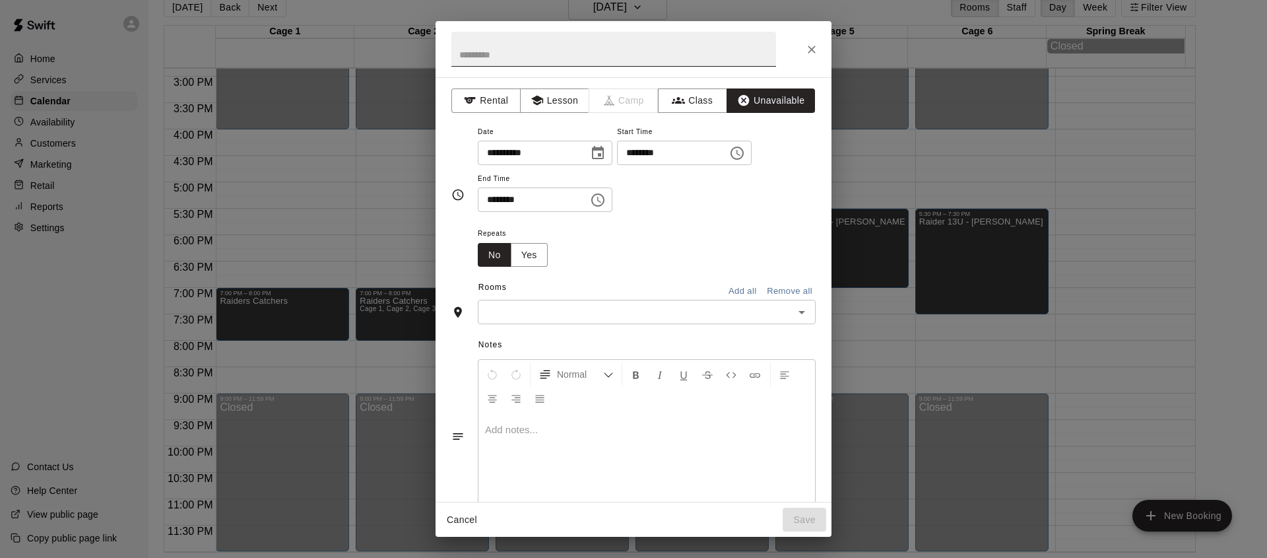
click at [549, 48] on input "text" at bounding box center [613, 49] width 325 height 35
type input "**********"
click at [744, 148] on icon "Choose time, selected time is 6:00 PM" at bounding box center [736, 152] width 13 height 13
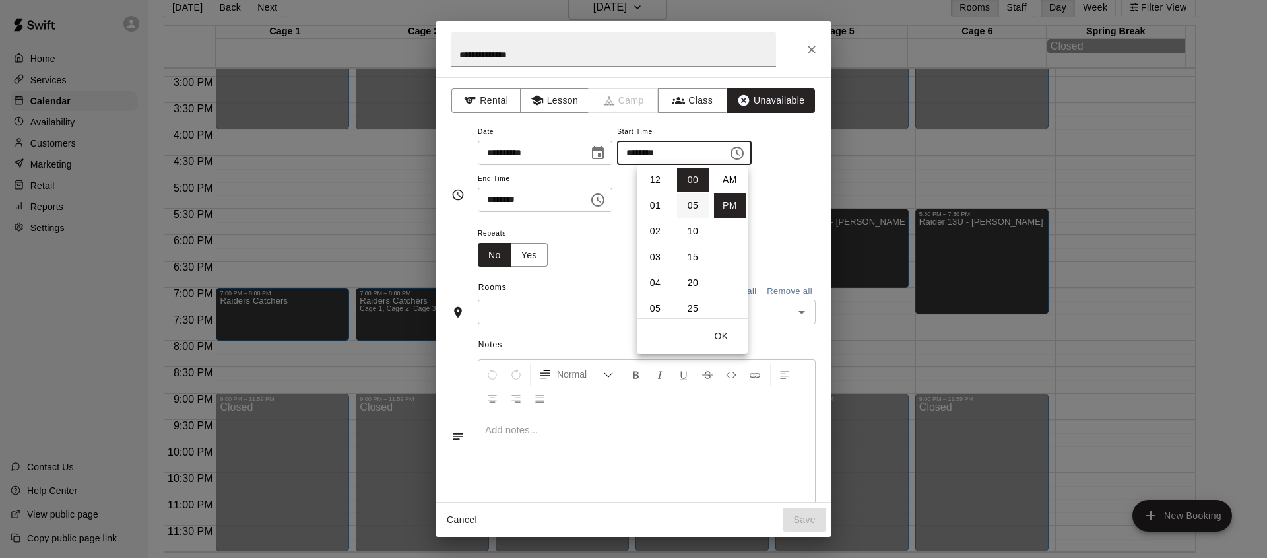
scroll to position [24, 0]
click at [605, 205] on button "Choose time, selected time is 6:30 PM" at bounding box center [598, 200] width 26 height 26
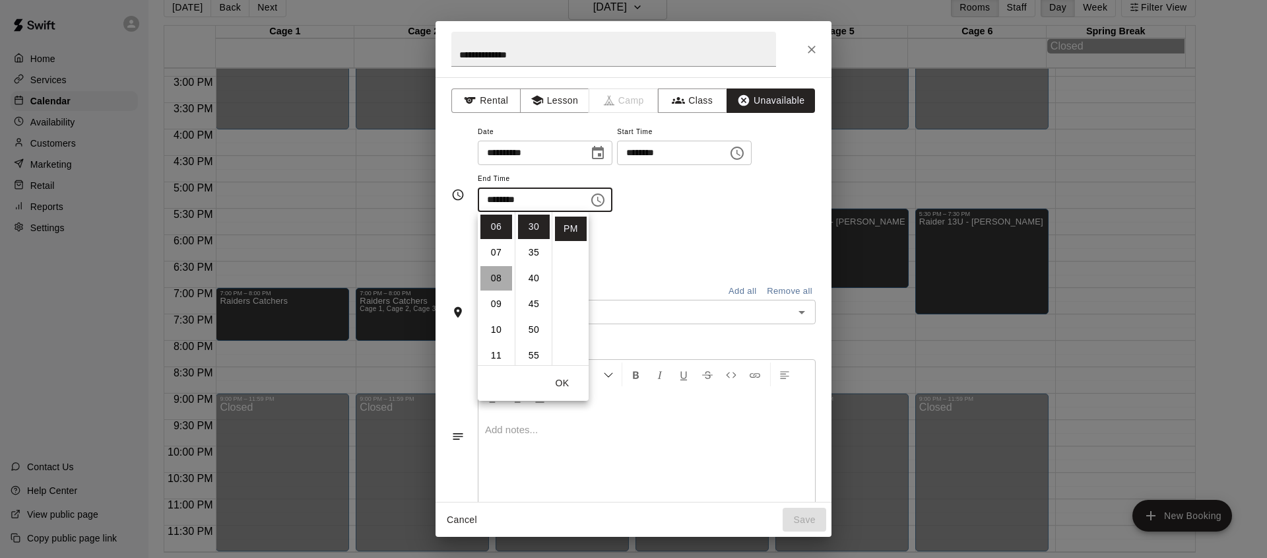
click at [503, 273] on li "08" at bounding box center [496, 278] width 32 height 24
click at [564, 225] on li "AM" at bounding box center [571, 226] width 32 height 24
type input "********"
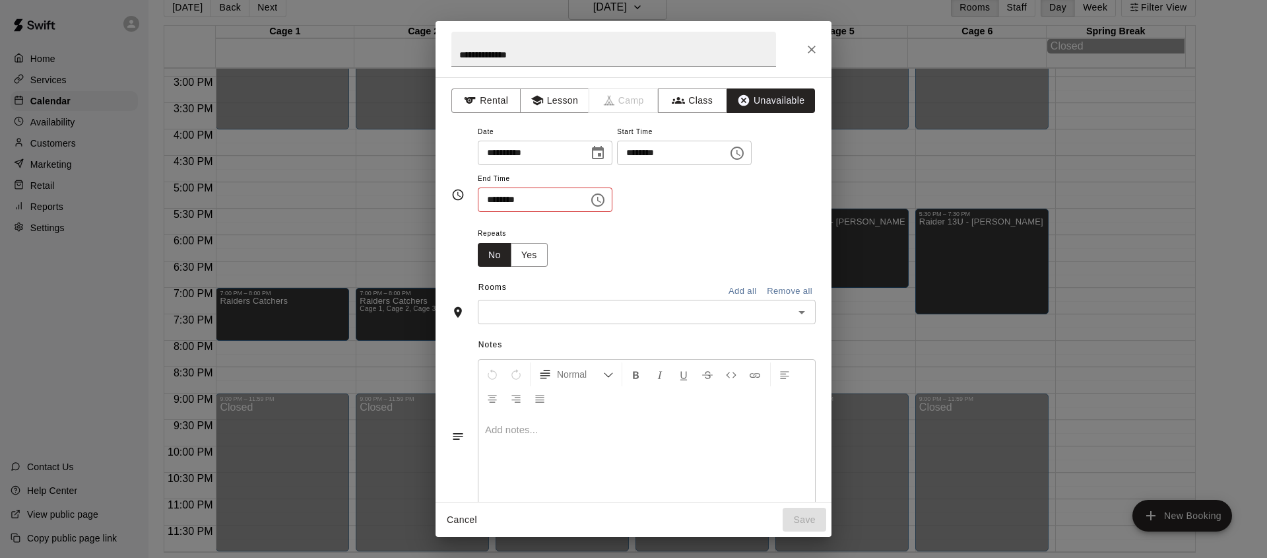
click at [744, 152] on icon "Choose time, selected time is 6:00 PM" at bounding box center [736, 152] width 13 height 13
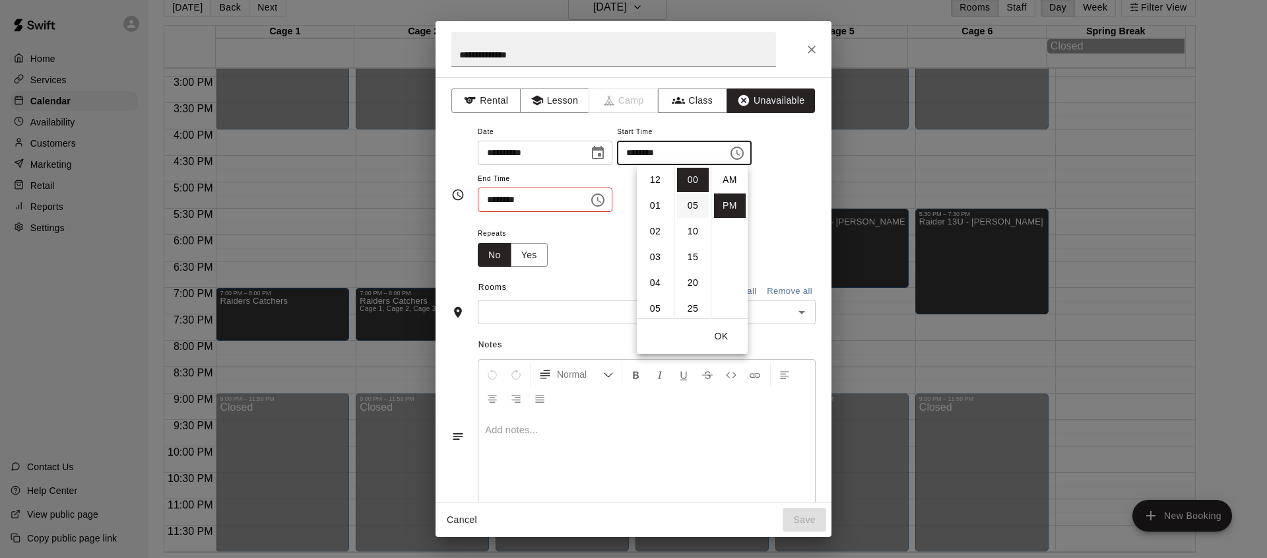
scroll to position [24, 0]
click at [655, 228] on li "08" at bounding box center [655, 231] width 32 height 24
type input "********"
click at [777, 203] on div "**********" at bounding box center [647, 167] width 338 height 89
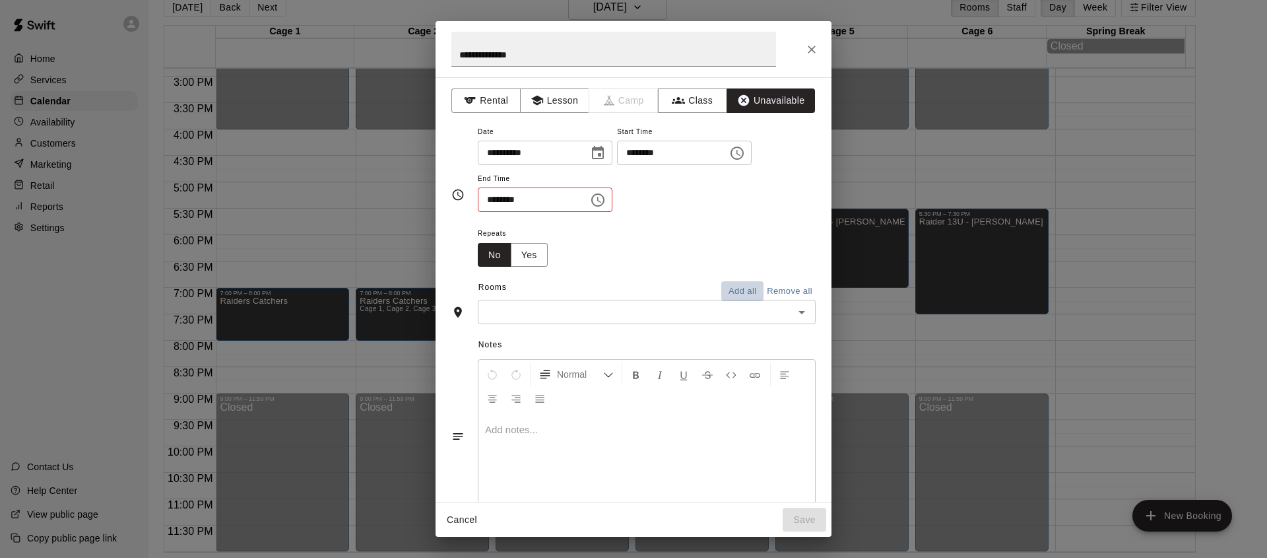
click at [738, 294] on button "Add all" at bounding box center [742, 291] width 42 height 20
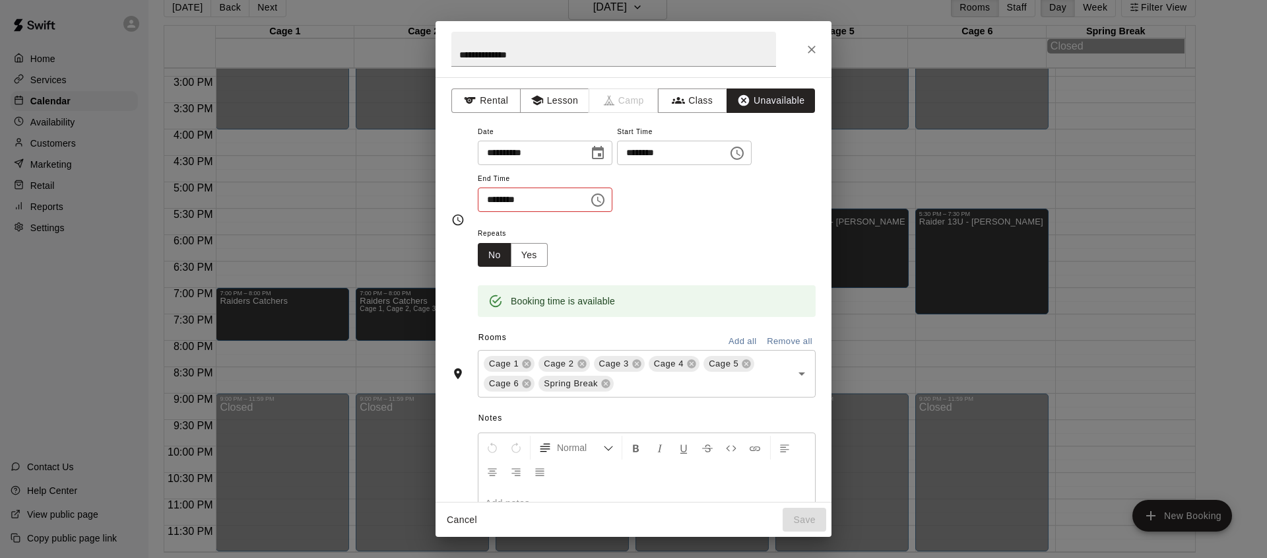
click at [605, 261] on div "Repeats No Yes" at bounding box center [647, 246] width 338 height 42
click at [462, 216] on icon "Timing" at bounding box center [457, 219] width 13 height 13
click at [611, 188] on button "Choose time, selected time is 8:30 AM" at bounding box center [598, 200] width 26 height 26
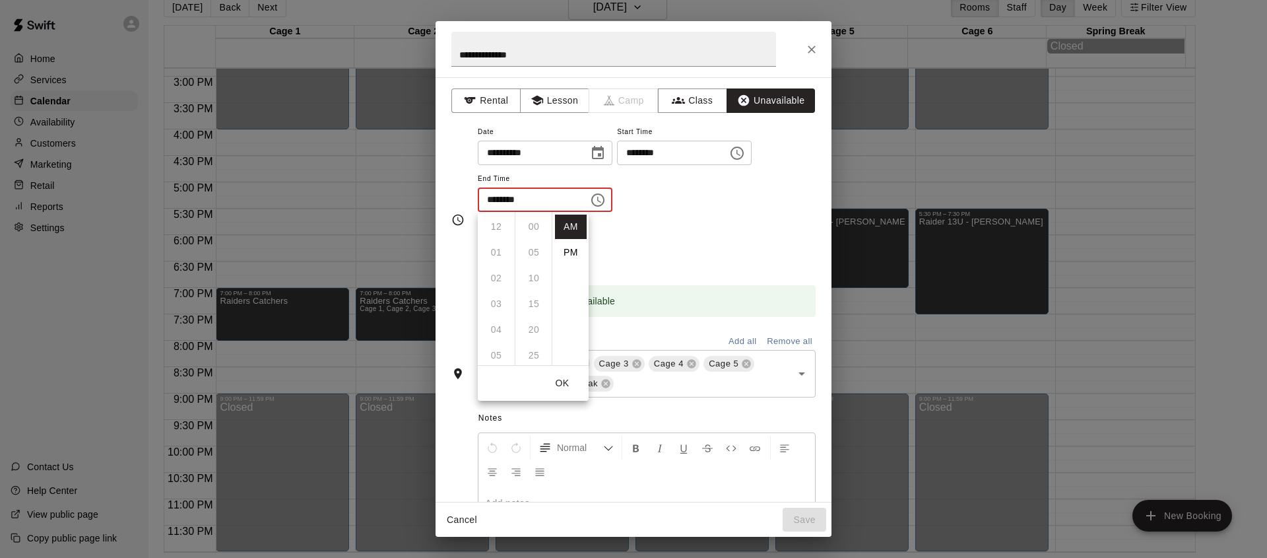
scroll to position [154, 0]
click at [559, 250] on li "PM" at bounding box center [571, 252] width 32 height 24
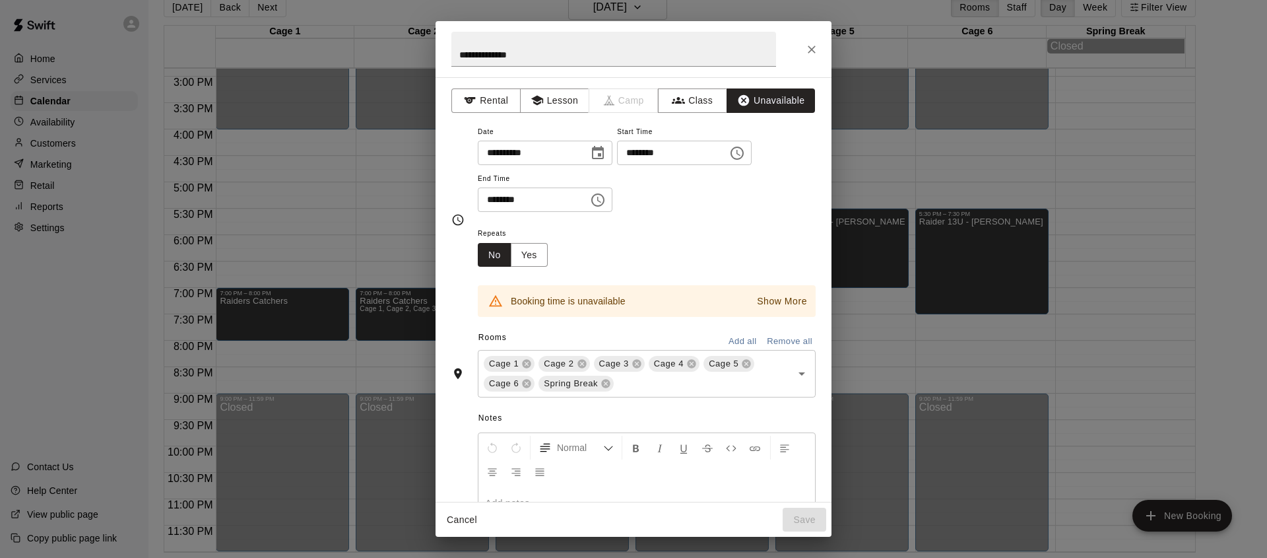
click at [606, 200] on icon "Choose time, selected time is 8:30 PM" at bounding box center [598, 200] width 16 height 16
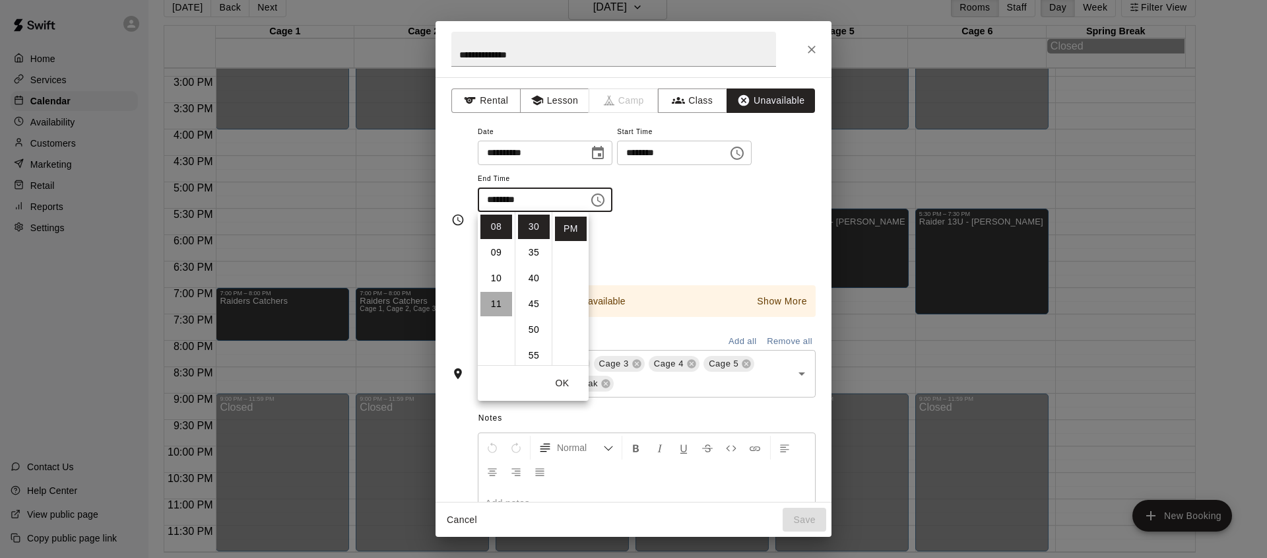
click at [493, 297] on li "11" at bounding box center [496, 304] width 32 height 24
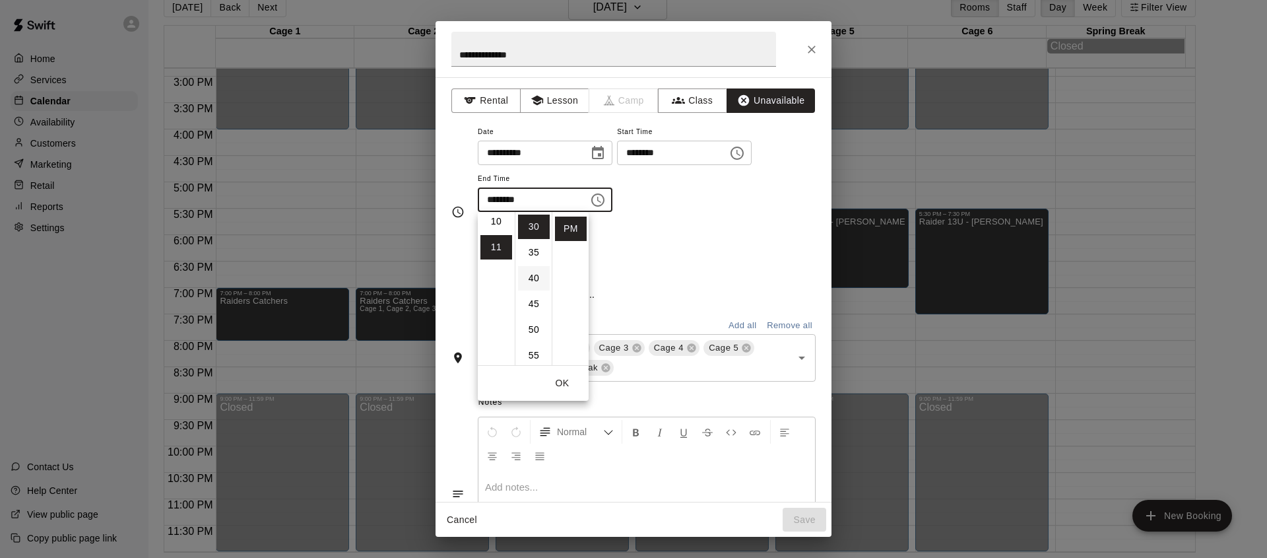
scroll to position [281, 0]
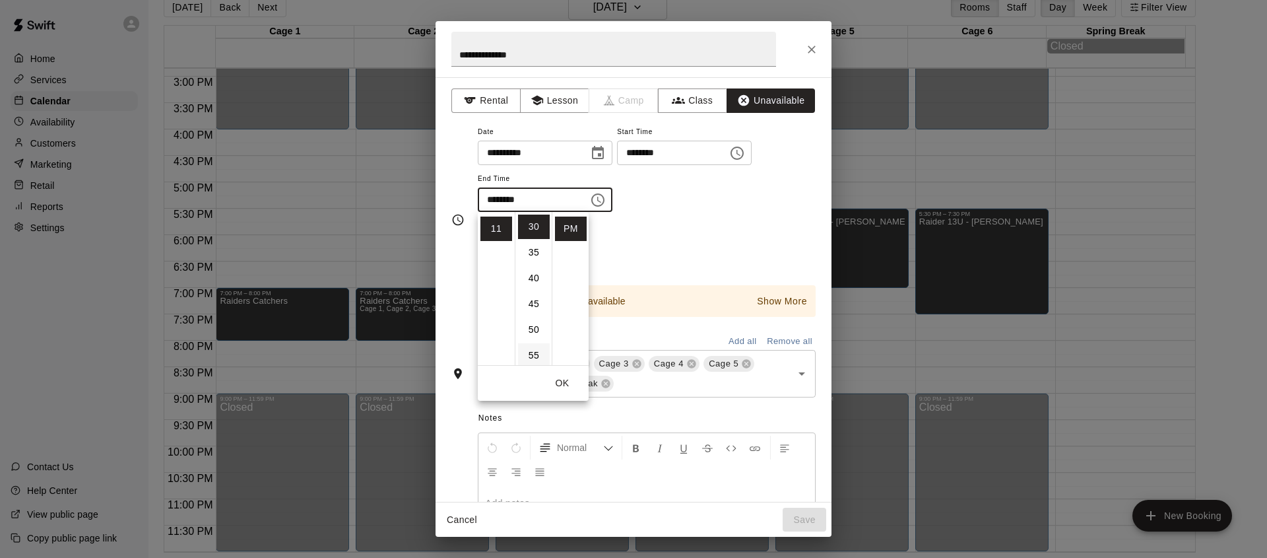
click at [533, 360] on li "55" at bounding box center [534, 355] width 32 height 24
type input "********"
click at [731, 209] on div "**********" at bounding box center [647, 167] width 338 height 89
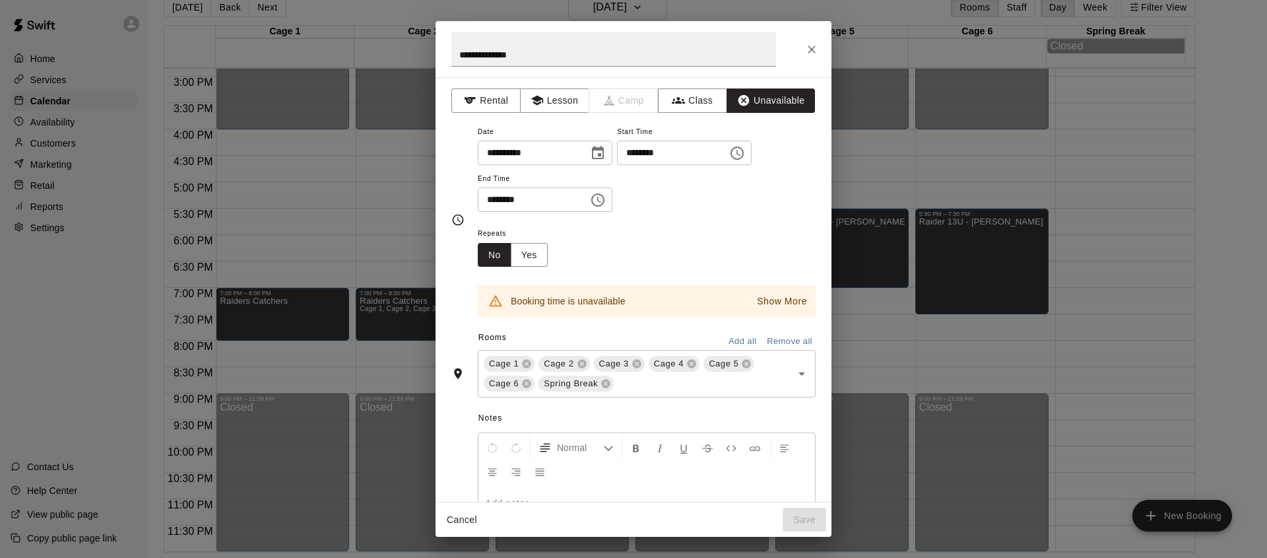
click at [778, 296] on p "Show More" at bounding box center [782, 301] width 50 height 14
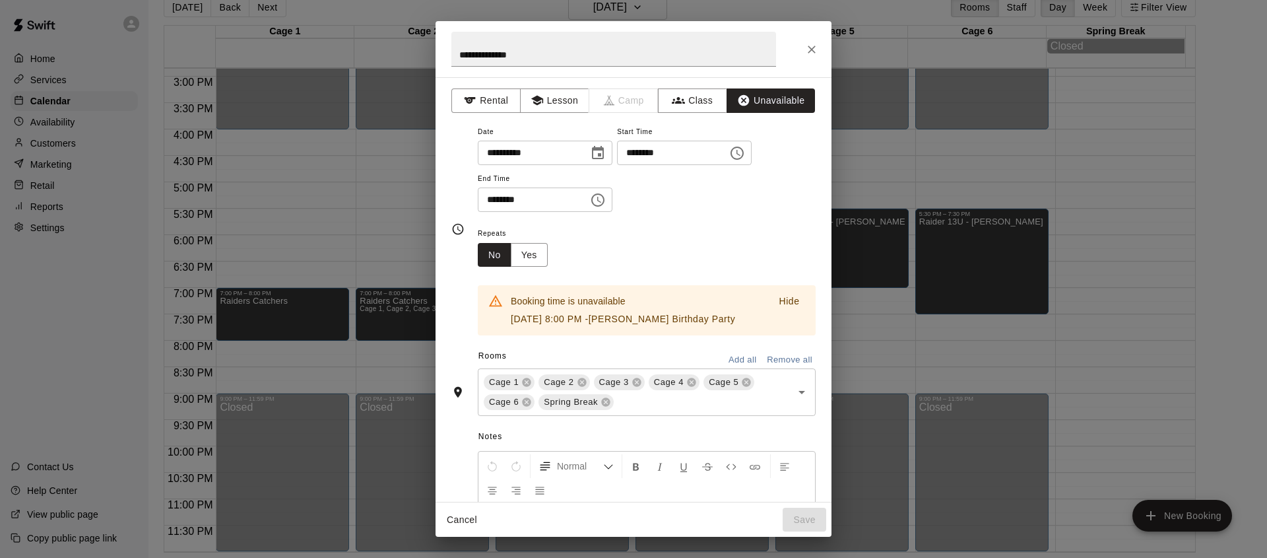
click at [715, 322] on p "[DATE] 8:00 PM - [PERSON_NAME] Birthday Party" at bounding box center [623, 319] width 224 height 14
click at [798, 56] on div "**********" at bounding box center [634, 49] width 396 height 56
click at [806, 53] on icon "Close" at bounding box center [811, 49] width 13 height 13
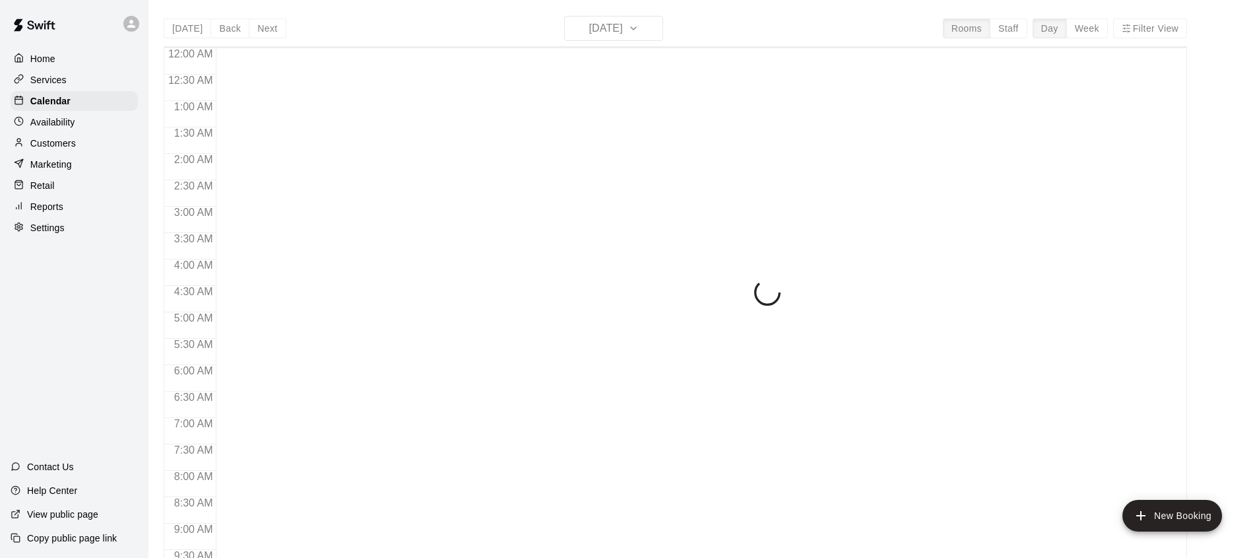
scroll to position [742, 0]
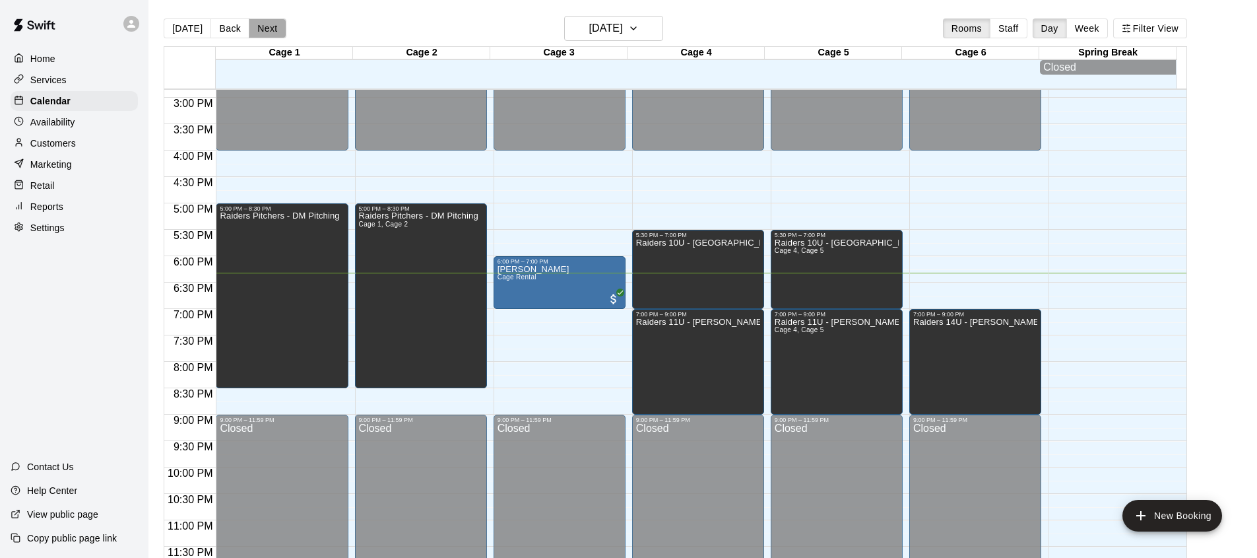
click at [252, 34] on button "Next" at bounding box center [267, 28] width 37 height 20
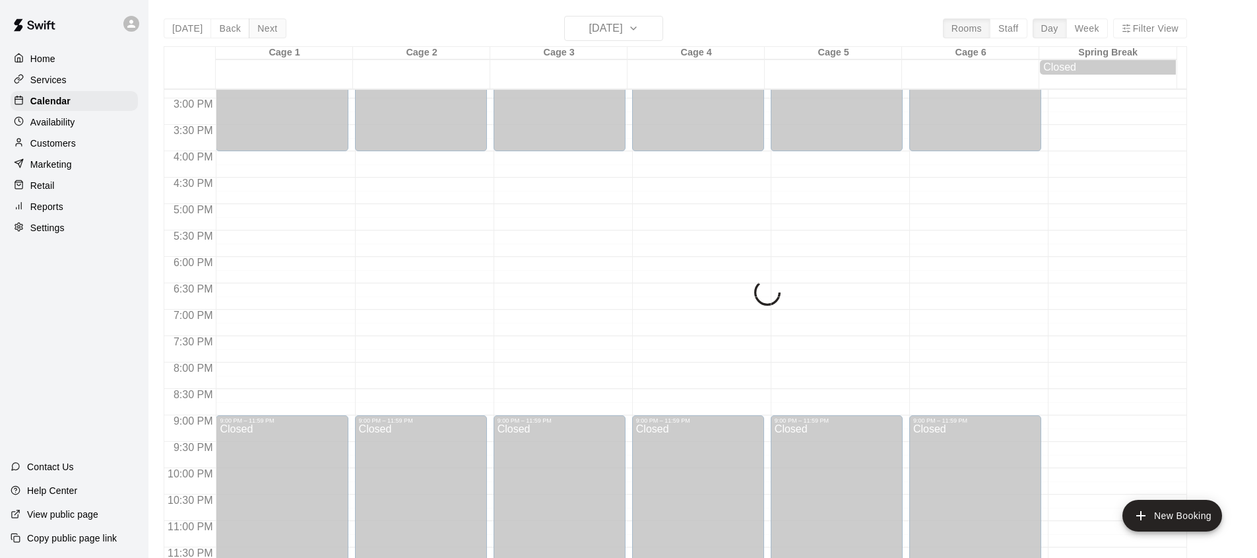
scroll to position [787, 0]
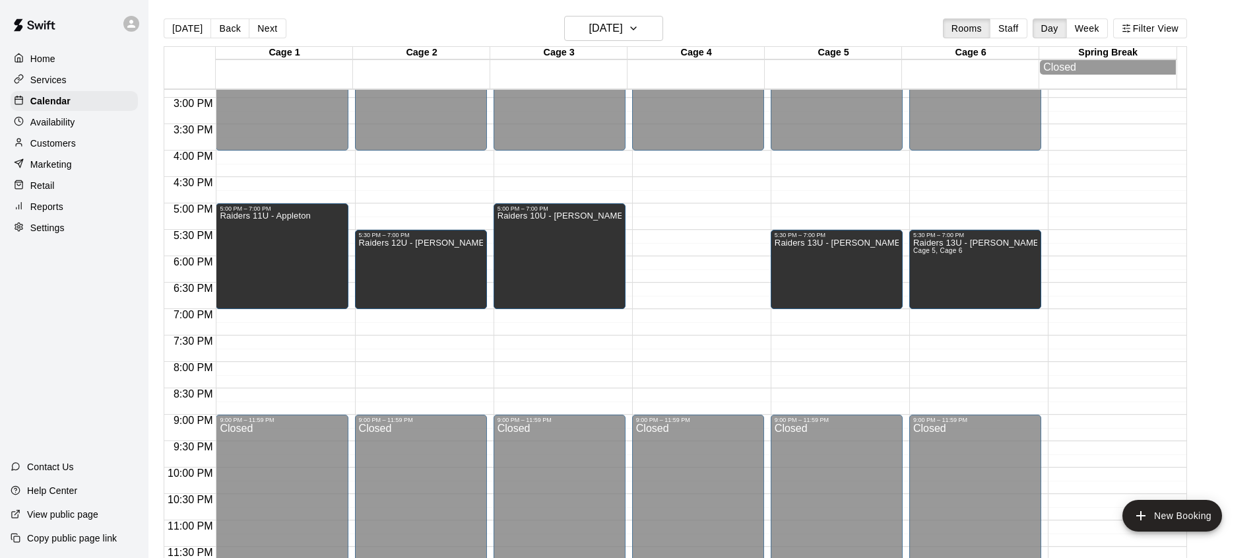
click at [252, 33] on button "Next" at bounding box center [267, 28] width 37 height 20
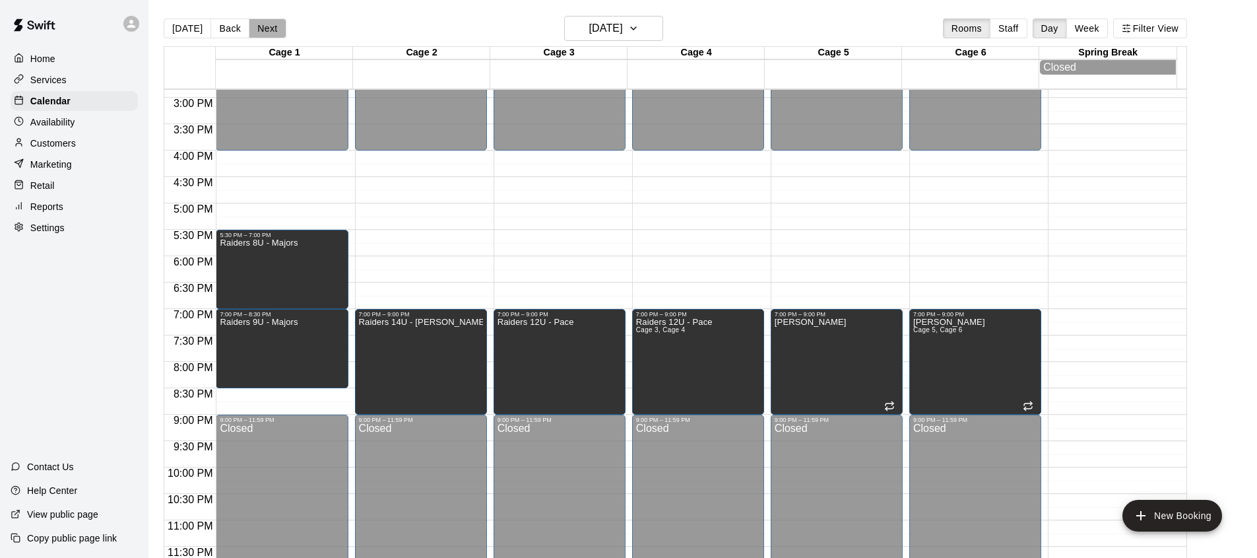
click at [252, 33] on button "Next" at bounding box center [267, 28] width 37 height 20
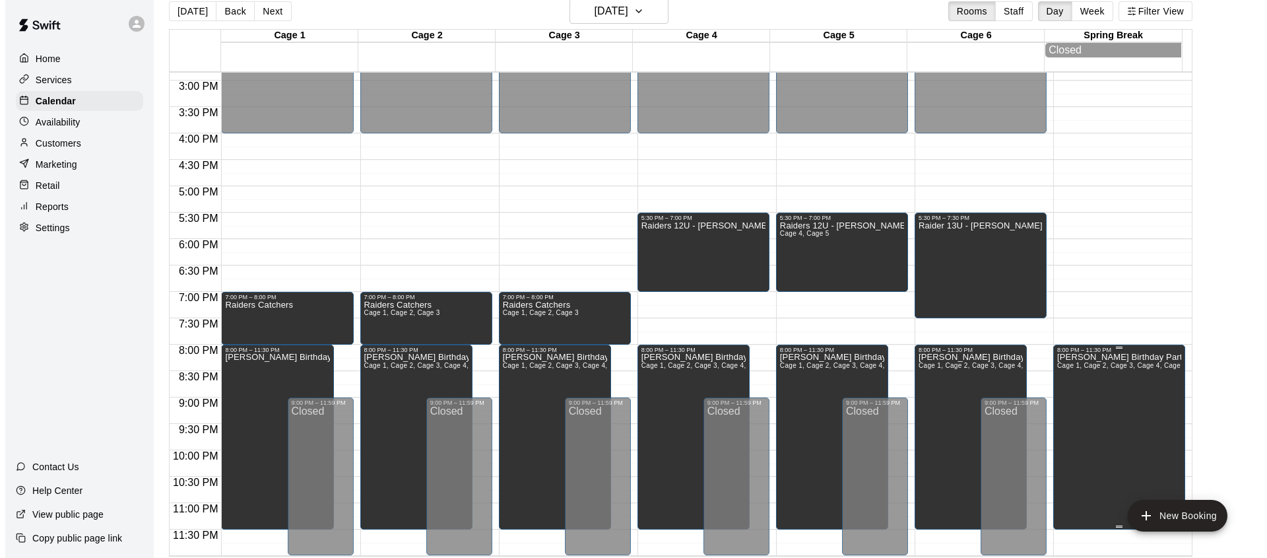
scroll to position [21, 0]
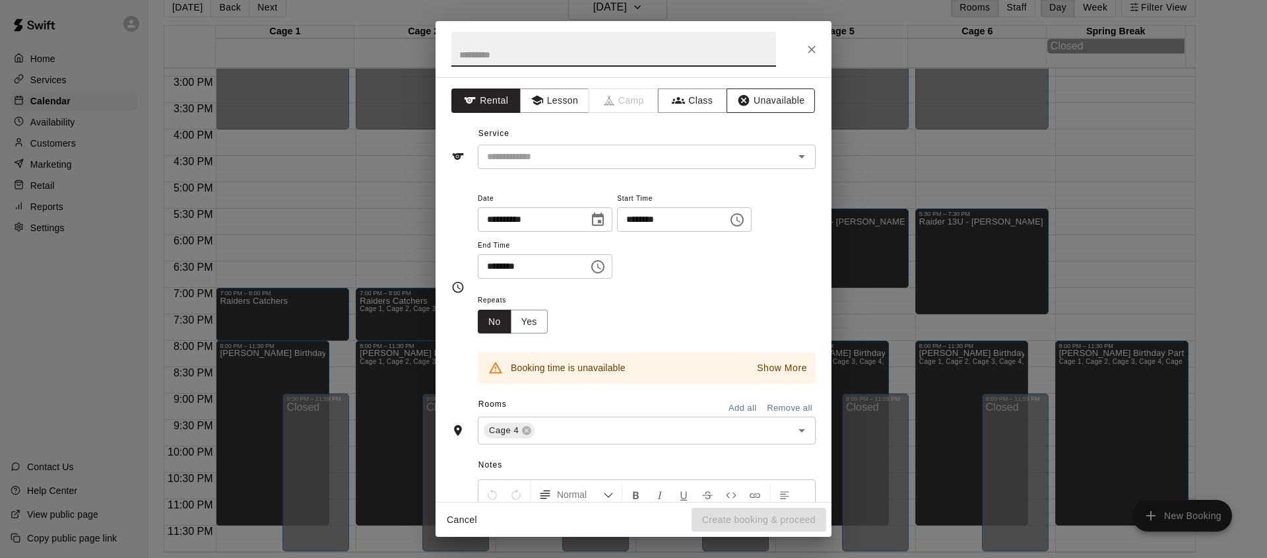
click at [763, 108] on button "Unavailable" at bounding box center [771, 100] width 88 height 24
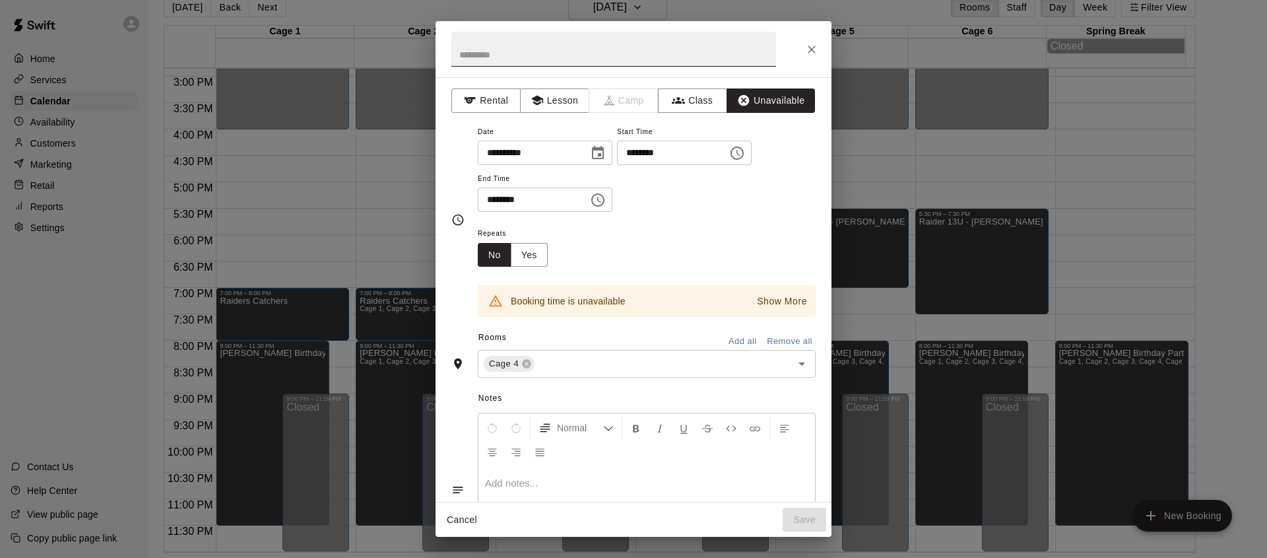
click at [538, 51] on input "text" at bounding box center [613, 49] width 325 height 35
type input "*******"
click at [745, 157] on icon "Choose time, selected time is 7:45 PM" at bounding box center [737, 153] width 16 height 16
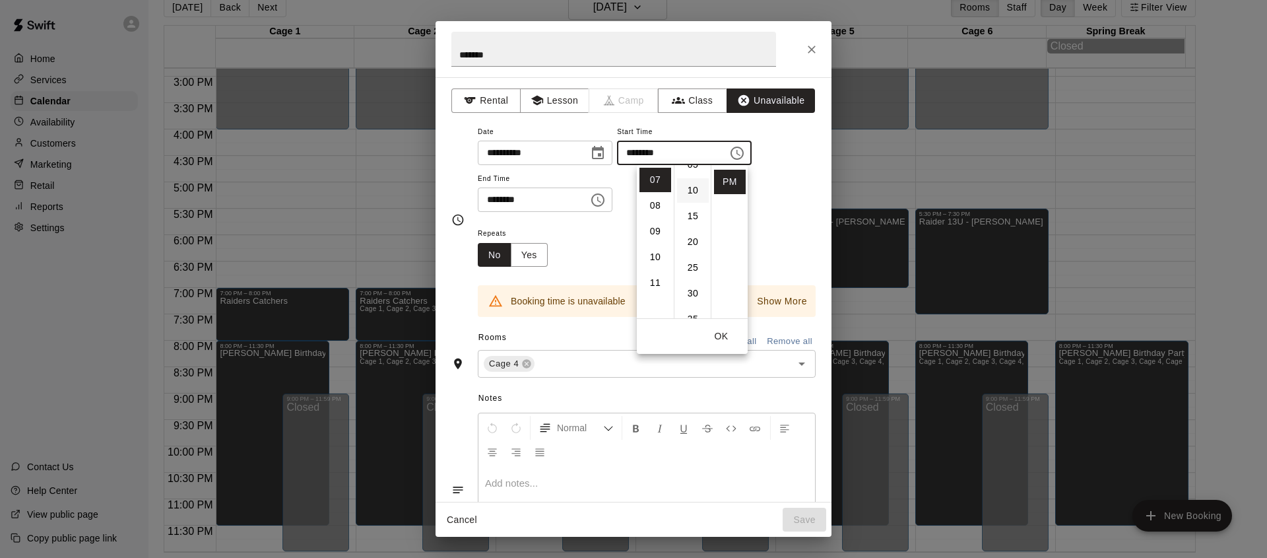
scroll to position [34, 0]
click at [689, 298] on li "30" at bounding box center [693, 300] width 32 height 24
type input "********"
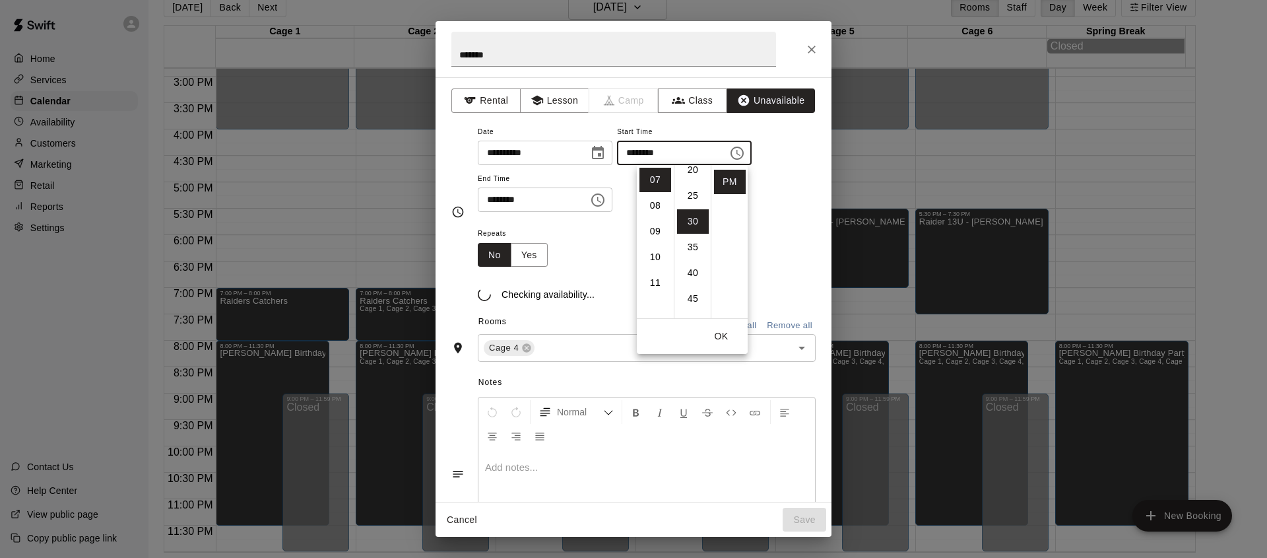
scroll to position [154, 0]
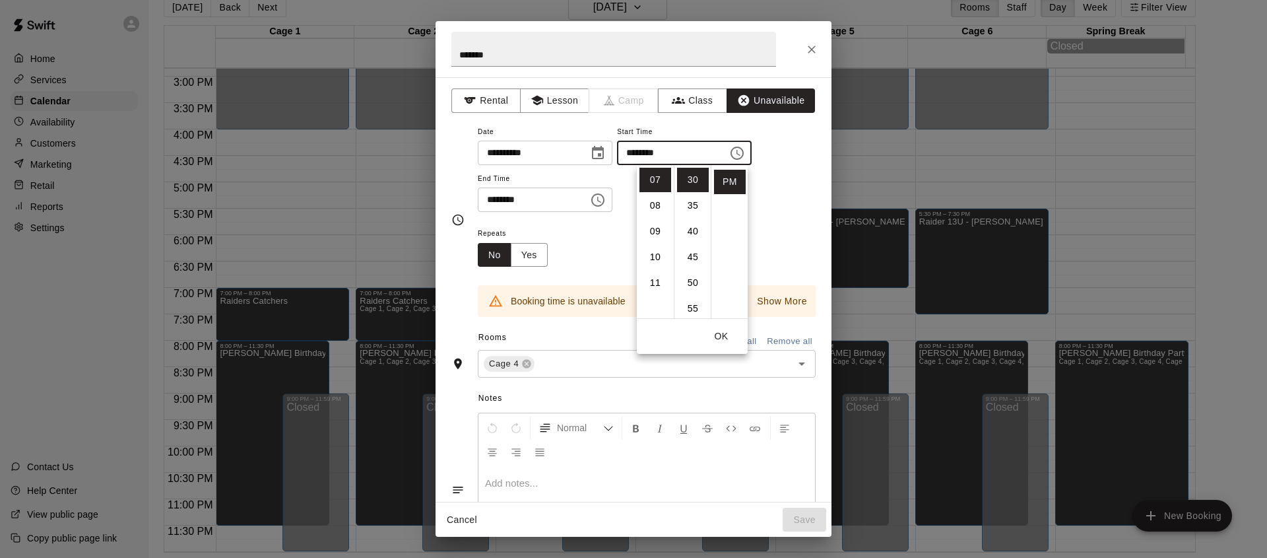
click at [794, 211] on div "**********" at bounding box center [647, 167] width 338 height 89
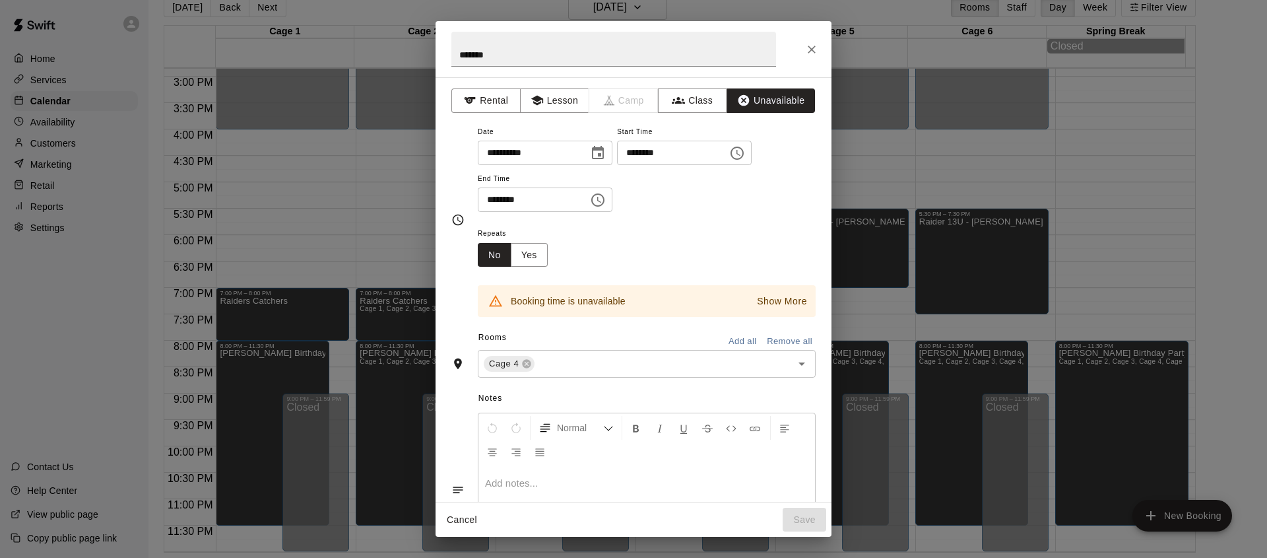
click at [601, 199] on icon "Choose time, selected time is 8:15 PM" at bounding box center [599, 200] width 4 height 6
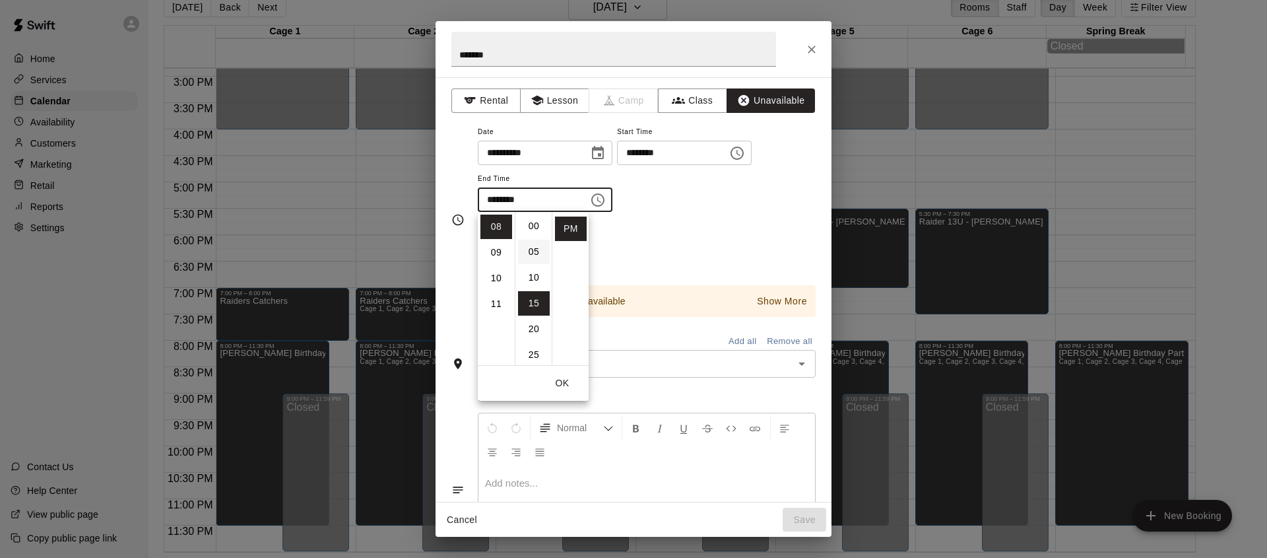
scroll to position [0, 0]
click at [539, 228] on li "00" at bounding box center [534, 226] width 32 height 24
type input "********"
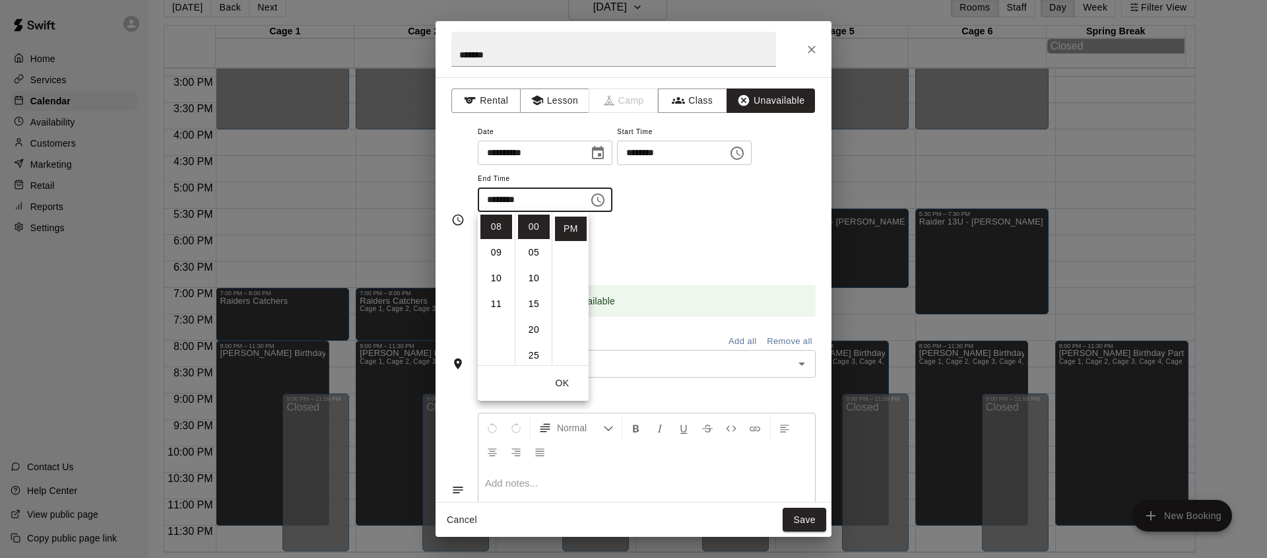
click at [704, 238] on div "Repeats No Yes" at bounding box center [647, 246] width 338 height 42
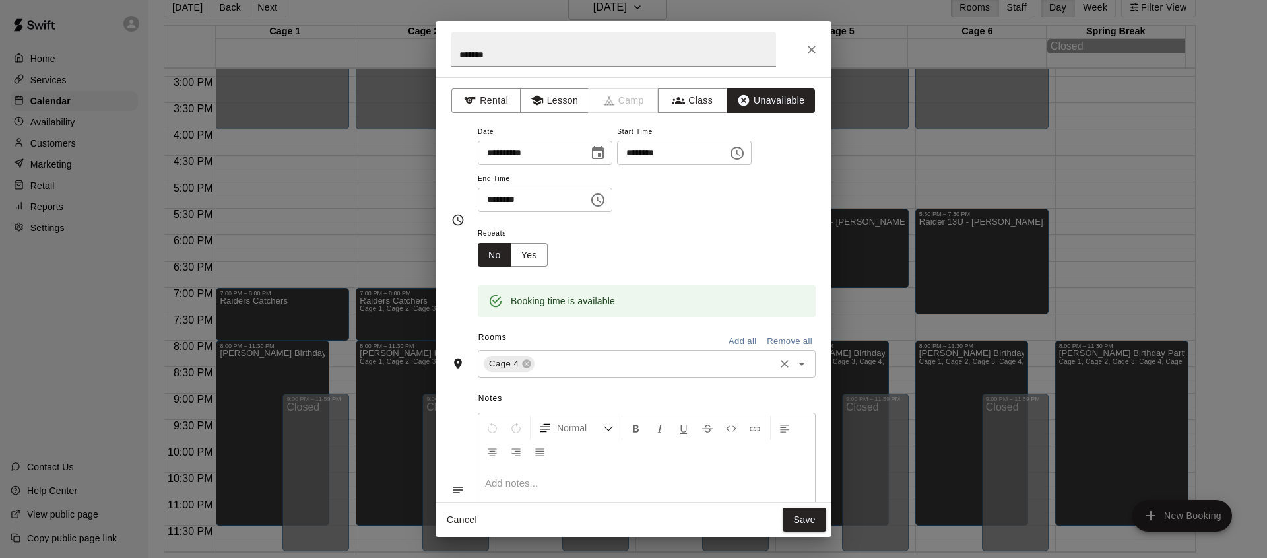
click at [662, 372] on input "text" at bounding box center [654, 364] width 236 height 16
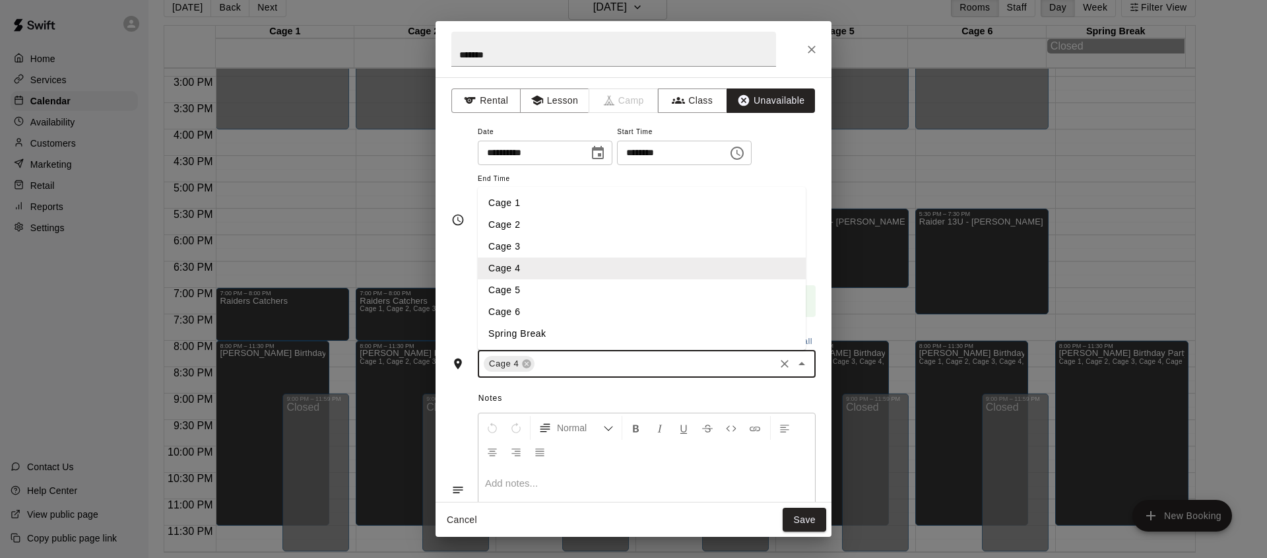
click at [537, 289] on li "Cage 5" at bounding box center [642, 290] width 328 height 22
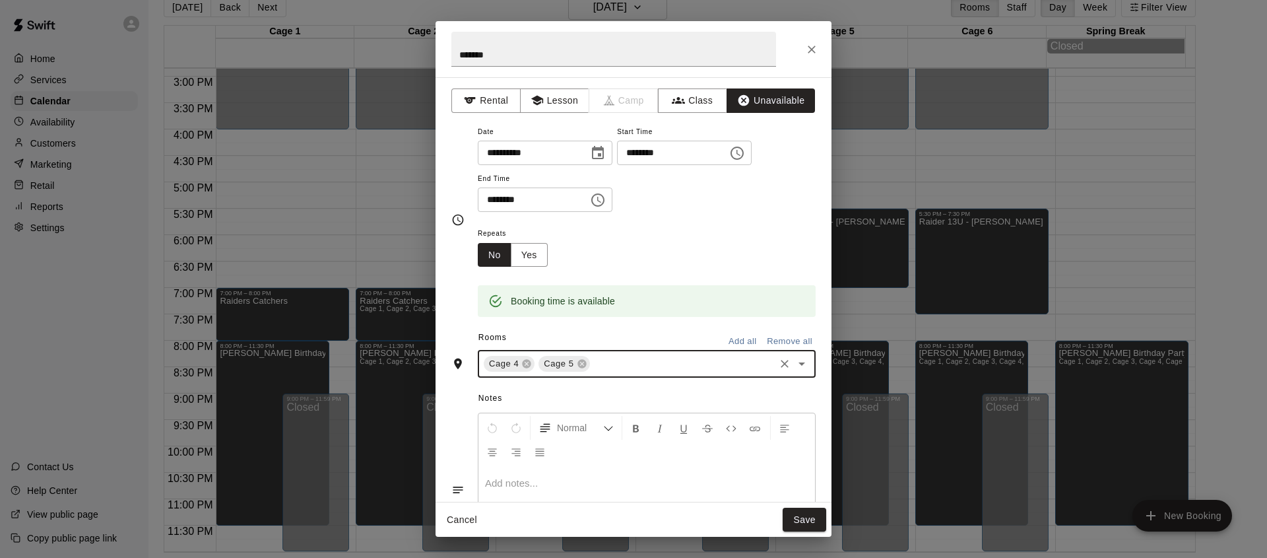
click at [618, 360] on input "text" at bounding box center [682, 364] width 181 height 16
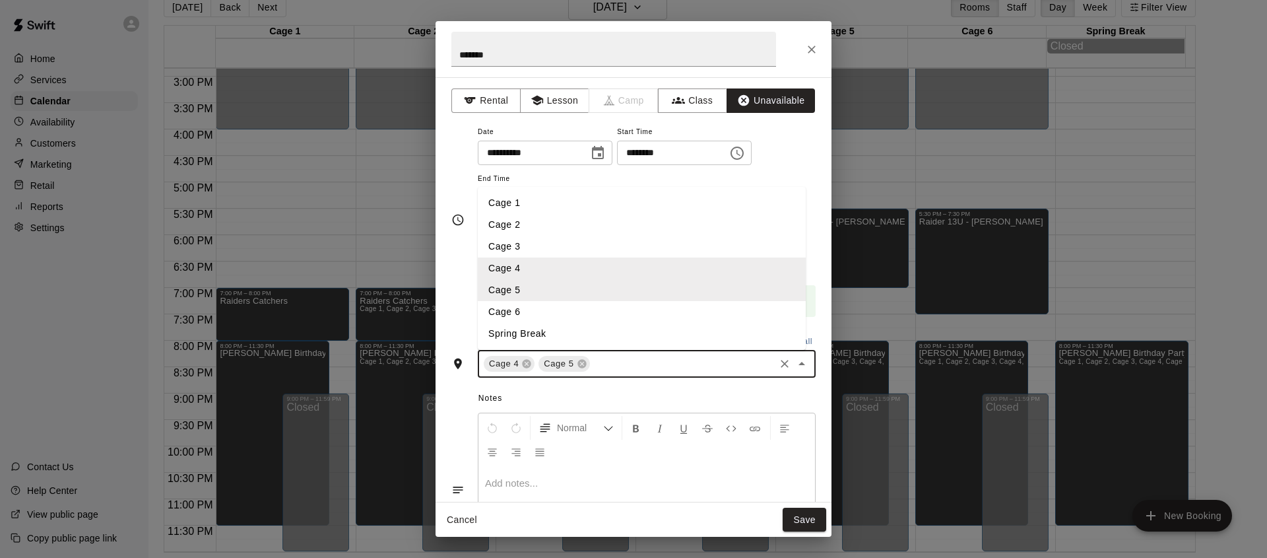
click at [546, 307] on li "Cage 6" at bounding box center [642, 312] width 328 height 22
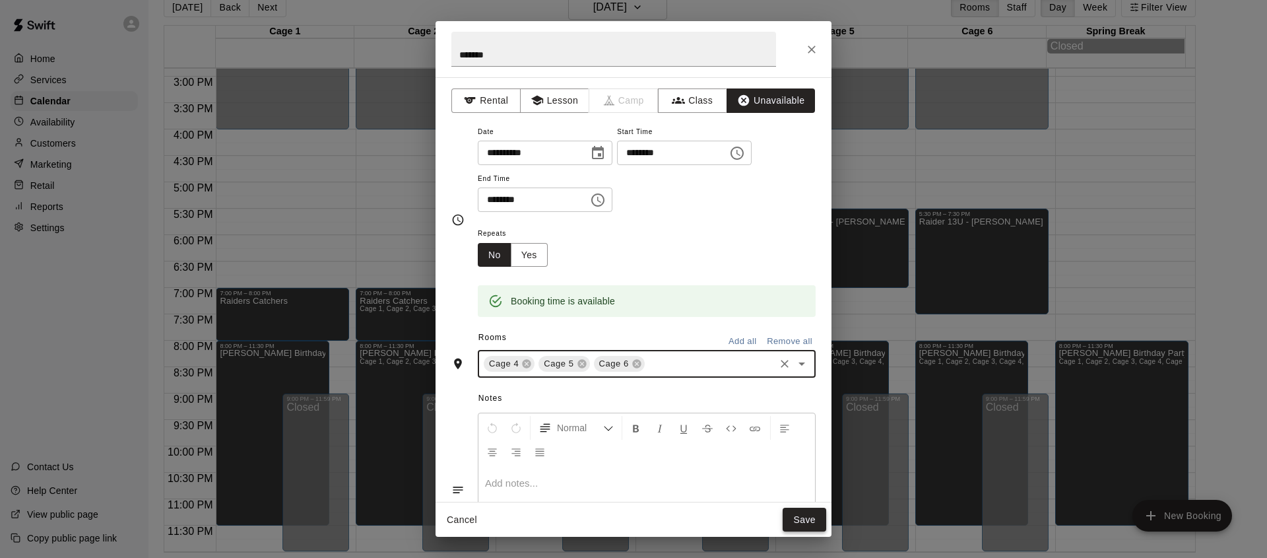
click at [790, 521] on button "Save" at bounding box center [805, 519] width 44 height 24
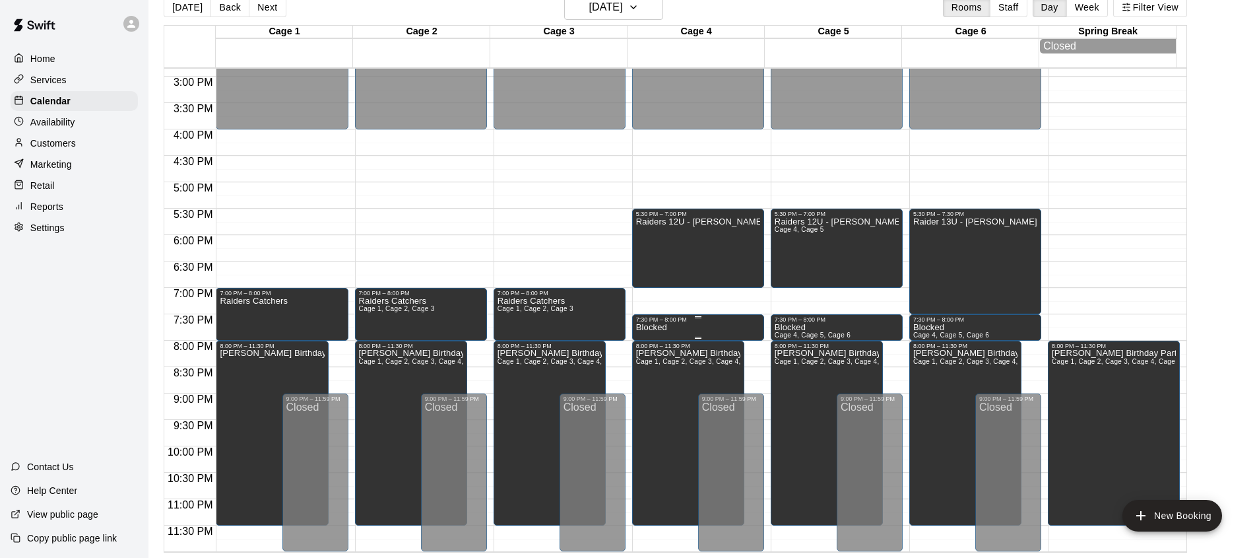
click at [701, 319] on div "7:30 PM – 8:00 PM" at bounding box center [698, 319] width 124 height 7
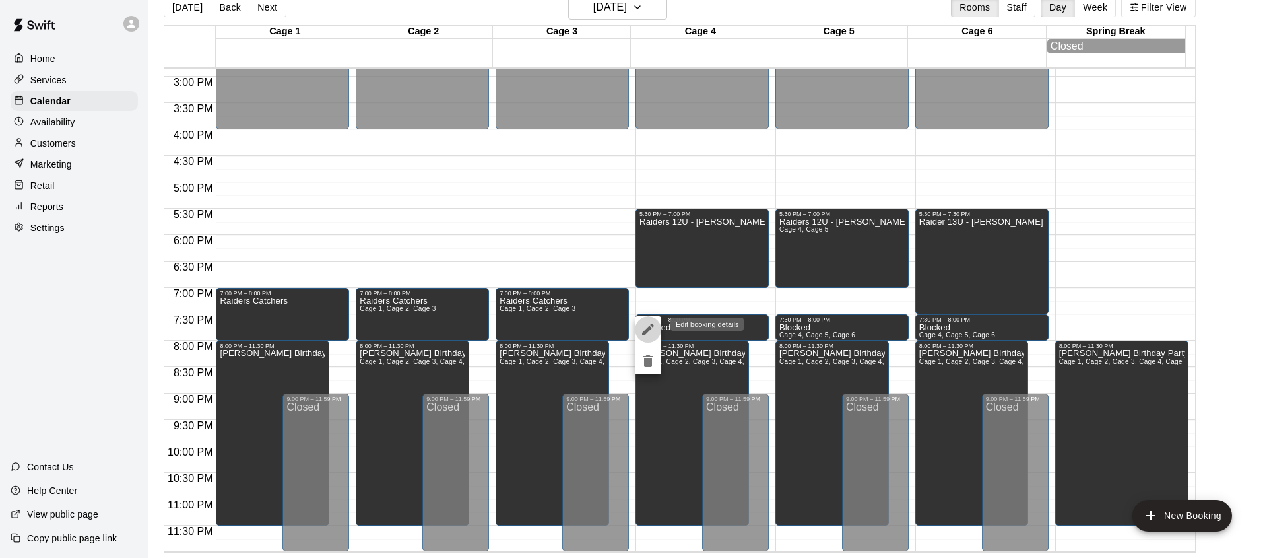
click at [649, 327] on icon "edit" at bounding box center [648, 329] width 12 height 12
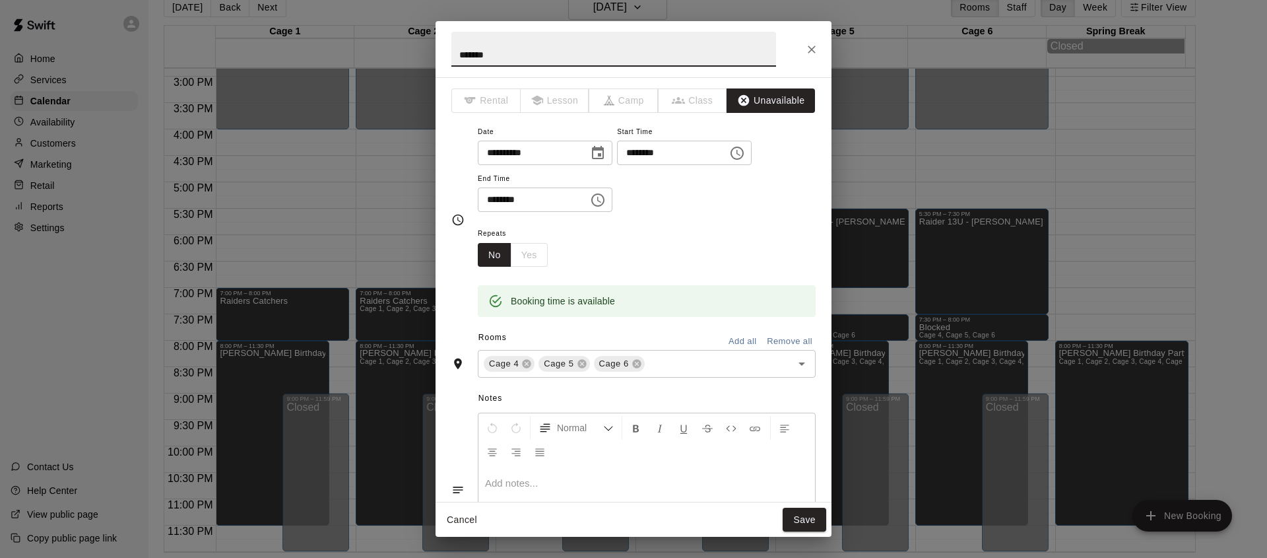
click at [745, 154] on icon "Choose time, selected time is 7:30 PM" at bounding box center [737, 153] width 16 height 16
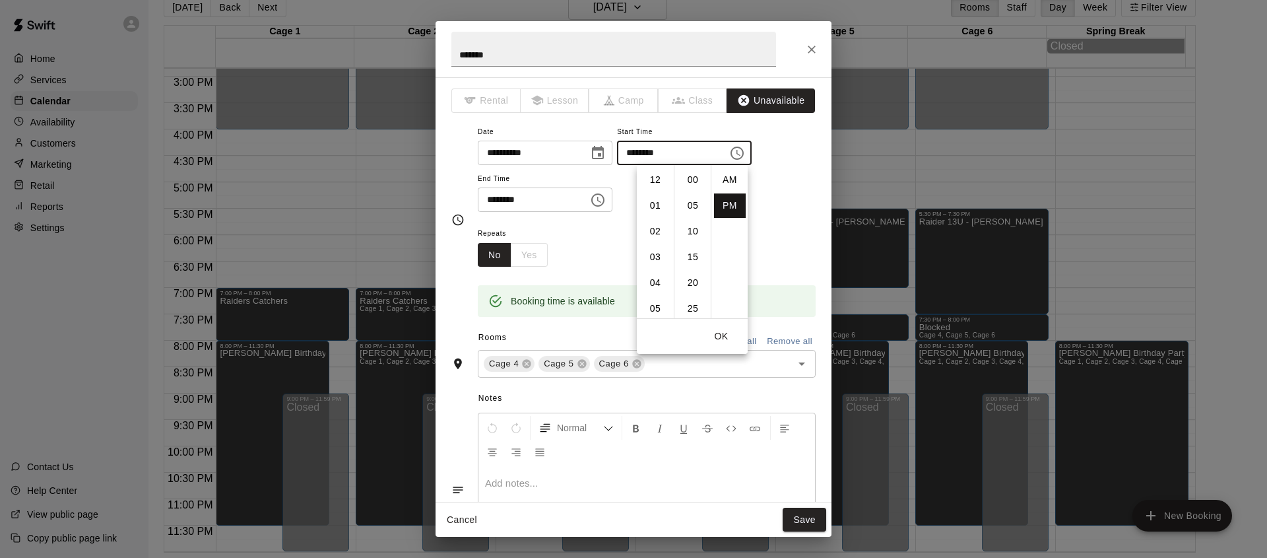
scroll to position [24, 0]
click at [653, 201] on li "08" at bounding box center [655, 205] width 32 height 24
click at [696, 179] on li "00" at bounding box center [693, 180] width 32 height 24
click at [796, 213] on div "**********" at bounding box center [647, 174] width 338 height 102
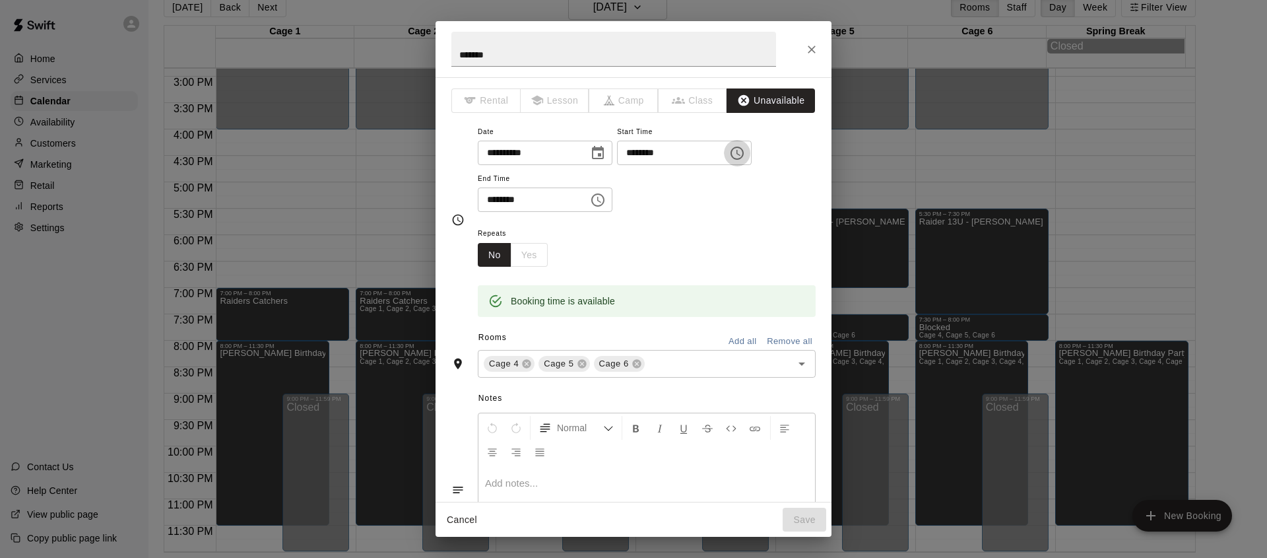
click at [740, 151] on icon "Choose time, selected time is 8:00 PM" at bounding box center [738, 153] width 4 height 6
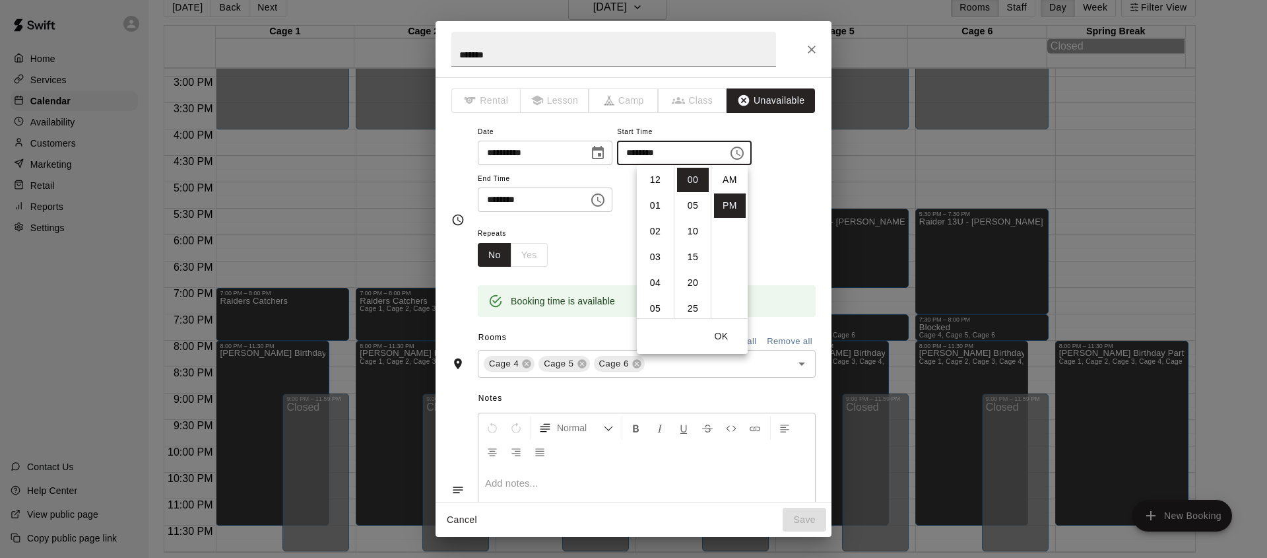
scroll to position [24, 0]
click at [652, 211] on li "07" at bounding box center [655, 220] width 32 height 24
type input "********"
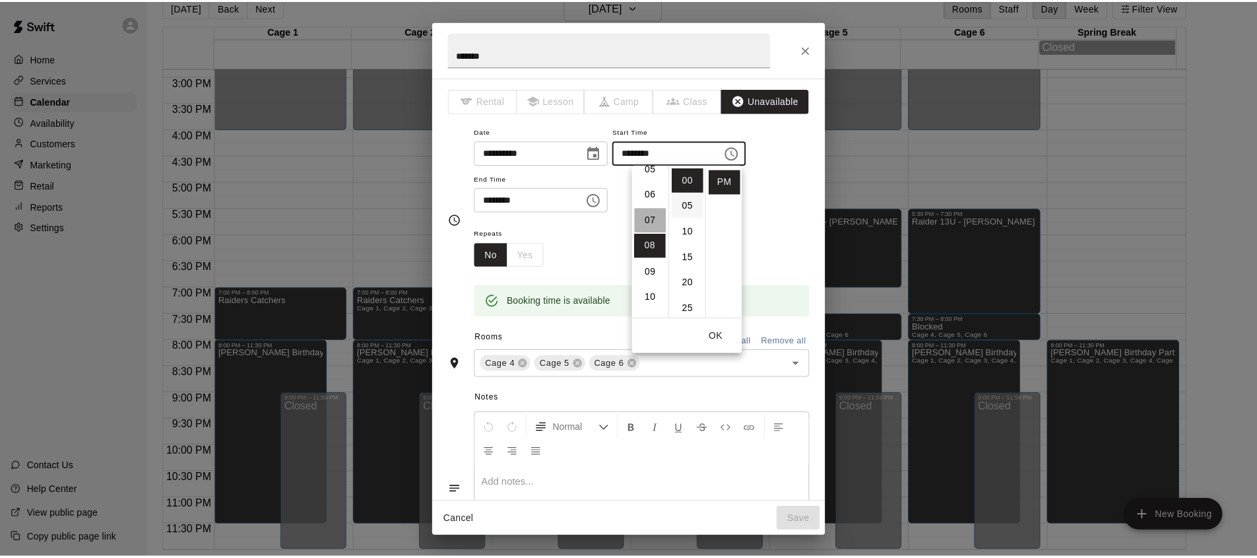
scroll to position [180, 0]
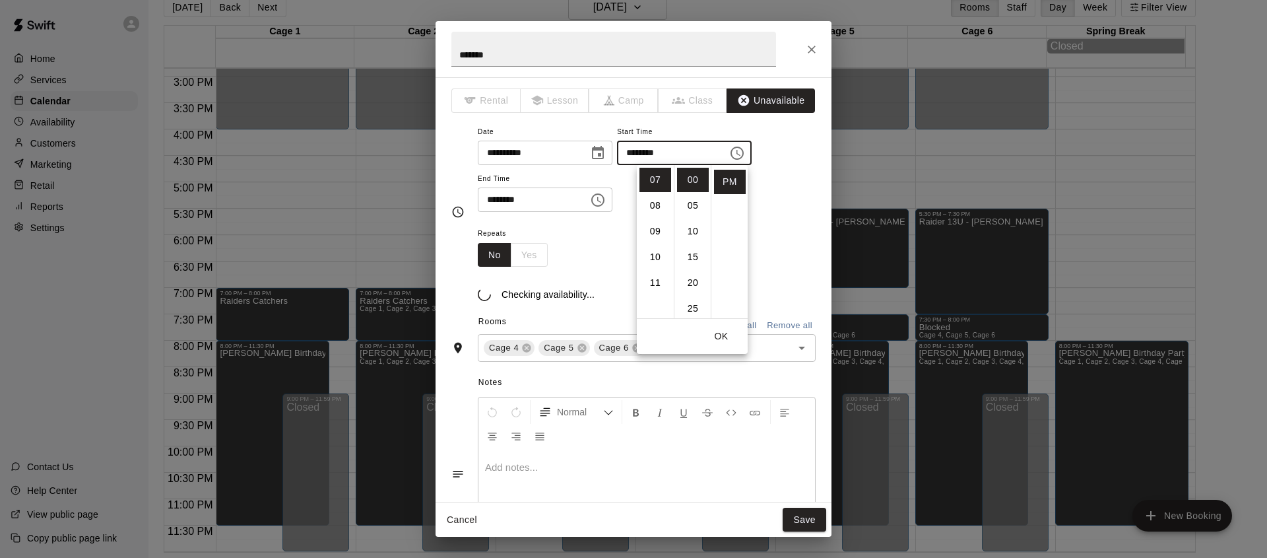
click at [756, 213] on div "**********" at bounding box center [647, 174] width 338 height 102
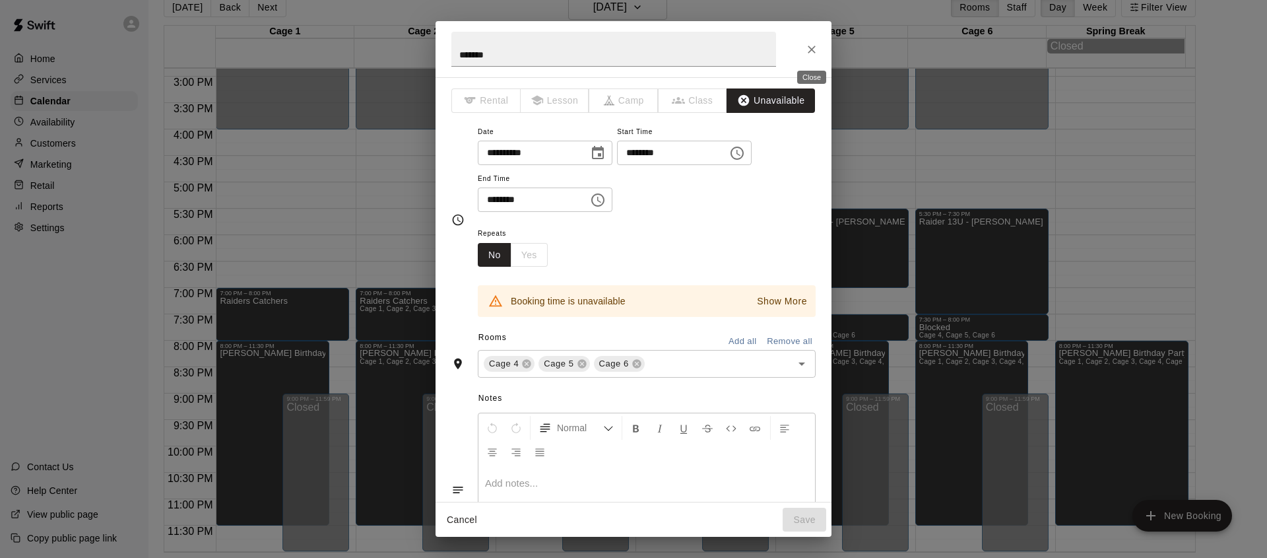
click at [808, 57] on button "Close" at bounding box center [812, 50] width 24 height 24
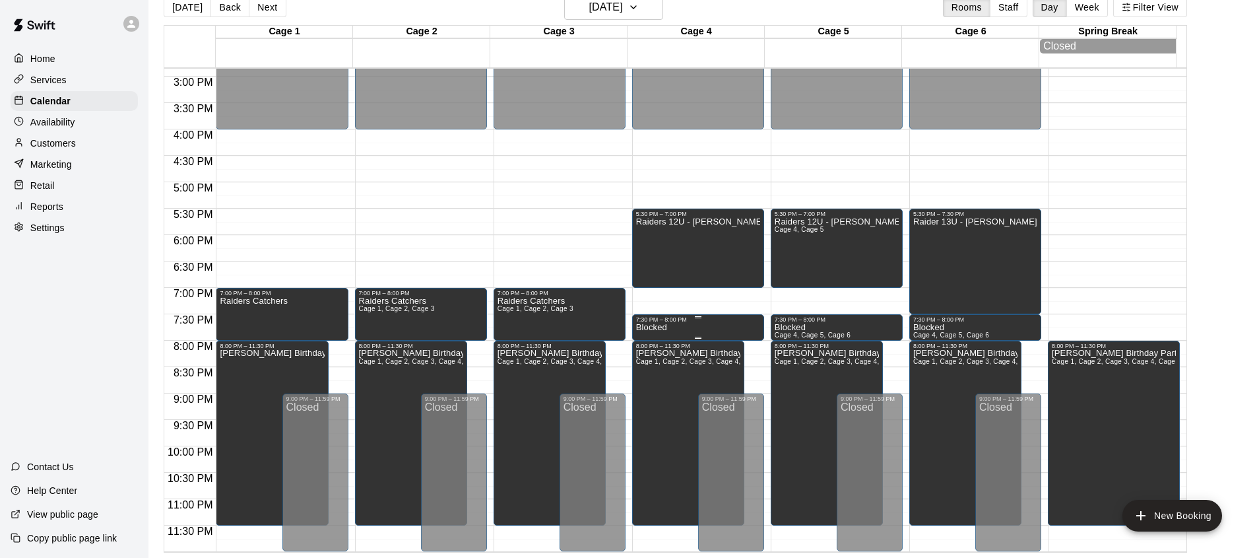
click at [697, 322] on div "7:30 PM – 8:00 PM" at bounding box center [698, 319] width 124 height 7
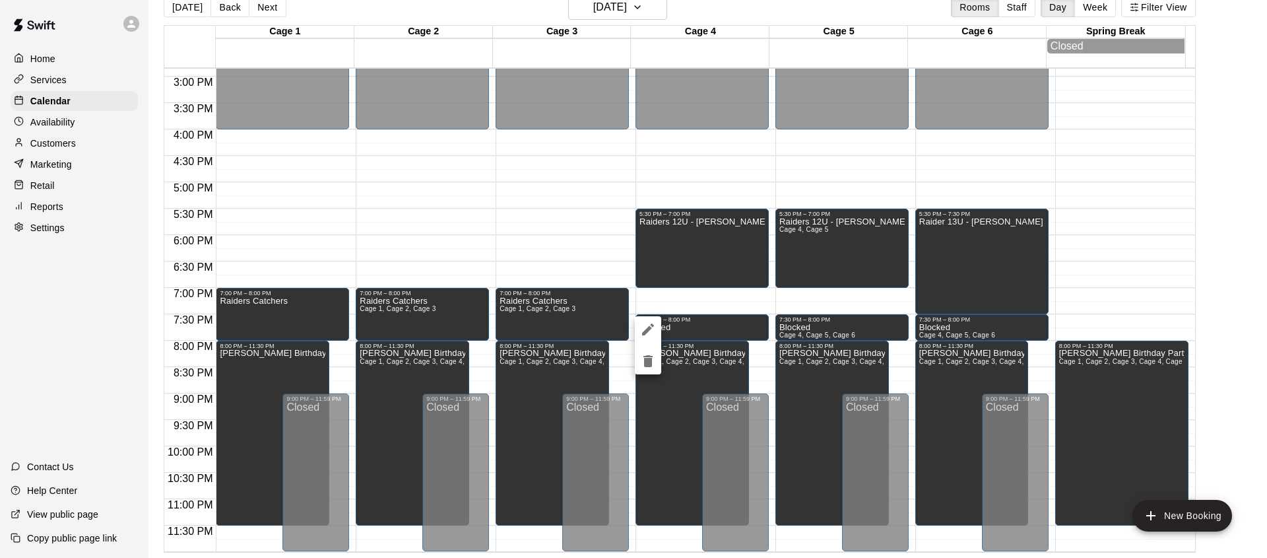
click at [713, 303] on div at bounding box center [633, 279] width 1267 height 558
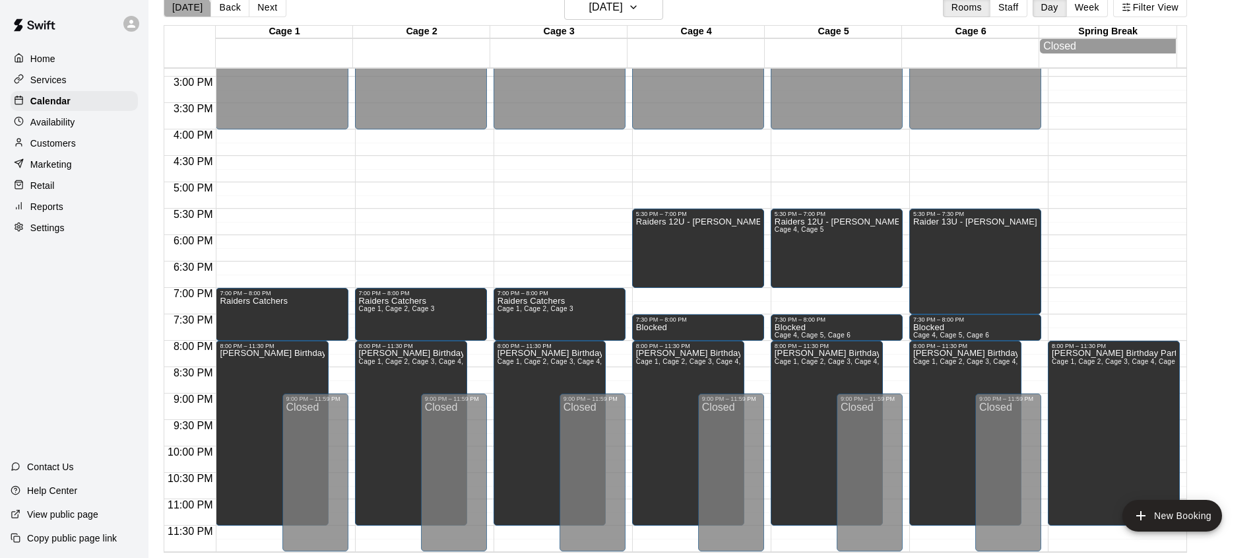
click at [185, 15] on button "[DATE]" at bounding box center [188, 7] width 48 height 20
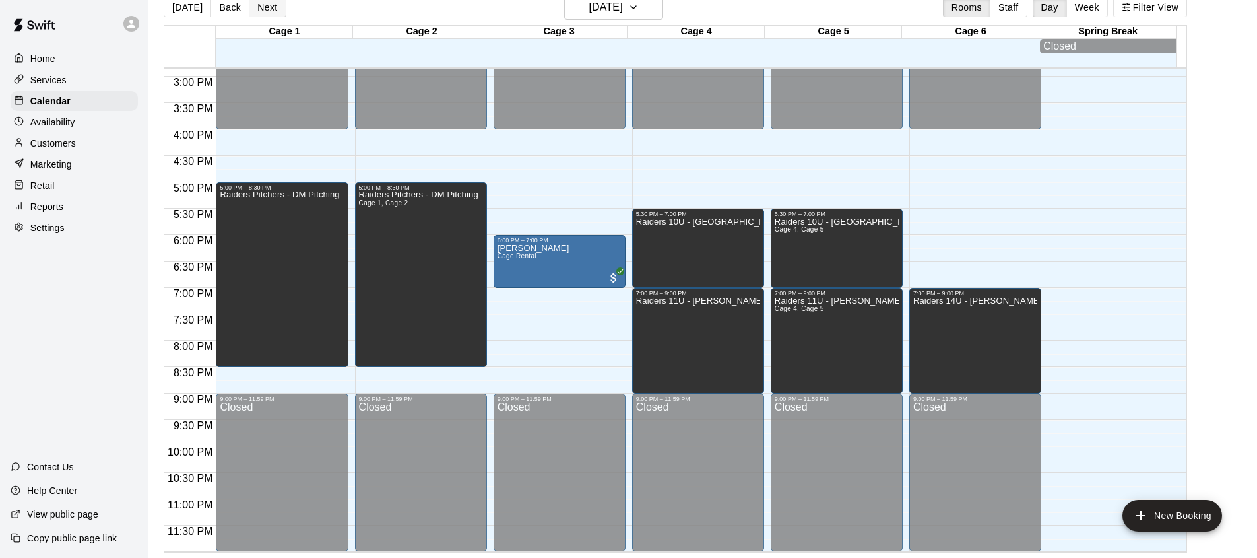
click at [260, 10] on button "Next" at bounding box center [267, 7] width 37 height 20
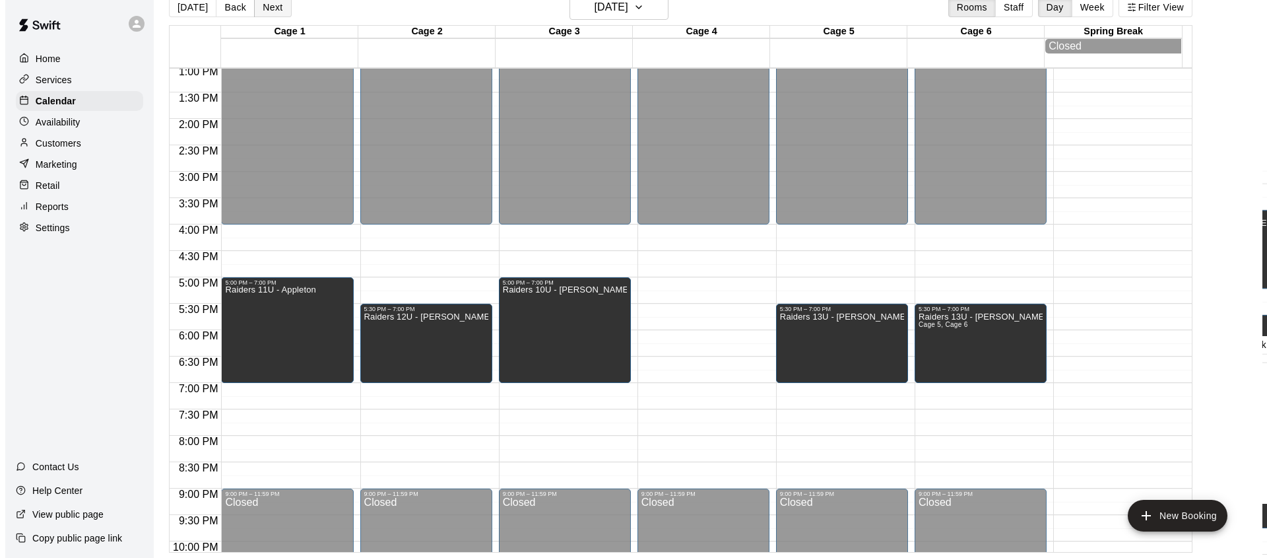
scroll to position [688, 0]
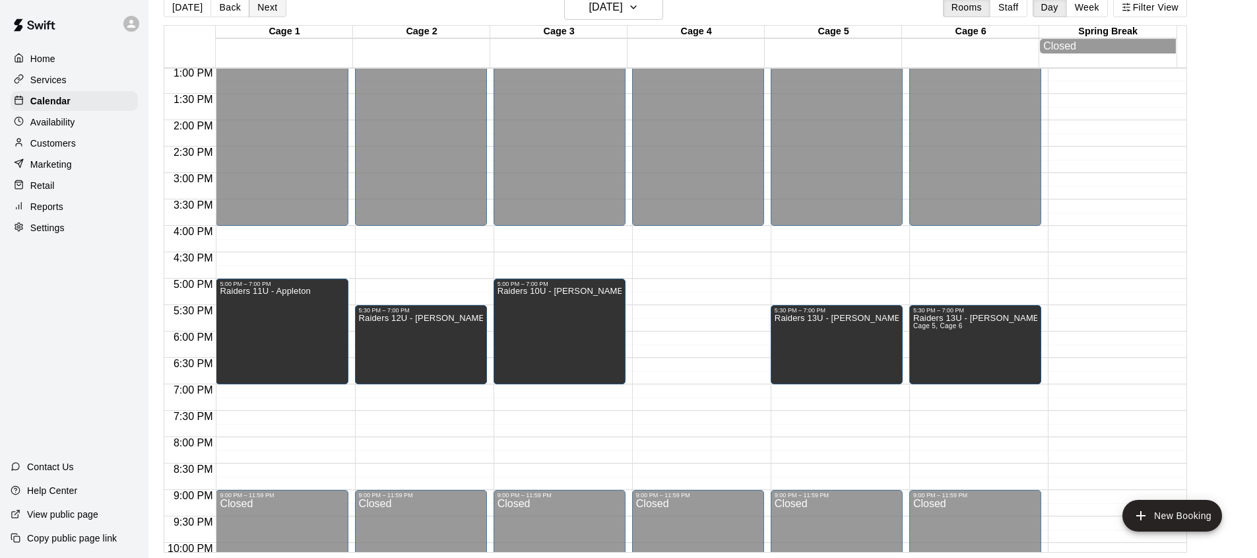
click at [273, 4] on button "Next" at bounding box center [267, 7] width 37 height 20
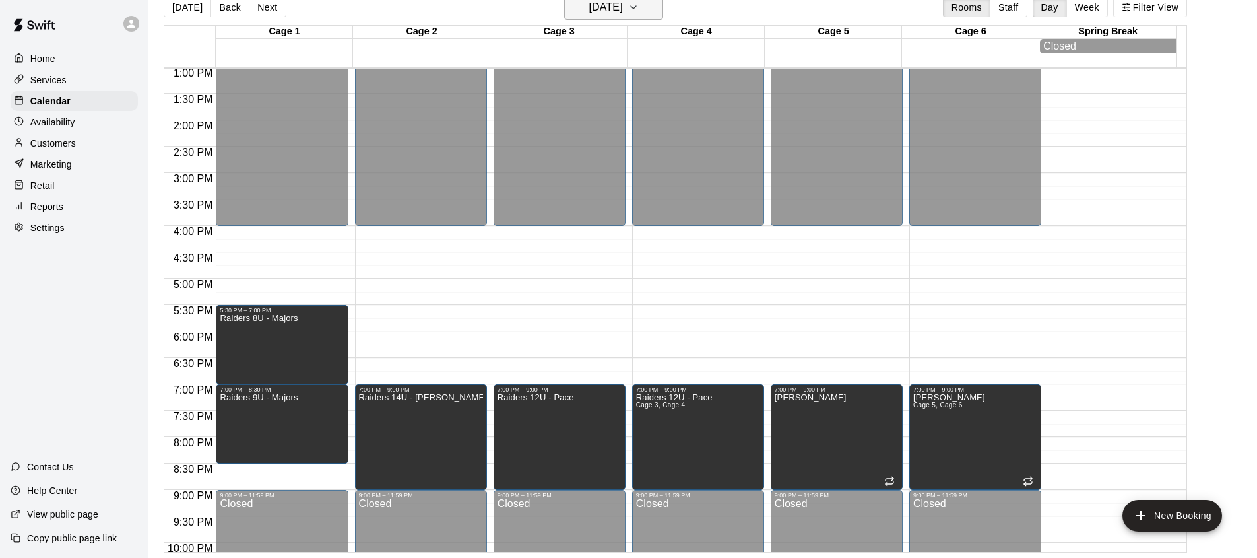
click at [623, 7] on h6 "[DATE]" at bounding box center [606, 7] width 34 height 18
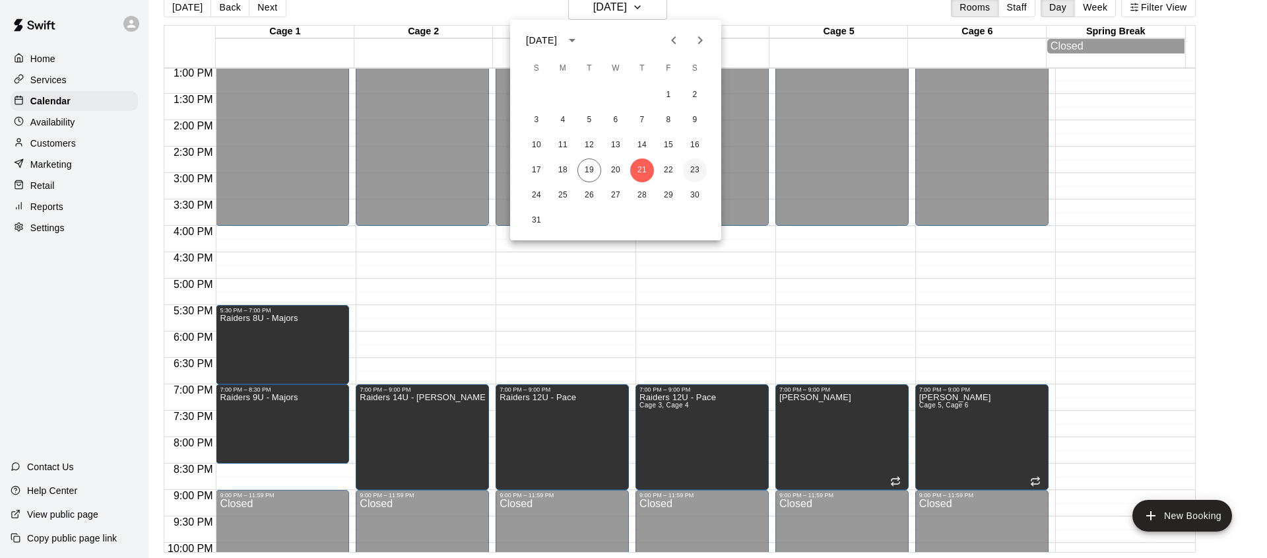
click at [695, 170] on button "23" at bounding box center [695, 170] width 24 height 24
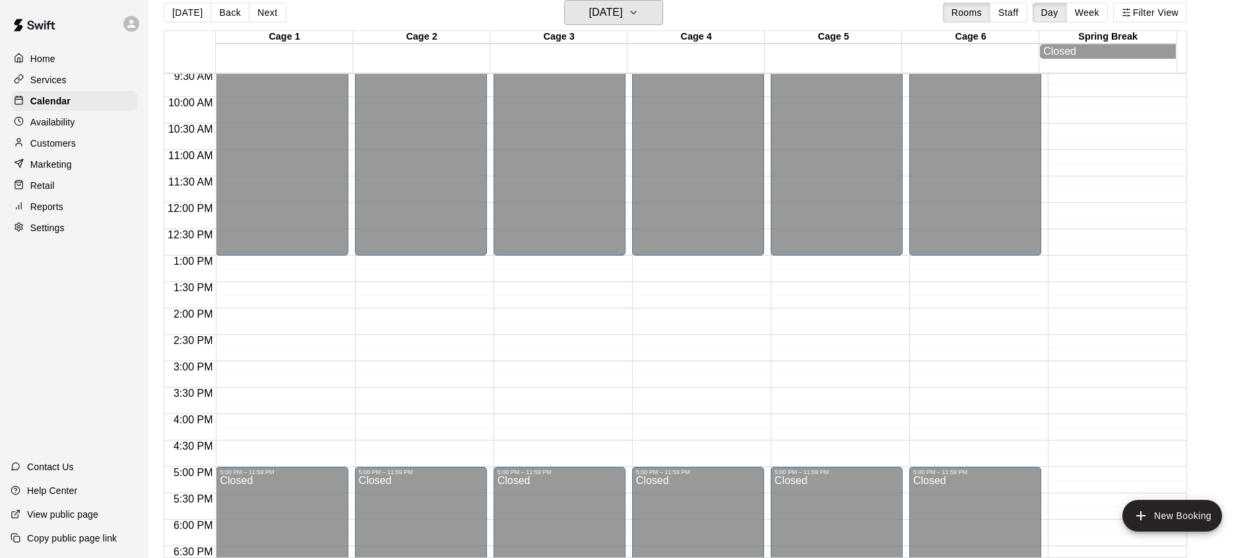
scroll to position [511, 0]
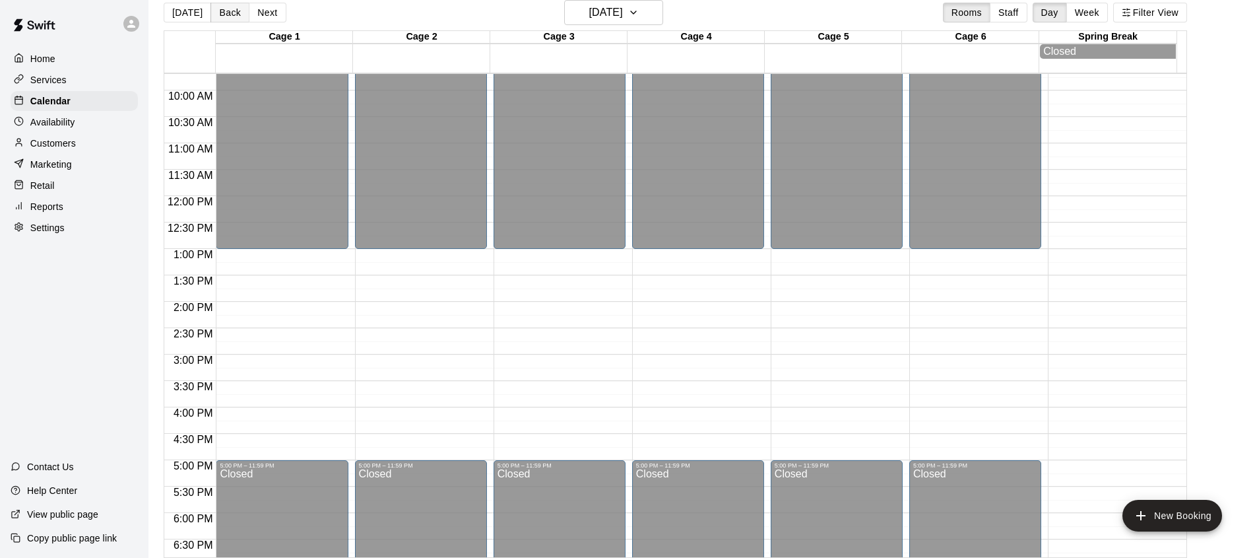
click at [226, 17] on button "Back" at bounding box center [230, 13] width 39 height 20
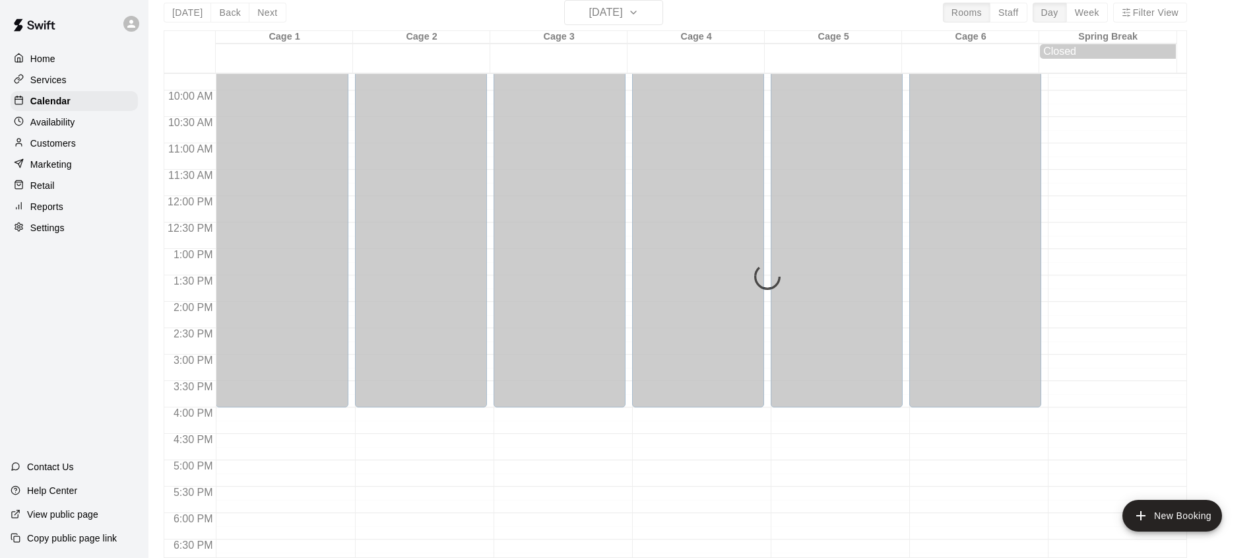
click at [189, 15] on div "Today Back Next Friday Aug 22 Rooms Staff Day Week Filter View Cage 1 22 Fri Ca…" at bounding box center [675, 279] width 1023 height 558
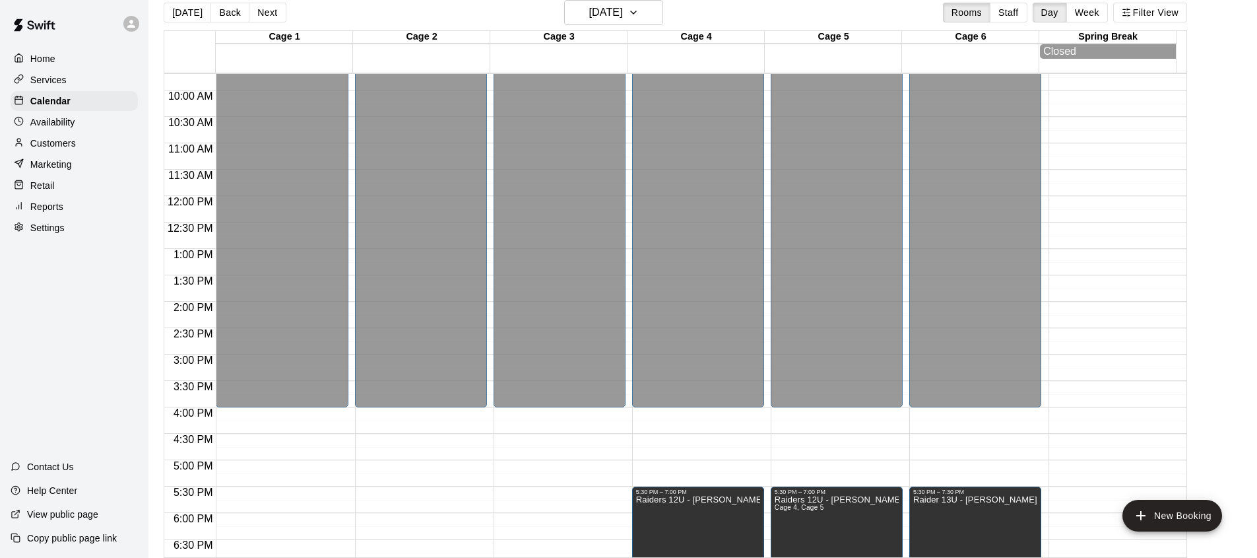
click at [188, 15] on button "[DATE]" at bounding box center [188, 13] width 48 height 20
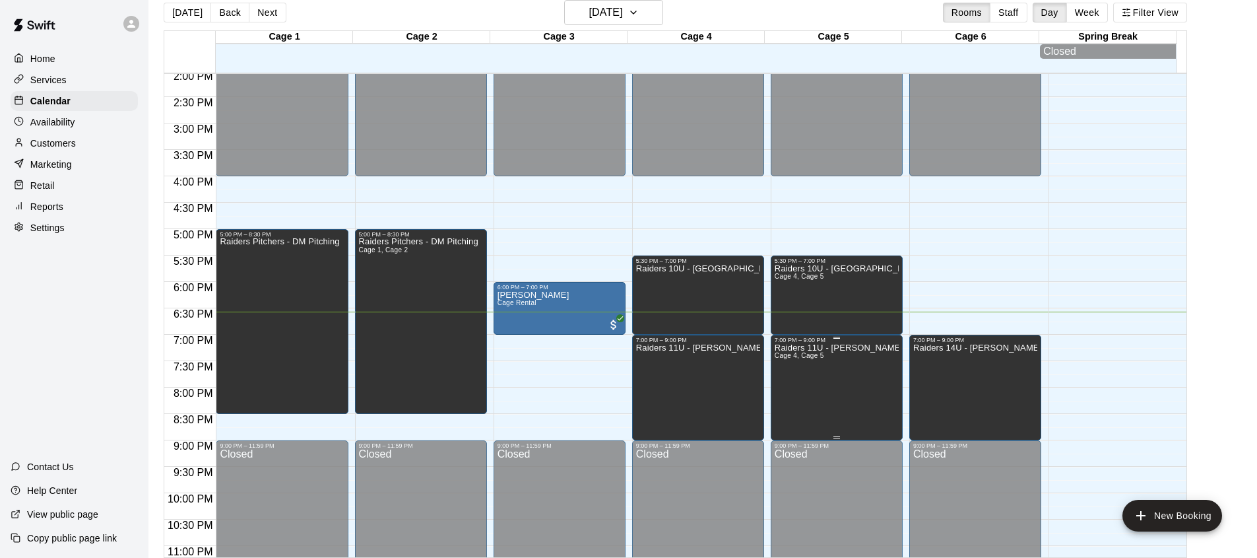
scroll to position [775, 0]
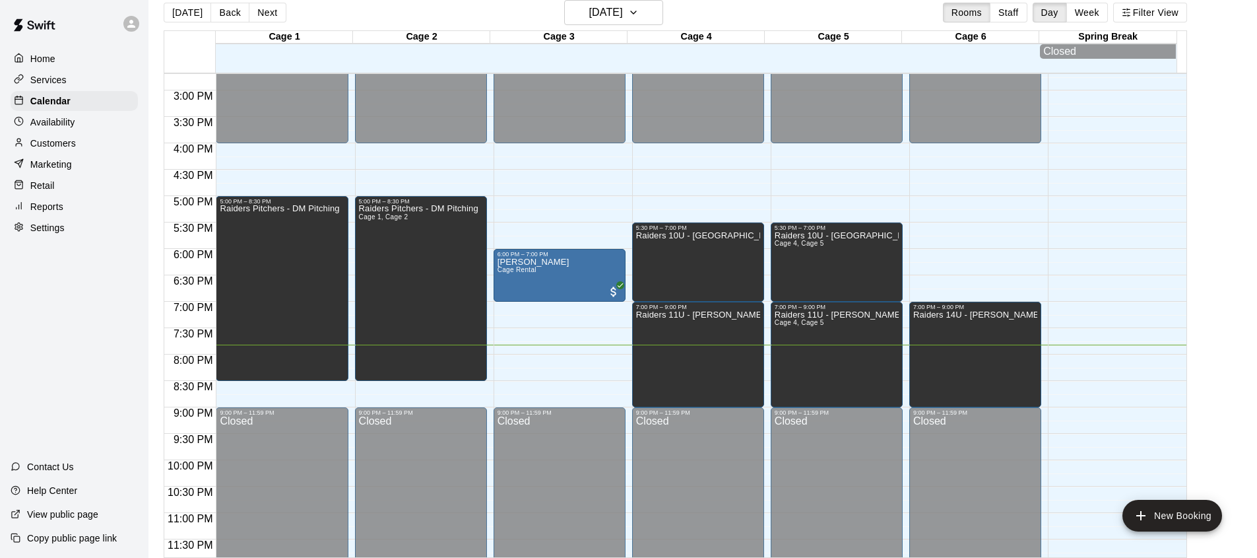
click at [50, 189] on p "Retail" at bounding box center [42, 185] width 24 height 13
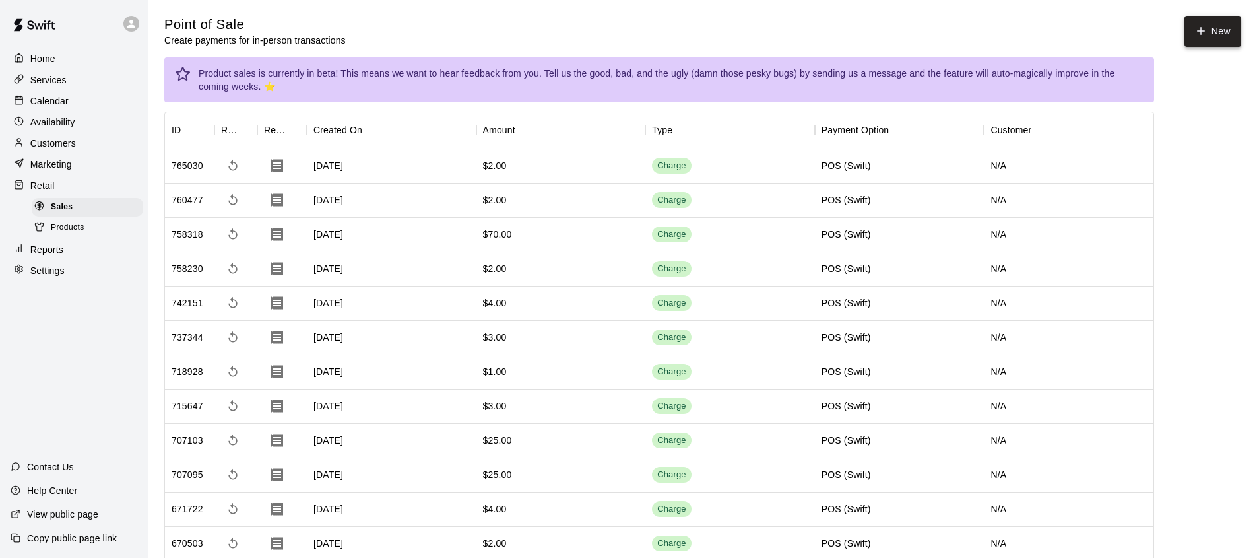
click at [1213, 44] on button "New" at bounding box center [1212, 31] width 57 height 31
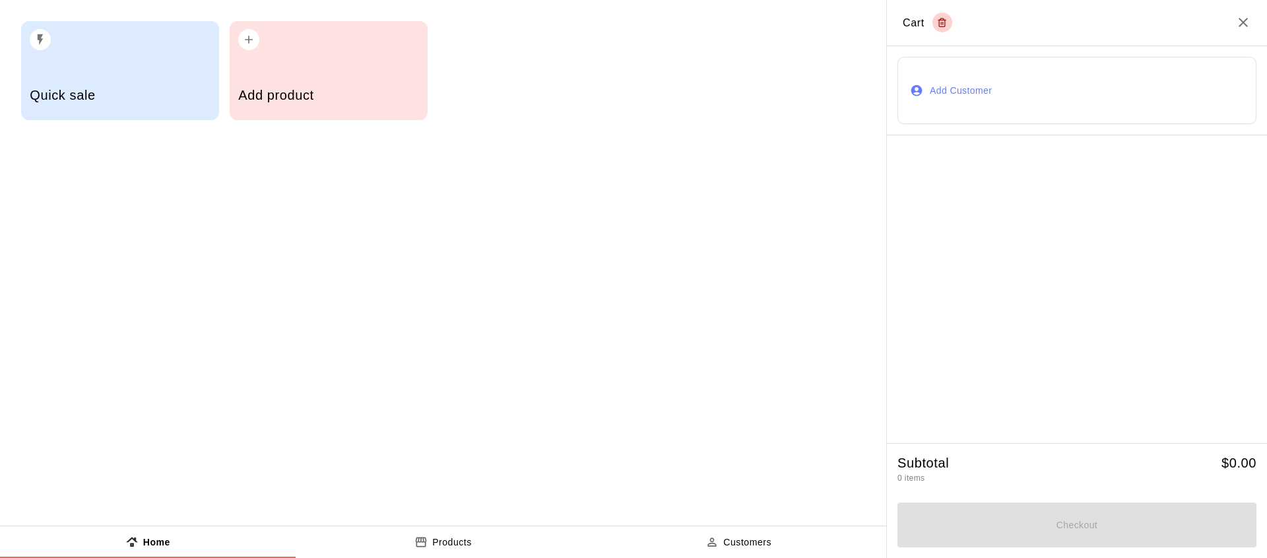
click at [116, 85] on div "Quick sale" at bounding box center [120, 96] width 180 height 47
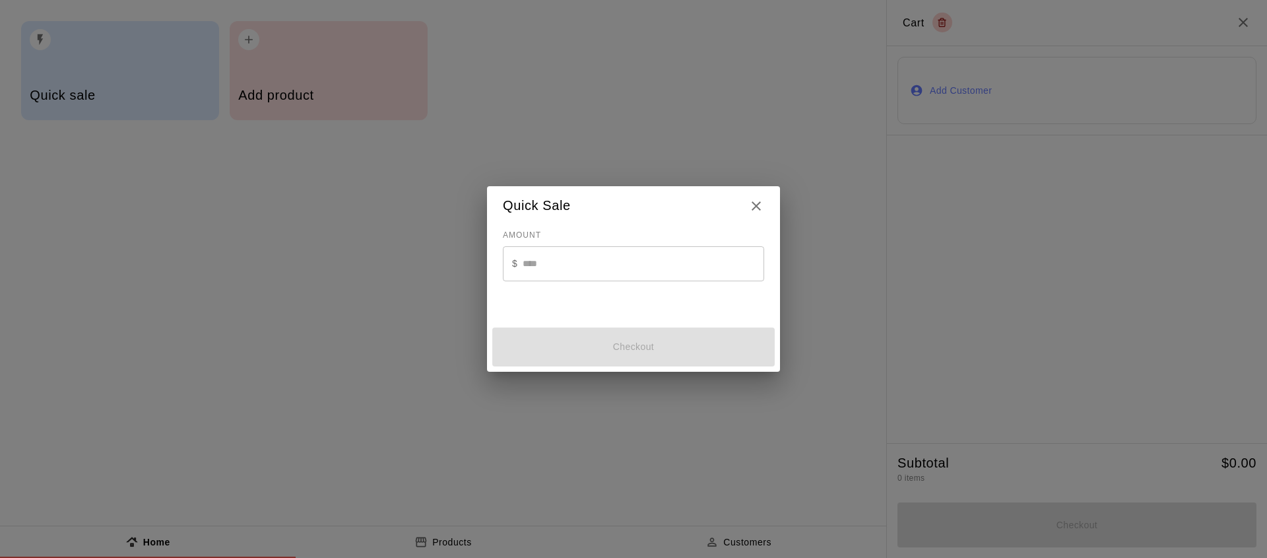
click at [713, 262] on input "text" at bounding box center [644, 263] width 242 height 35
type input "*"
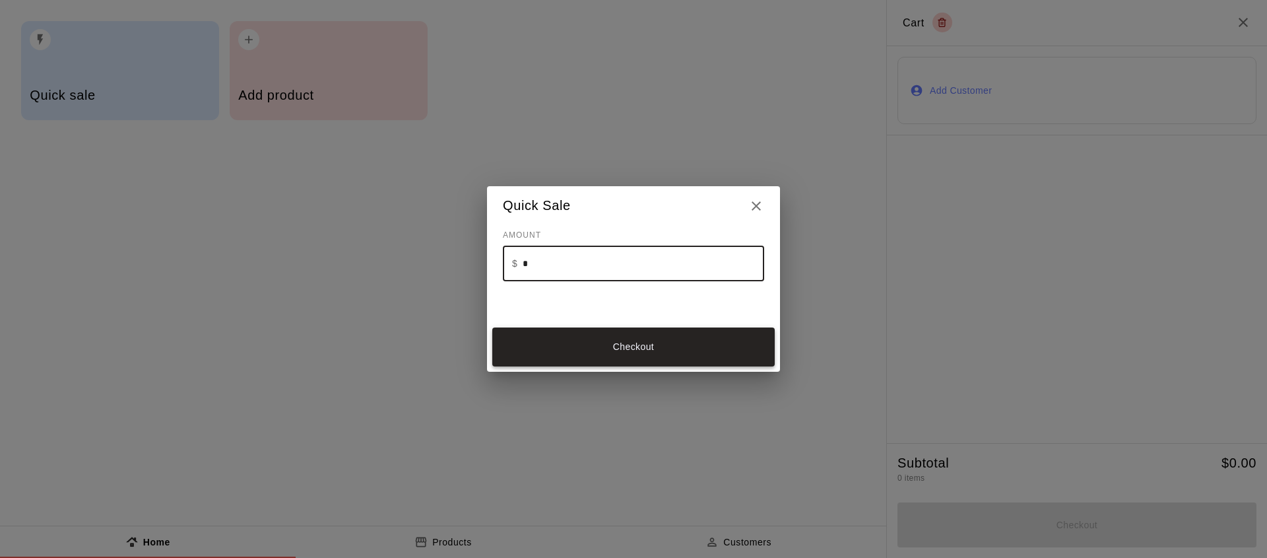
click at [676, 333] on button "Checkout" at bounding box center [633, 346] width 282 height 39
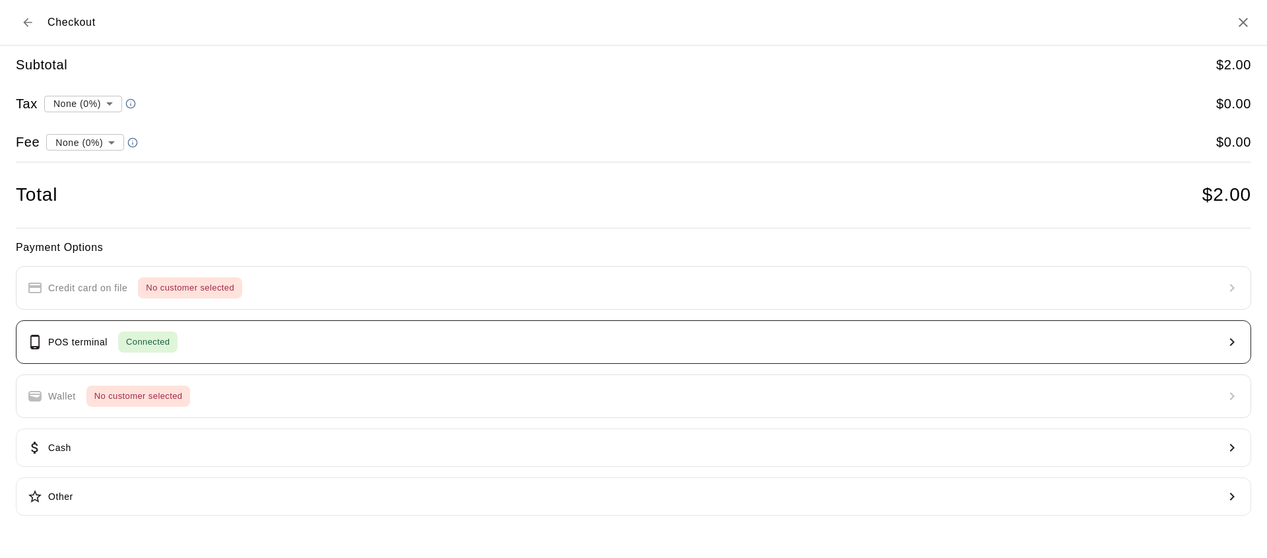
click at [529, 348] on button "POS terminal Connected" at bounding box center [633, 342] width 1235 height 44
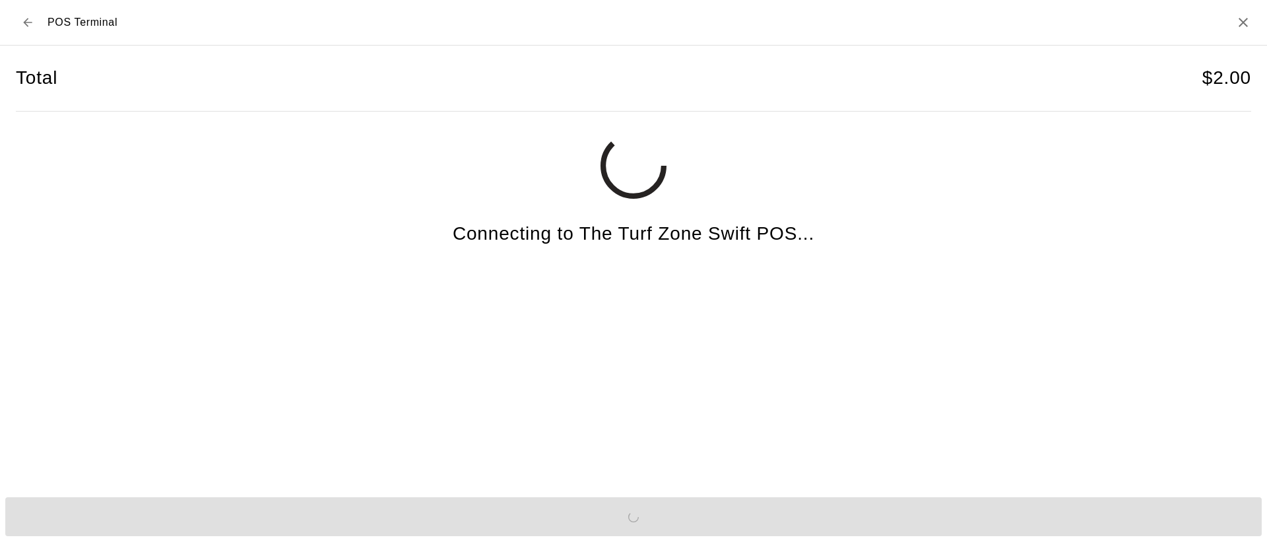
click at [597, 525] on div "Send to POS" at bounding box center [633, 516] width 1267 height 49
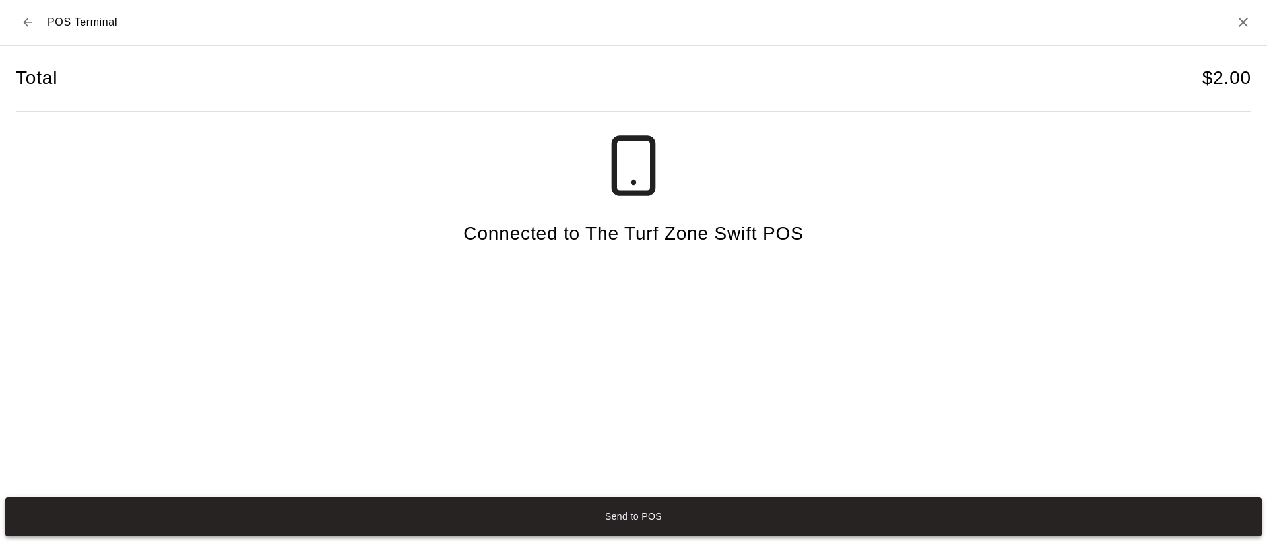
click at [612, 502] on button "Send to POS" at bounding box center [633, 516] width 1256 height 39
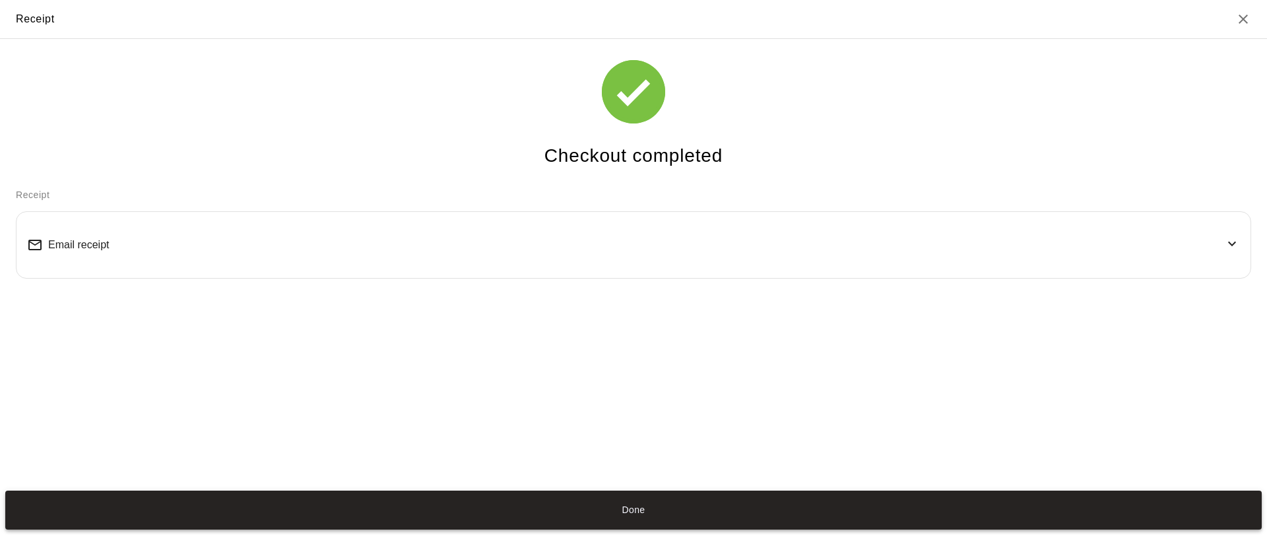
click at [645, 512] on button "Done" at bounding box center [633, 509] width 1256 height 39
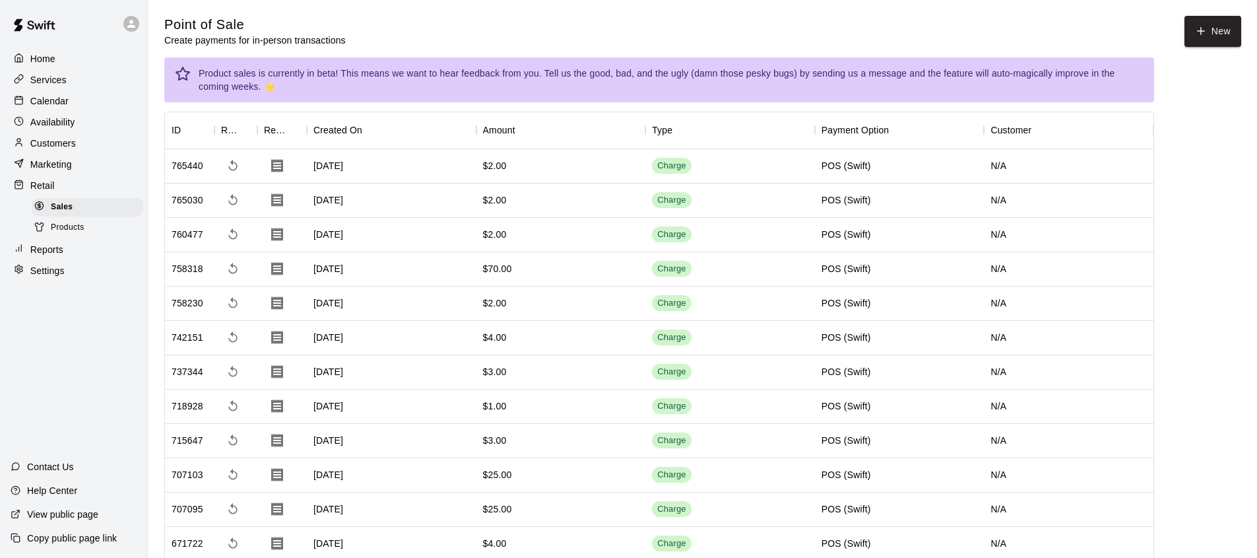
click at [66, 105] on p "Calendar" at bounding box center [49, 100] width 38 height 13
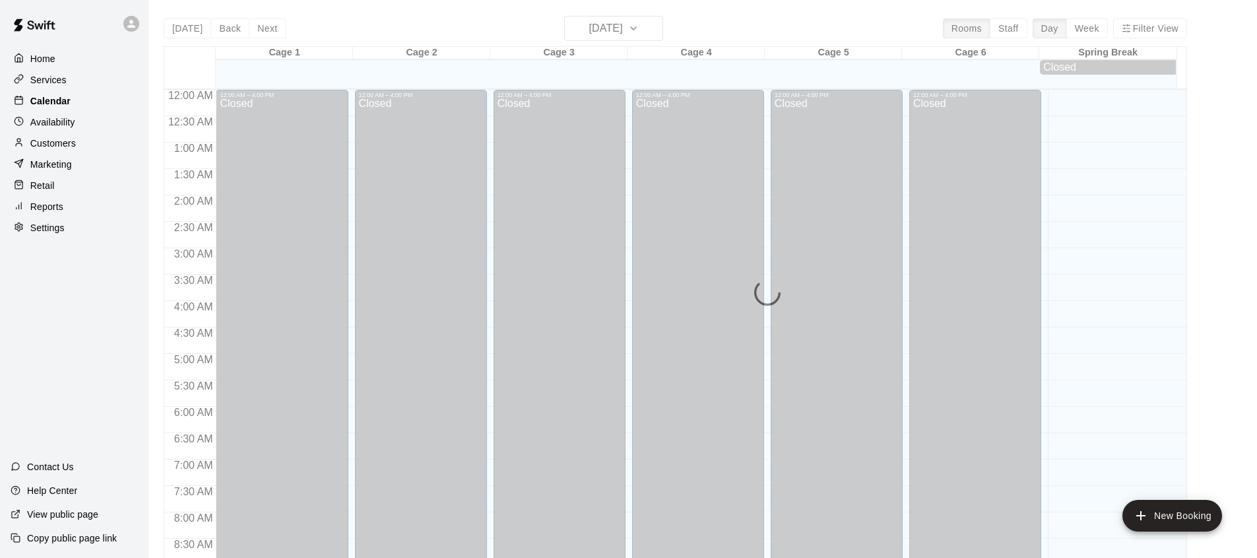
scroll to position [742, 0]
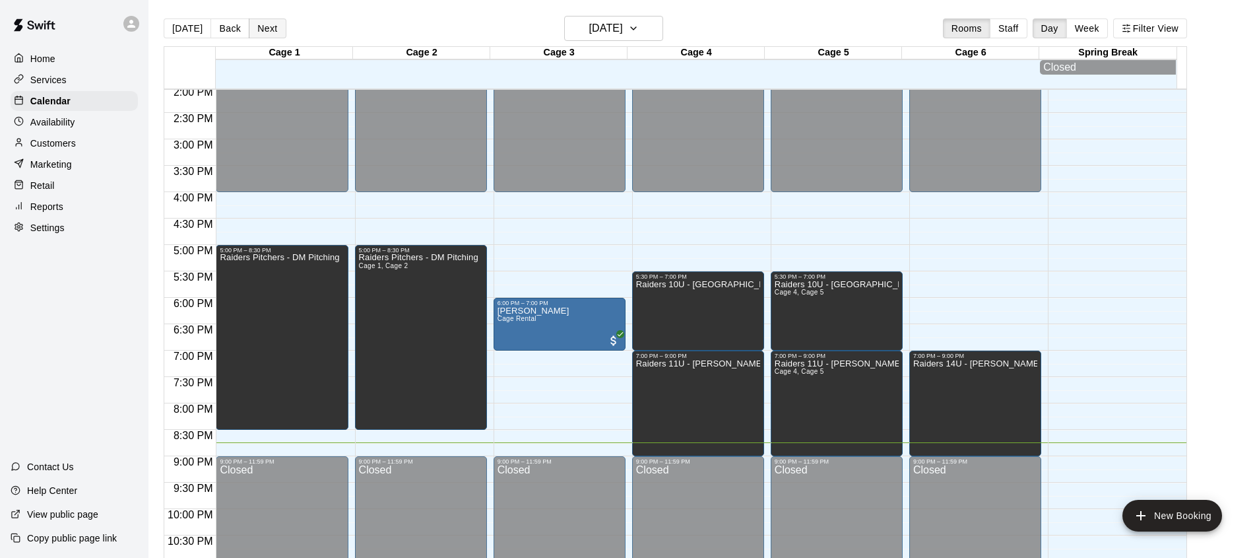
click at [271, 26] on button "Next" at bounding box center [267, 28] width 37 height 20
